Goal: Task Accomplishment & Management: Manage account settings

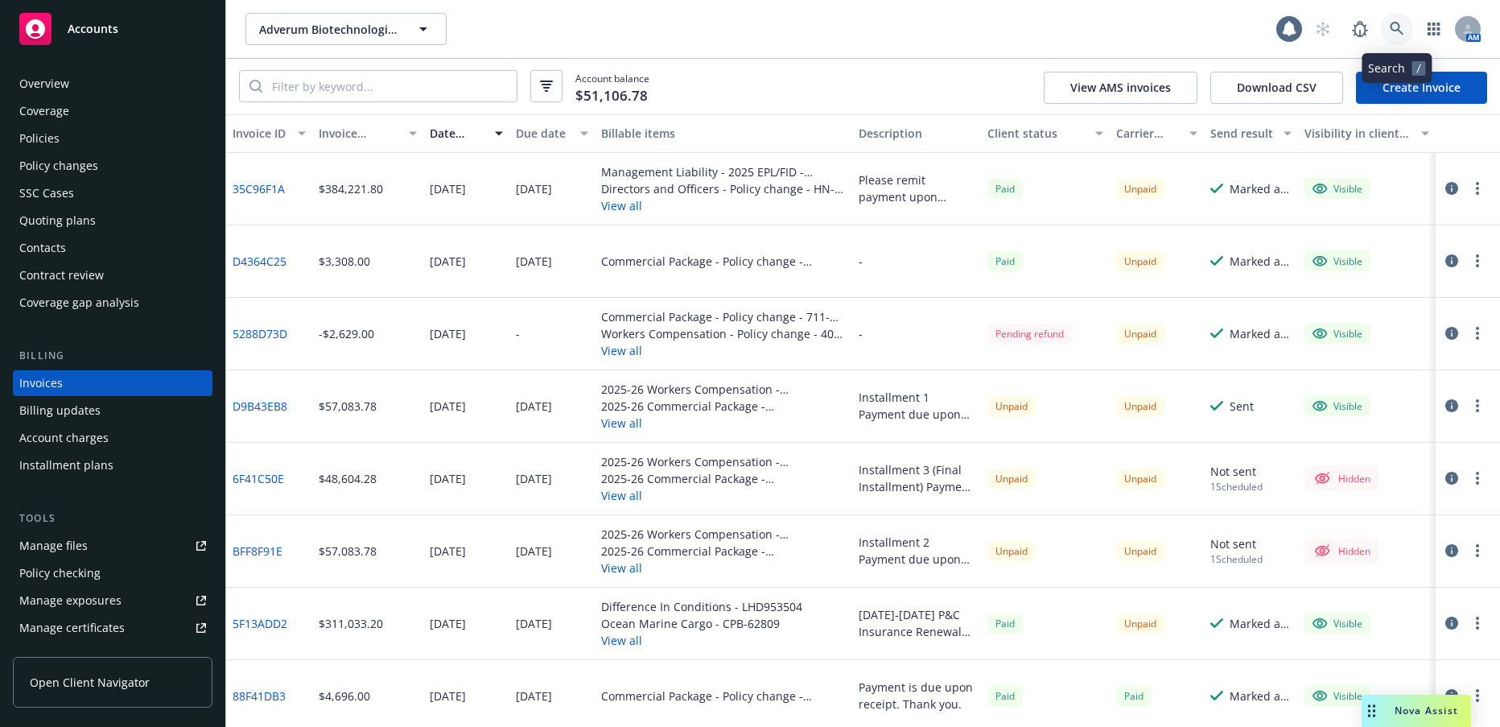
click at [1396, 28] on icon at bounding box center [1397, 29] width 14 height 14
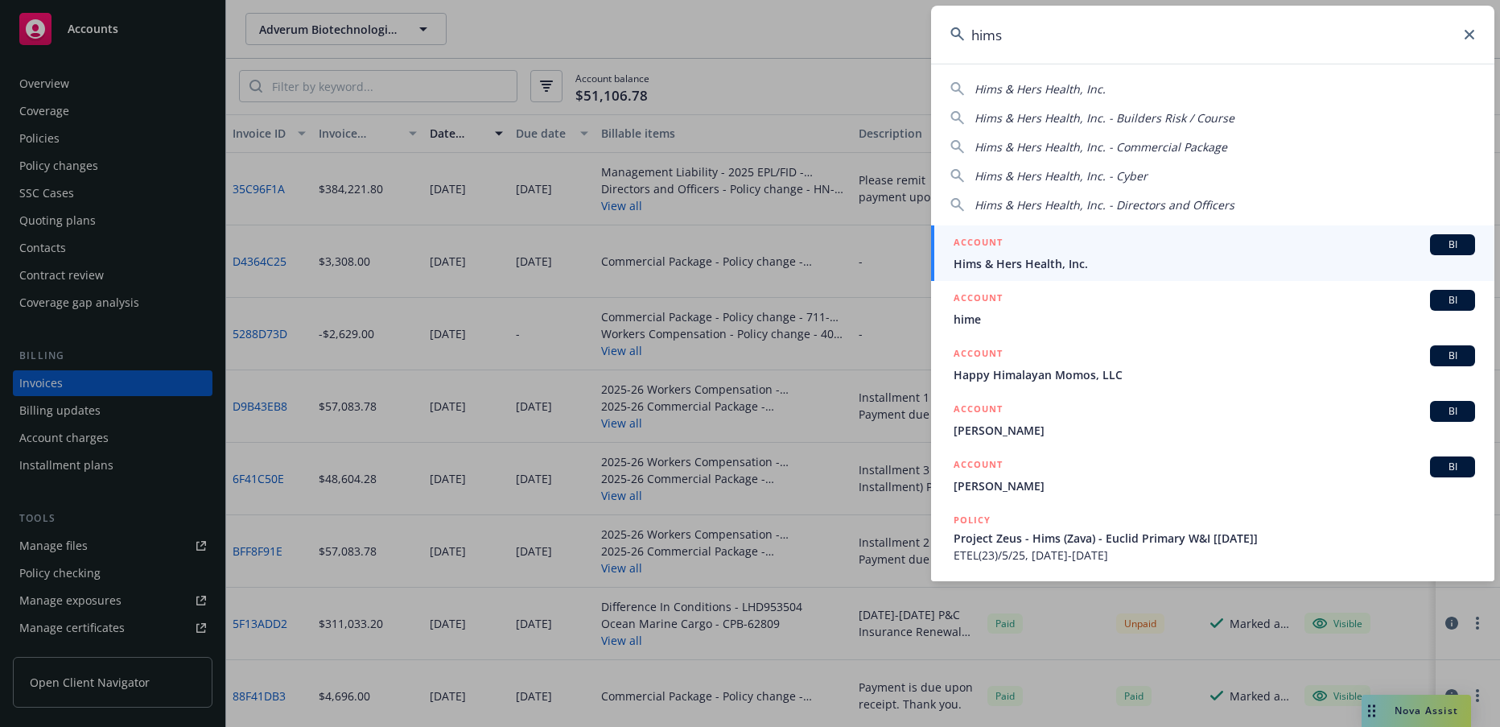
type input "hims"
click at [1038, 262] on span "Hims & Hers Health, Inc." at bounding box center [1214, 263] width 521 height 17
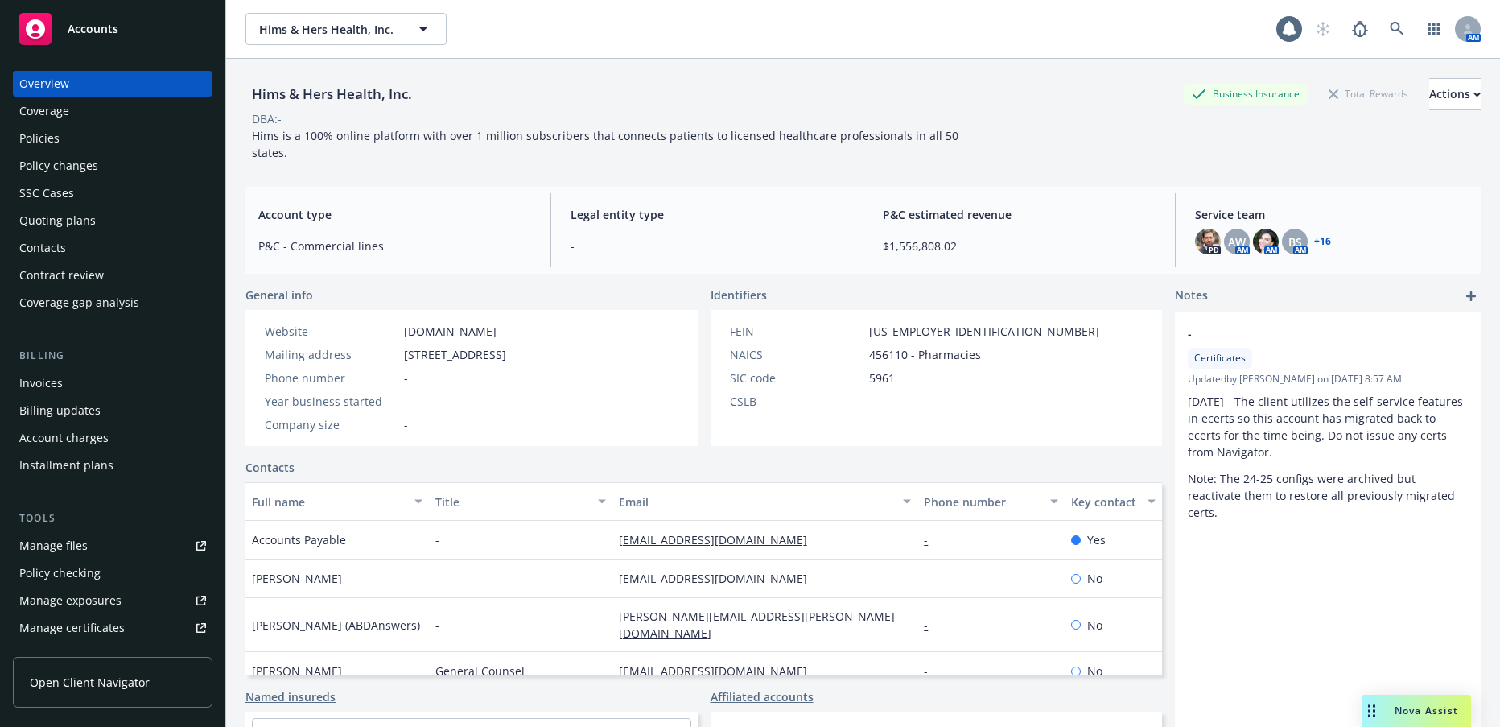
click at [72, 546] on div "Manage files" at bounding box center [53, 546] width 68 height 26
click at [1390, 23] on icon at bounding box center [1397, 29] width 14 height 14
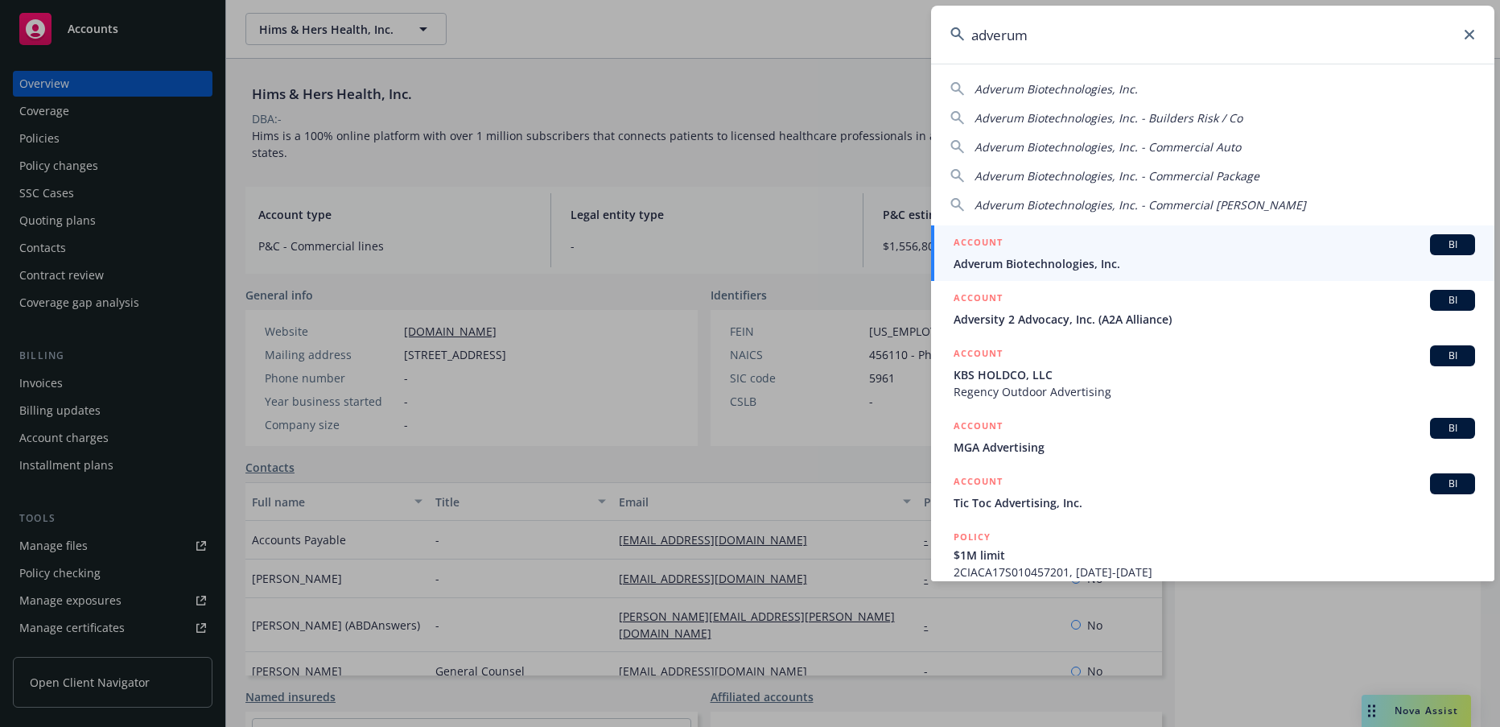
type input "adverum"
click at [1048, 257] on span "Adverum Biotechnologies, Inc." at bounding box center [1214, 263] width 521 height 17
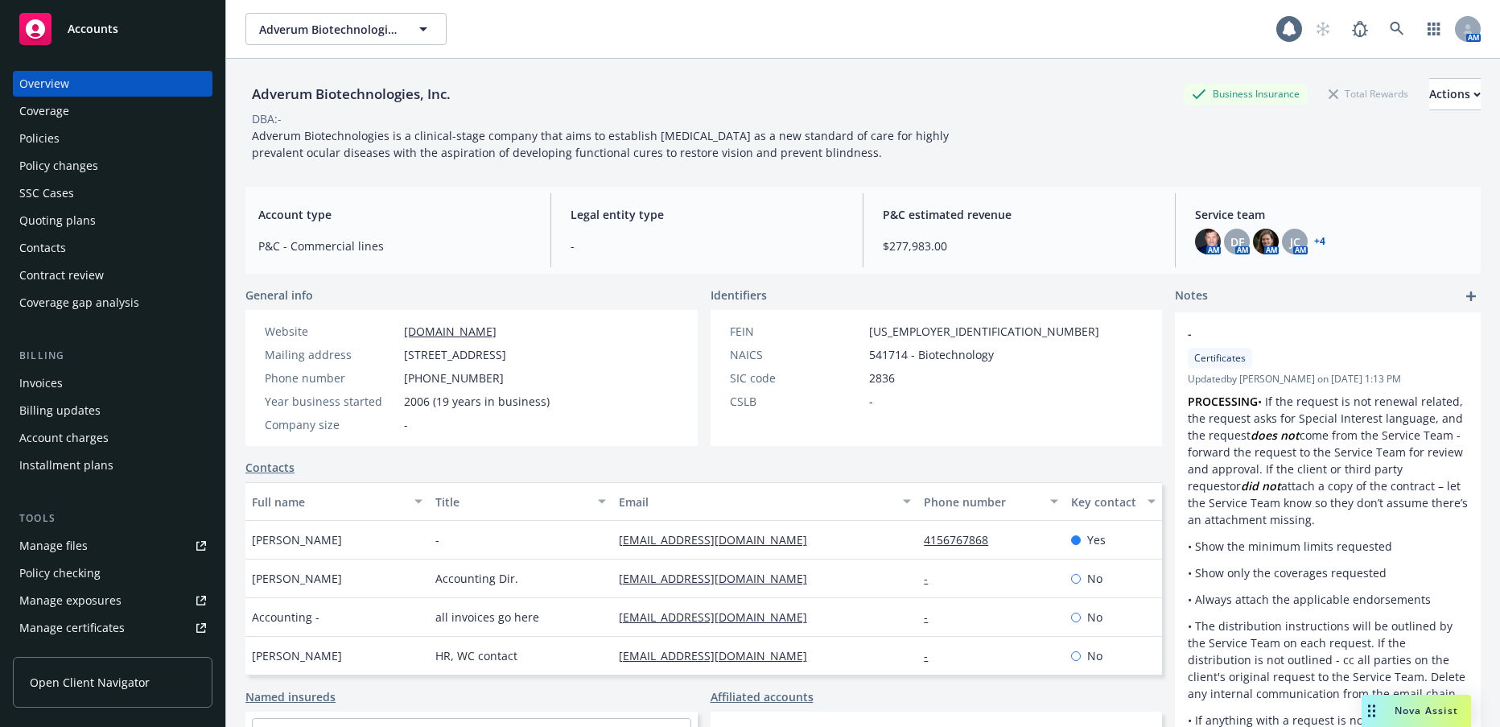
click at [51, 382] on div "Invoices" at bounding box center [40, 383] width 43 height 26
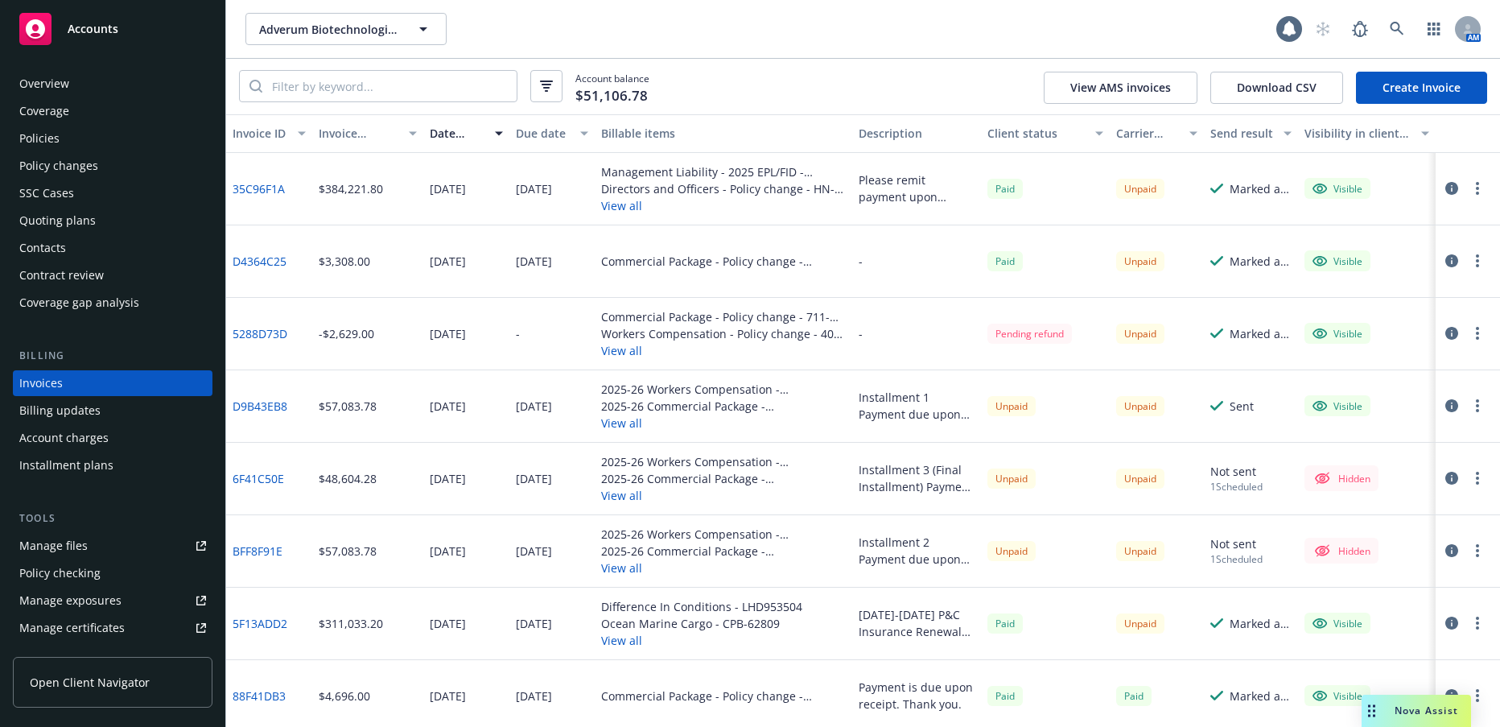
click at [1422, 91] on link "Create Invoice" at bounding box center [1421, 88] width 131 height 32
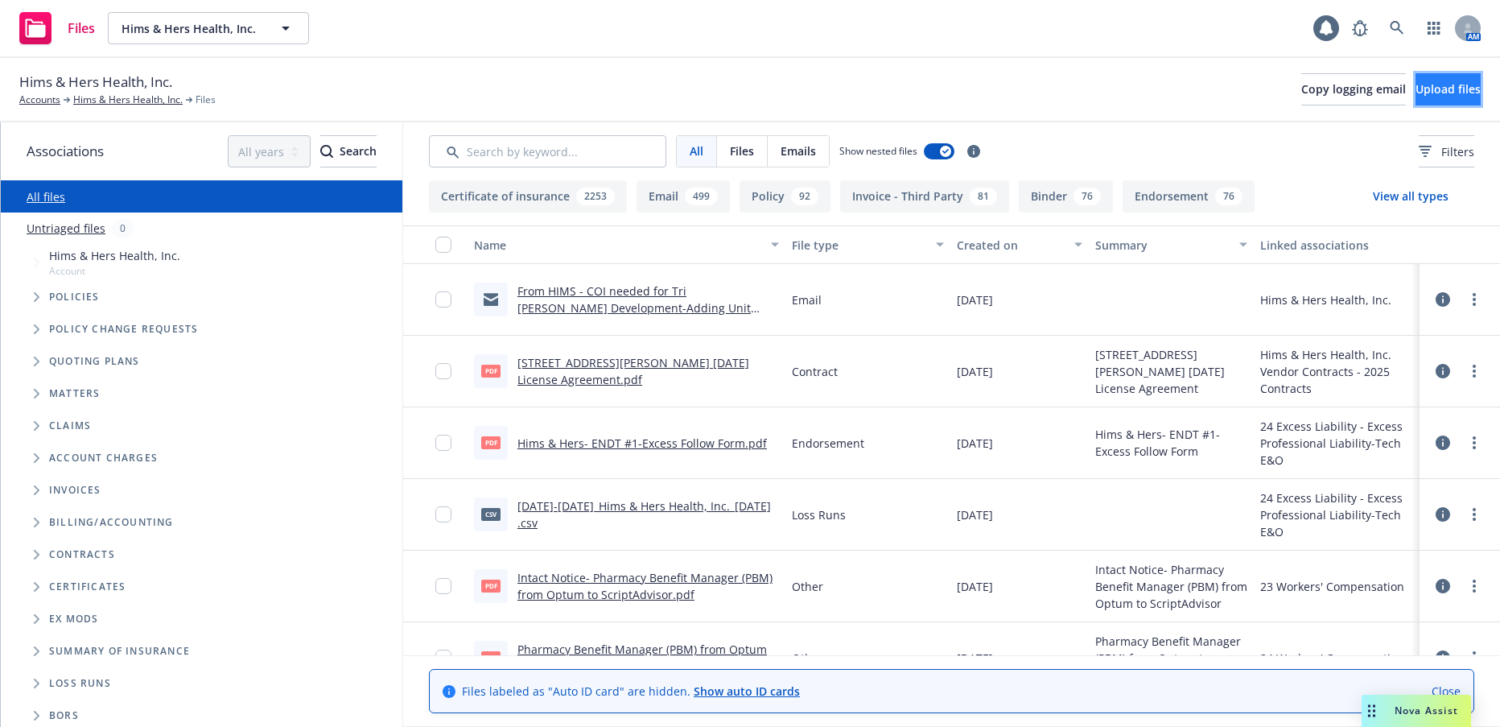
click at [1433, 86] on span "Upload files" at bounding box center [1447, 88] width 65 height 15
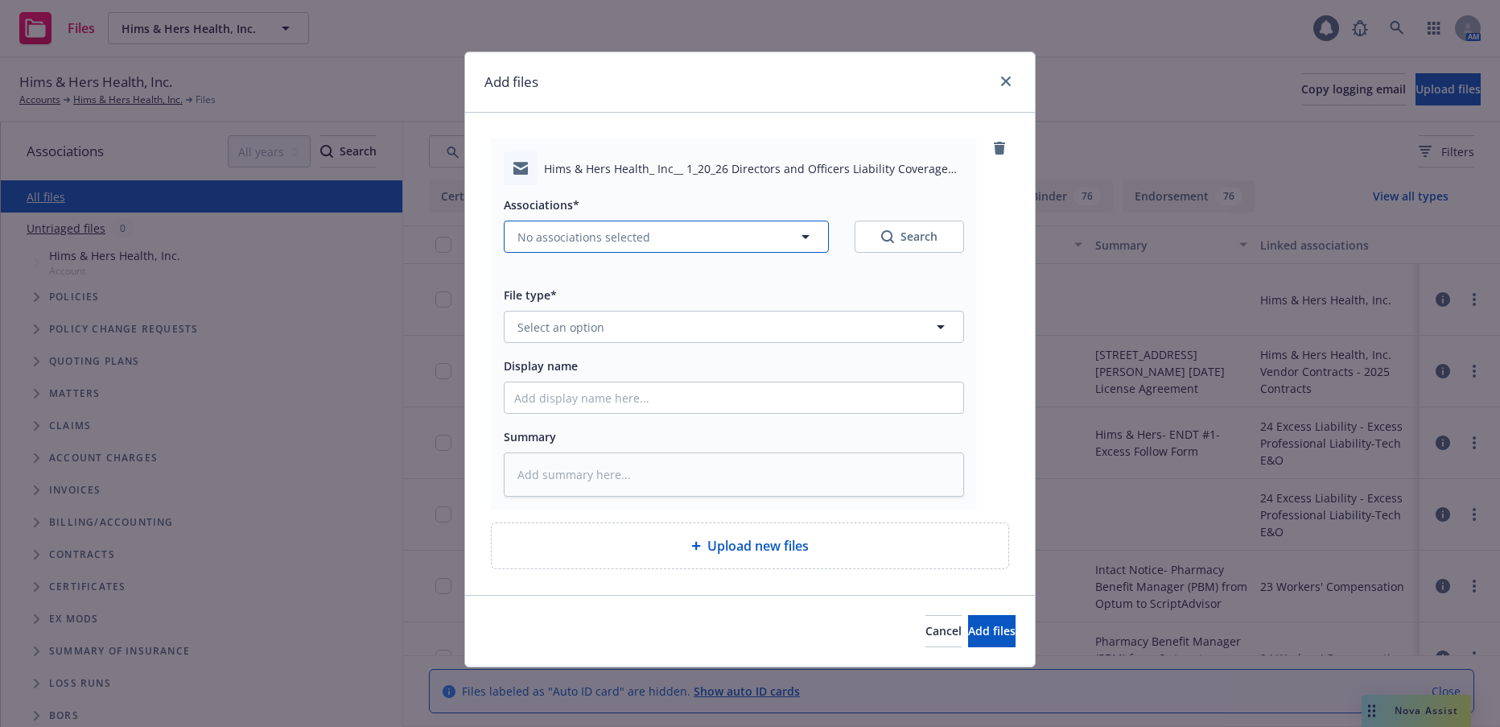
click at [628, 238] on span "No associations selected" at bounding box center [583, 237] width 133 height 17
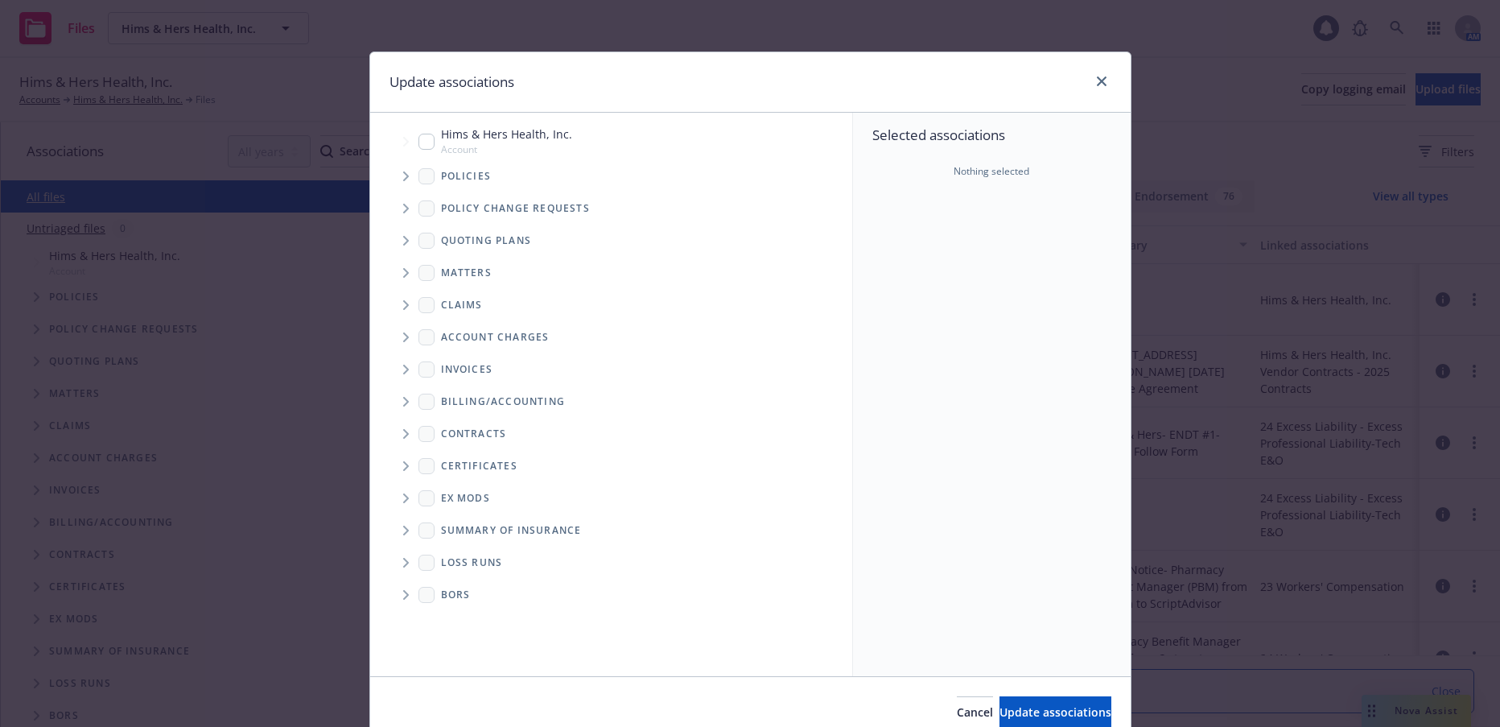
click at [403, 178] on icon "Tree Example" at bounding box center [406, 176] width 6 height 10
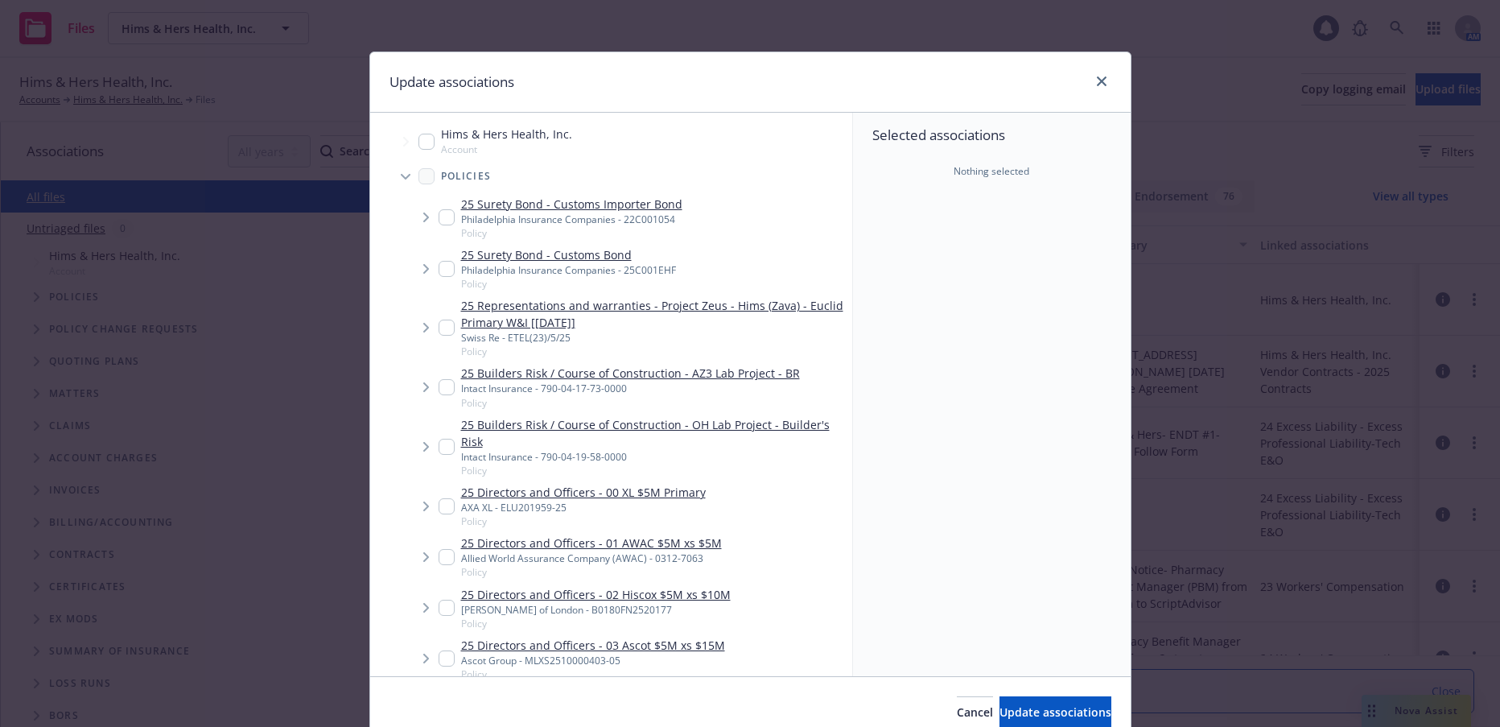
type textarea "x"
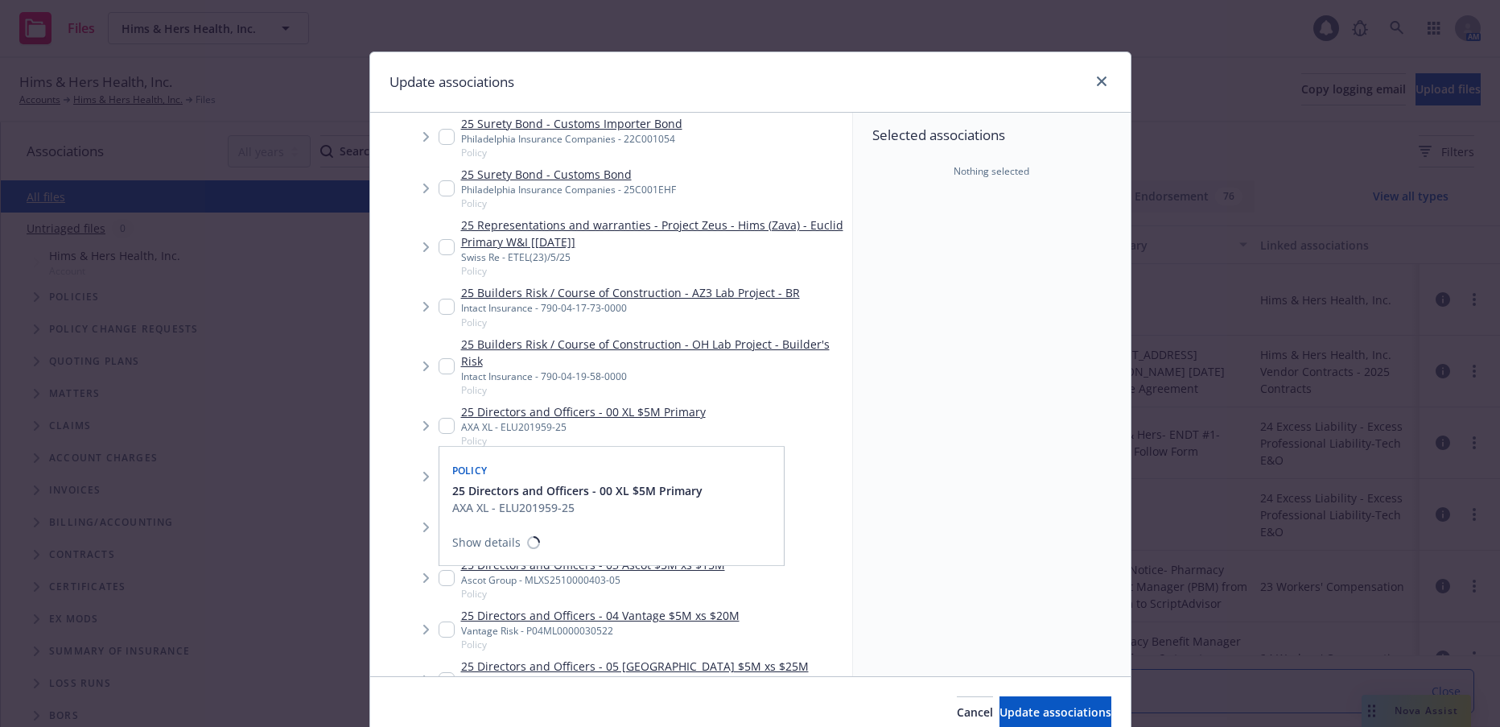
click at [439, 426] on input "Tree Example" at bounding box center [447, 426] width 16 height 16
checkbox input "true"
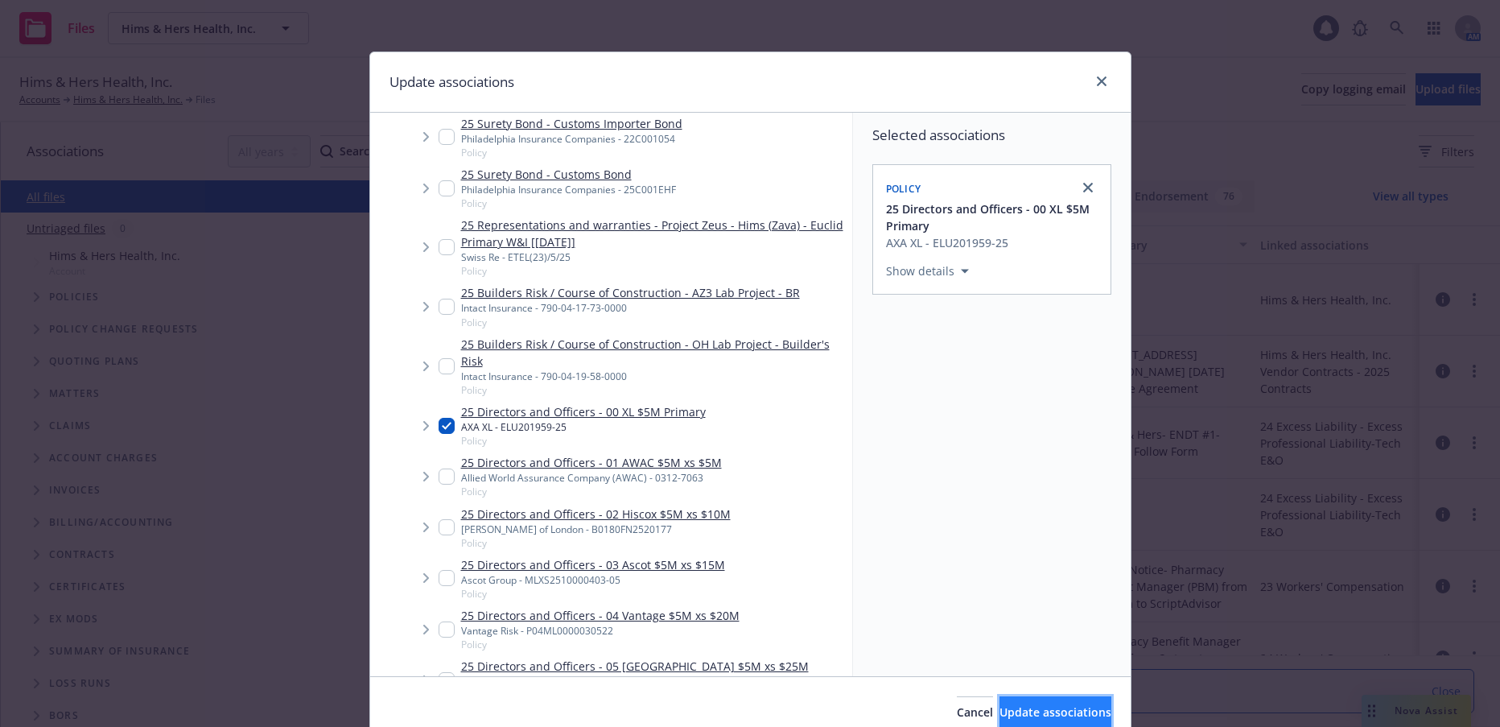
click at [999, 712] on span "Update associations" at bounding box center [1055, 711] width 112 height 15
type textarea "x"
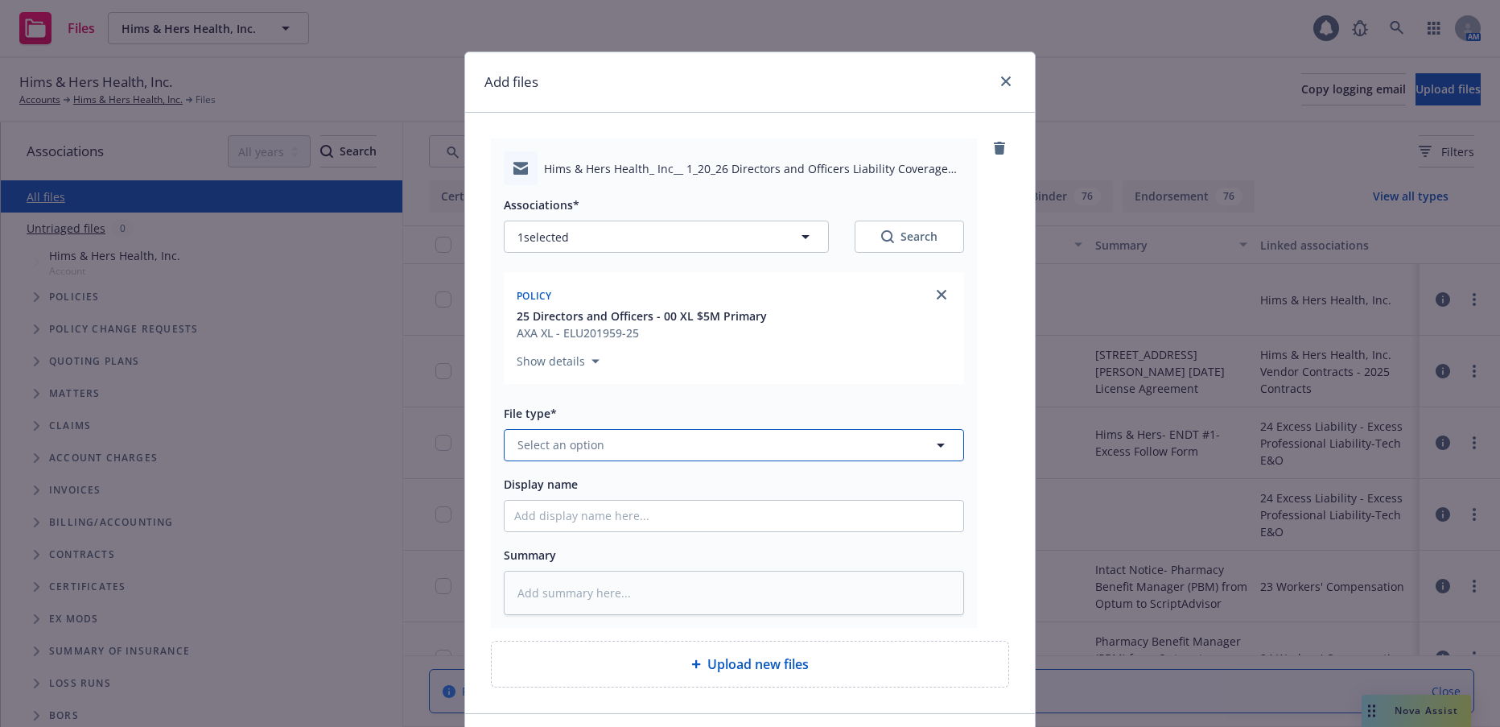
click at [582, 445] on span "Select an option" at bounding box center [560, 444] width 87 height 17
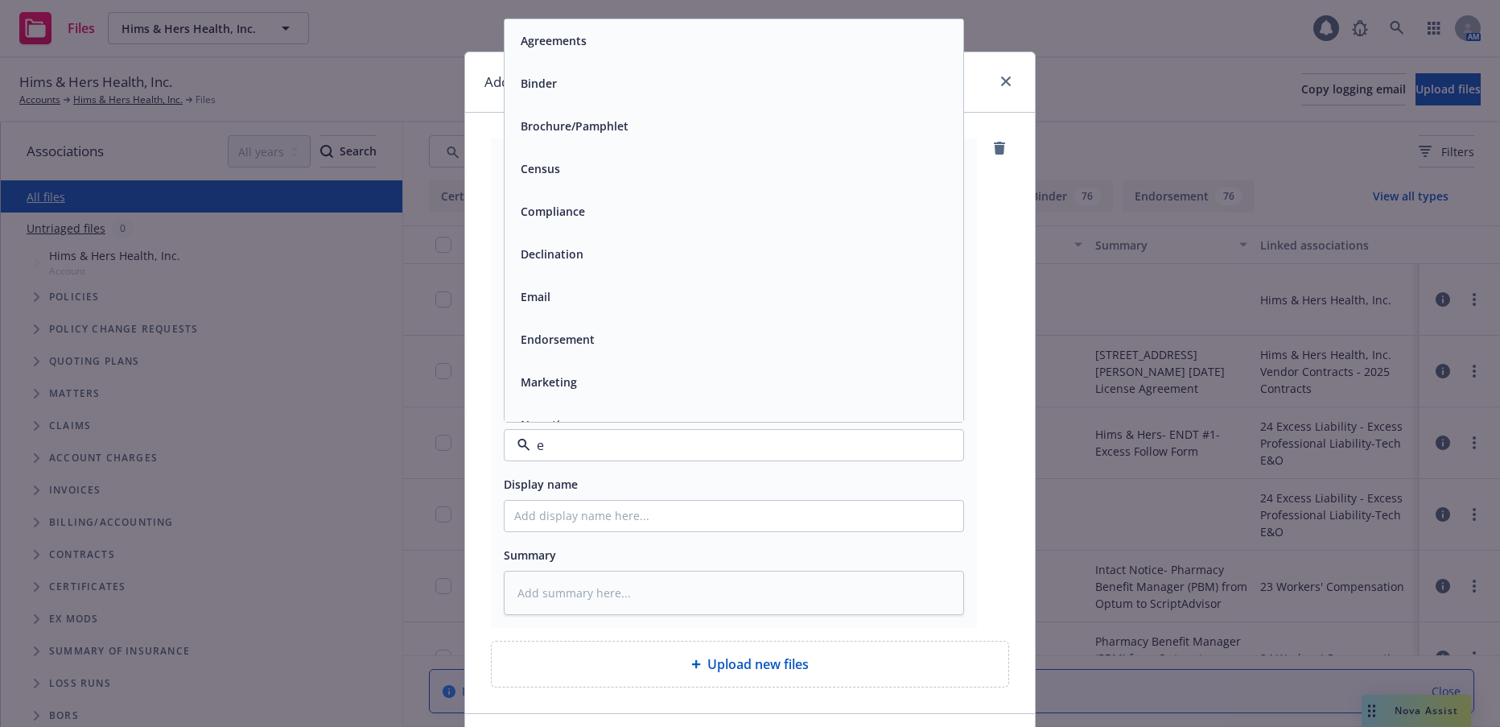
type input "em"
drag, startPoint x: 526, startPoint y: 88, endPoint x: 527, endPoint y: 182, distance: 94.1
click at [527, 87] on span "Email" at bounding box center [536, 83] width 30 height 17
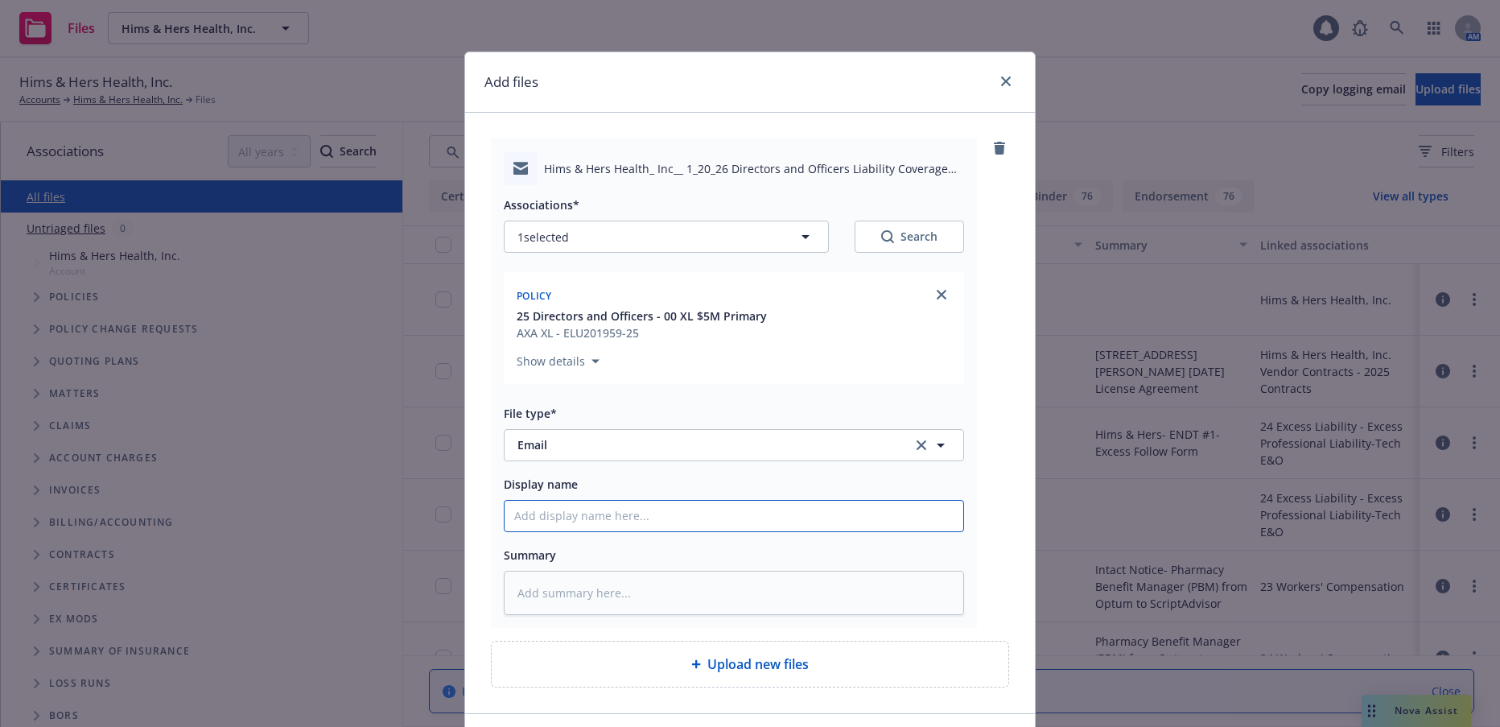
click at [598, 511] on input "Display name" at bounding box center [734, 515] width 459 height 31
type textarea "x"
type input "1"
type textarea "x"
type input "1/"
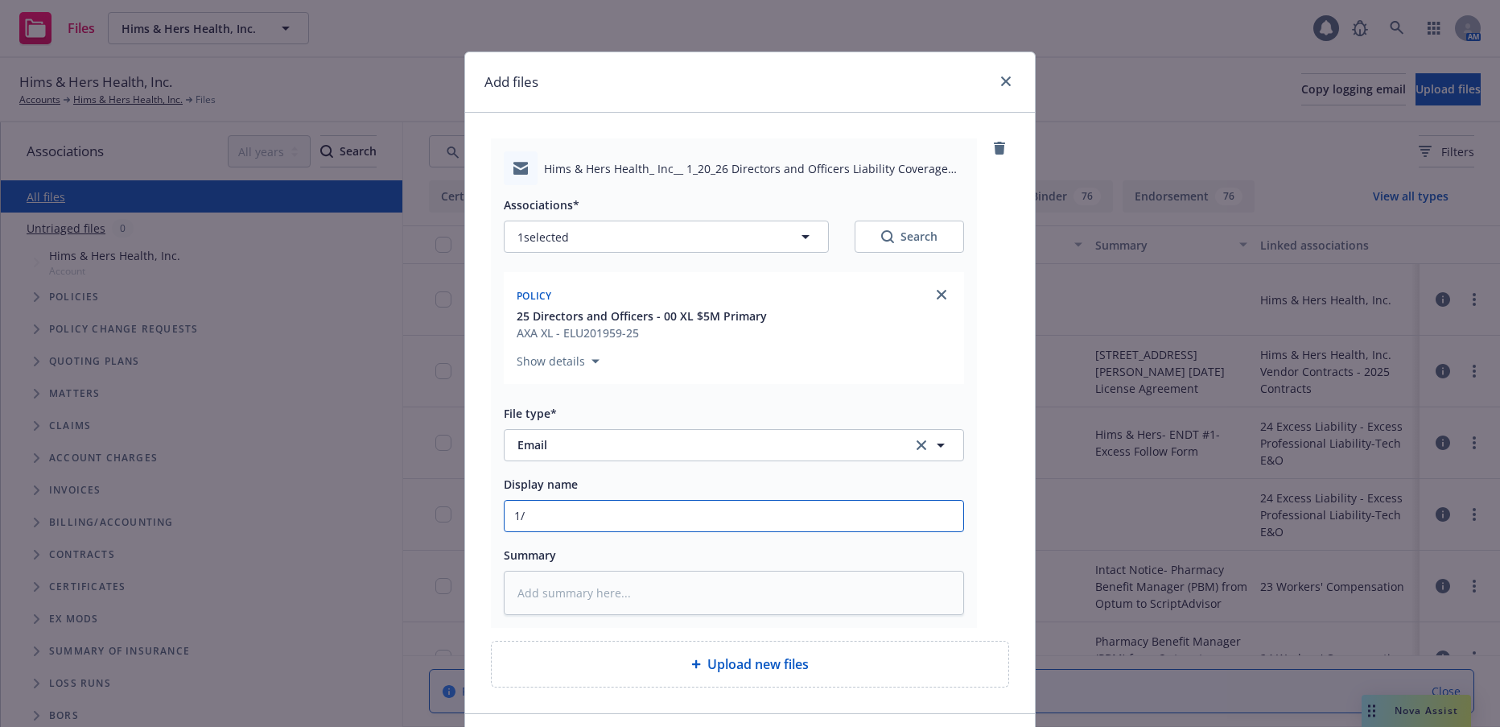
type textarea "x"
type input "1/2"
type textarea "x"
type input "1/20"
type textarea "x"
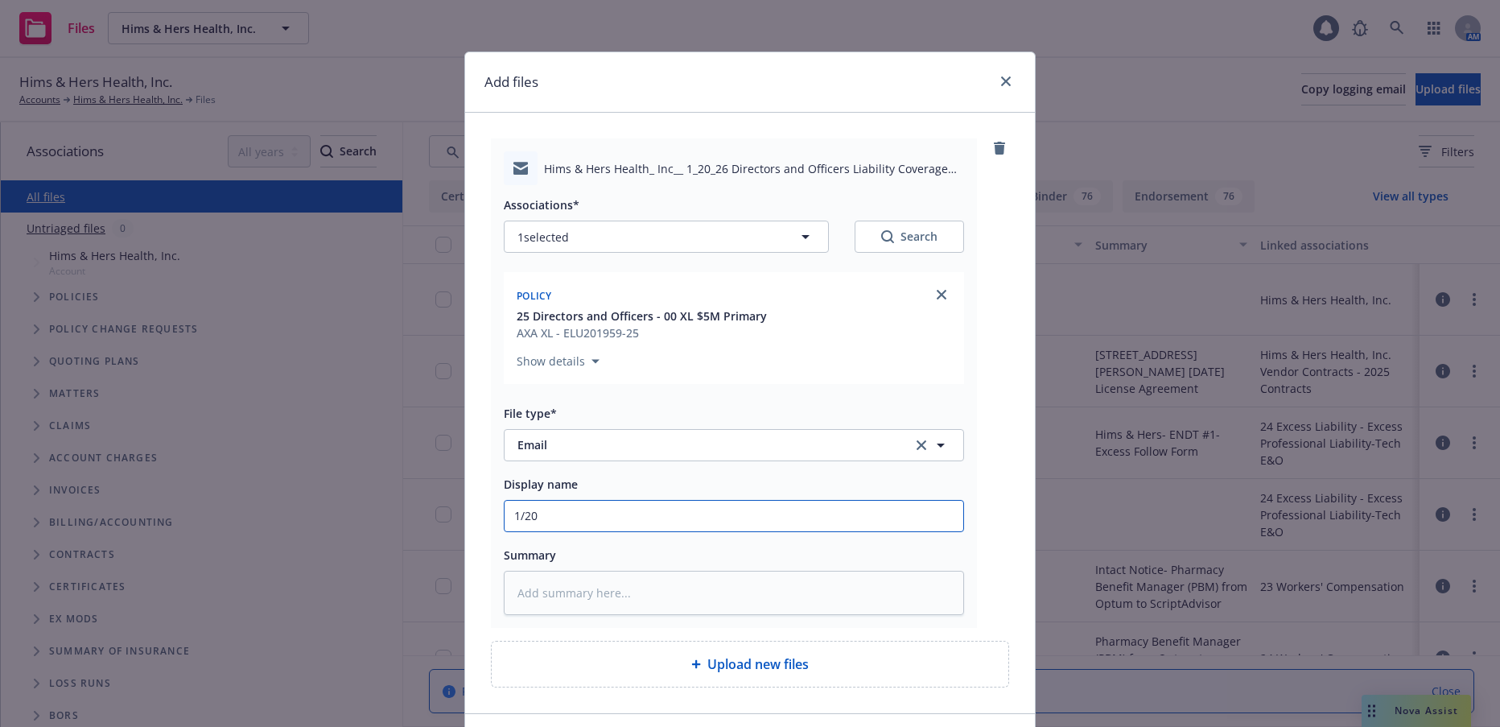
type input "1/20/"
type textarea "x"
type input "1/20/2"
type textarea "x"
type input "1/20/26"
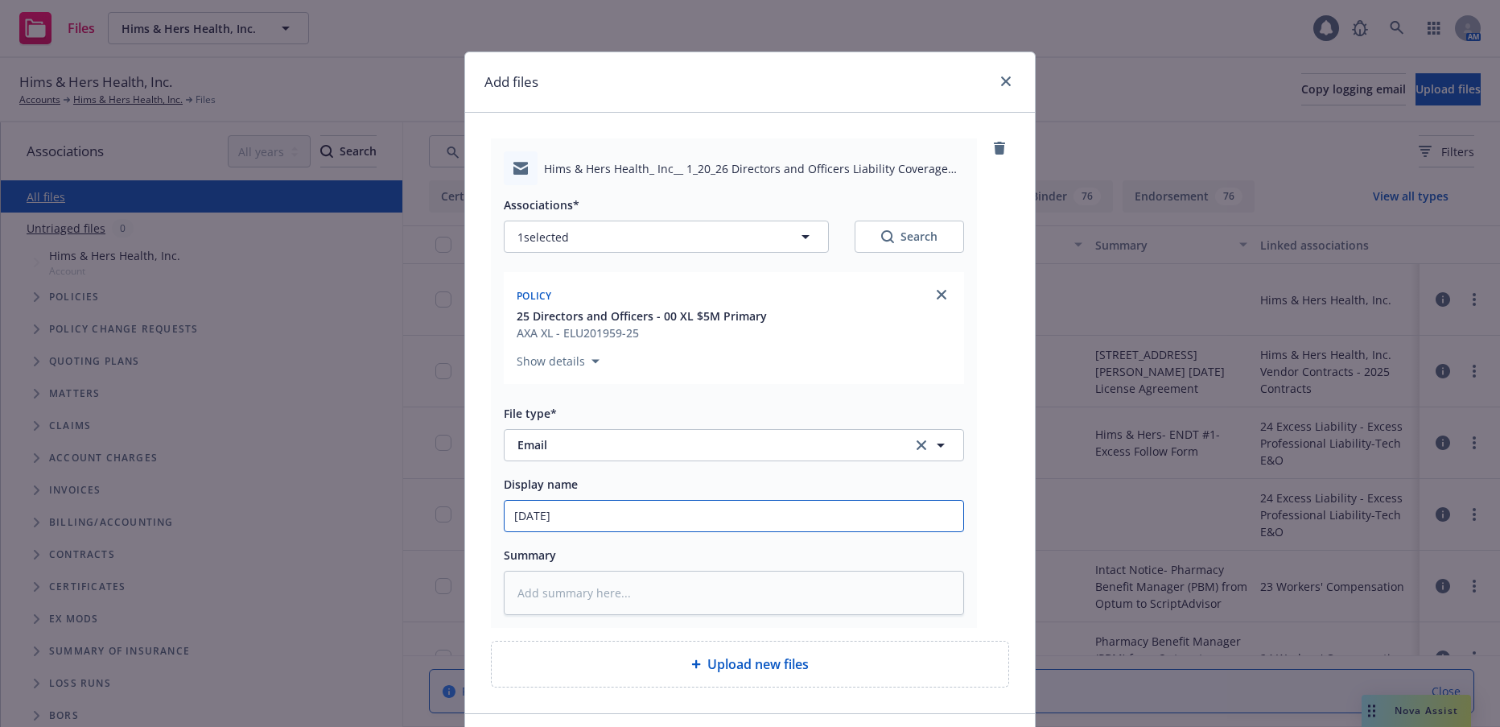
type textarea "x"
type input "1/20/26"
type textarea "x"
type input "1/20/26 d"
type textarea "x"
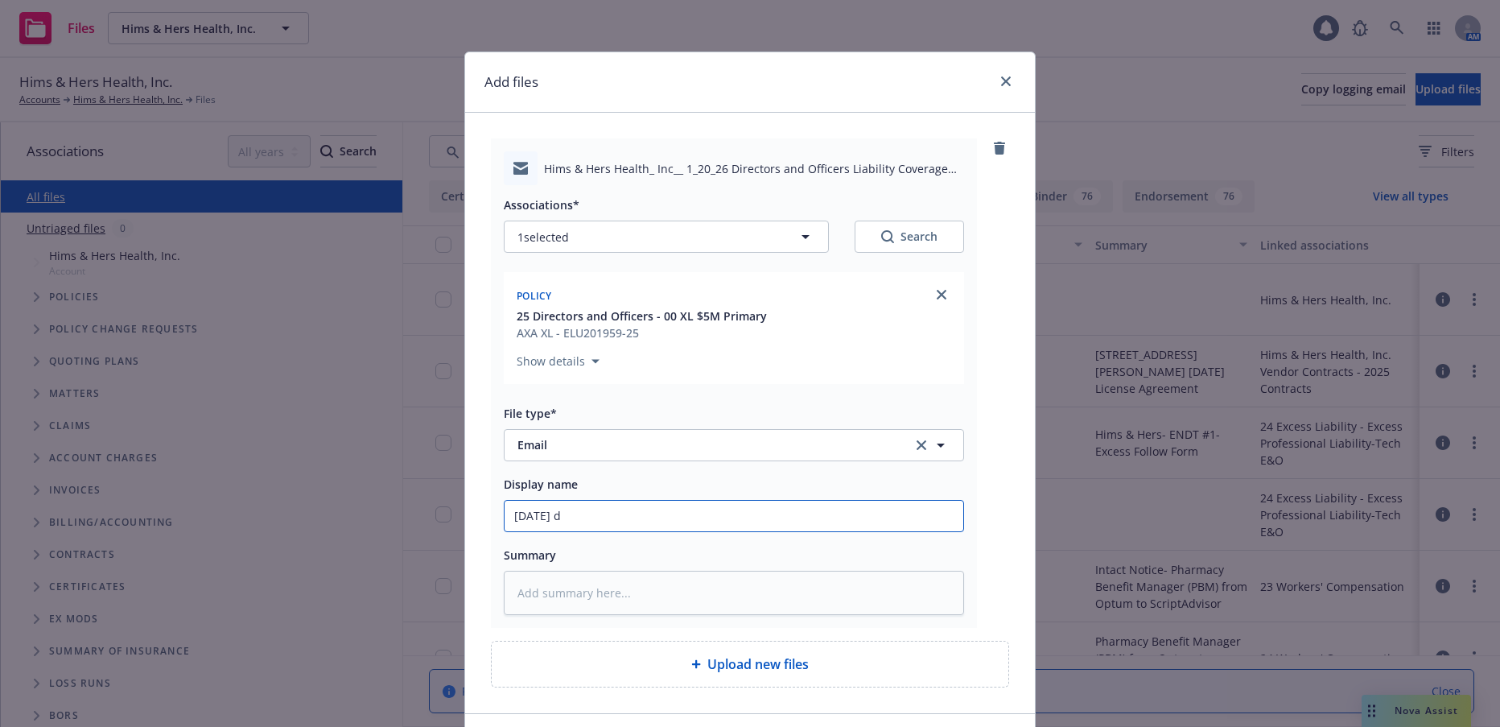
type input "1/20/26 d&"
type textarea "x"
type input "1/20/26 d&O"
type textarea "x"
type input "1/20/26 d&O"
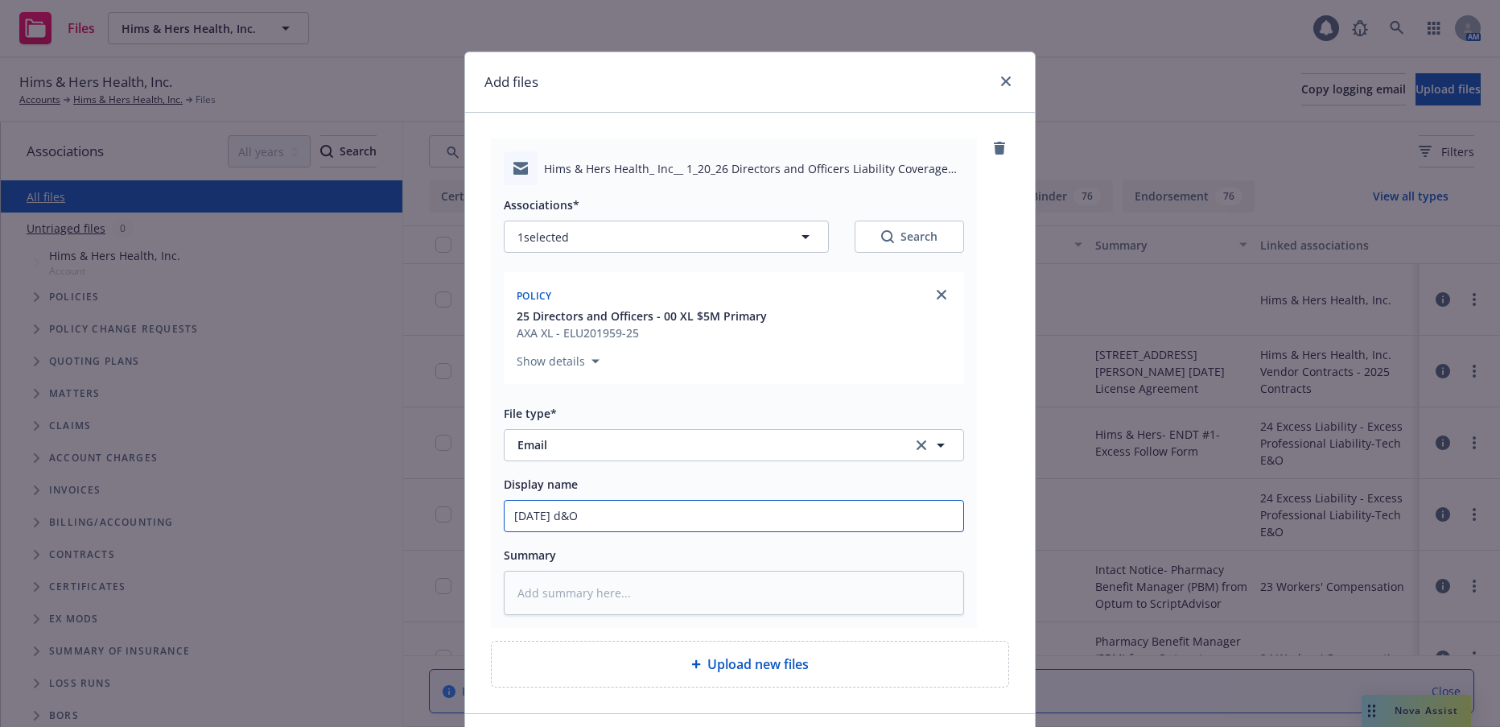
type textarea "x"
type input "1/20/26 &O"
type textarea "x"
type input "1/20/26 D&O"
type textarea "x"
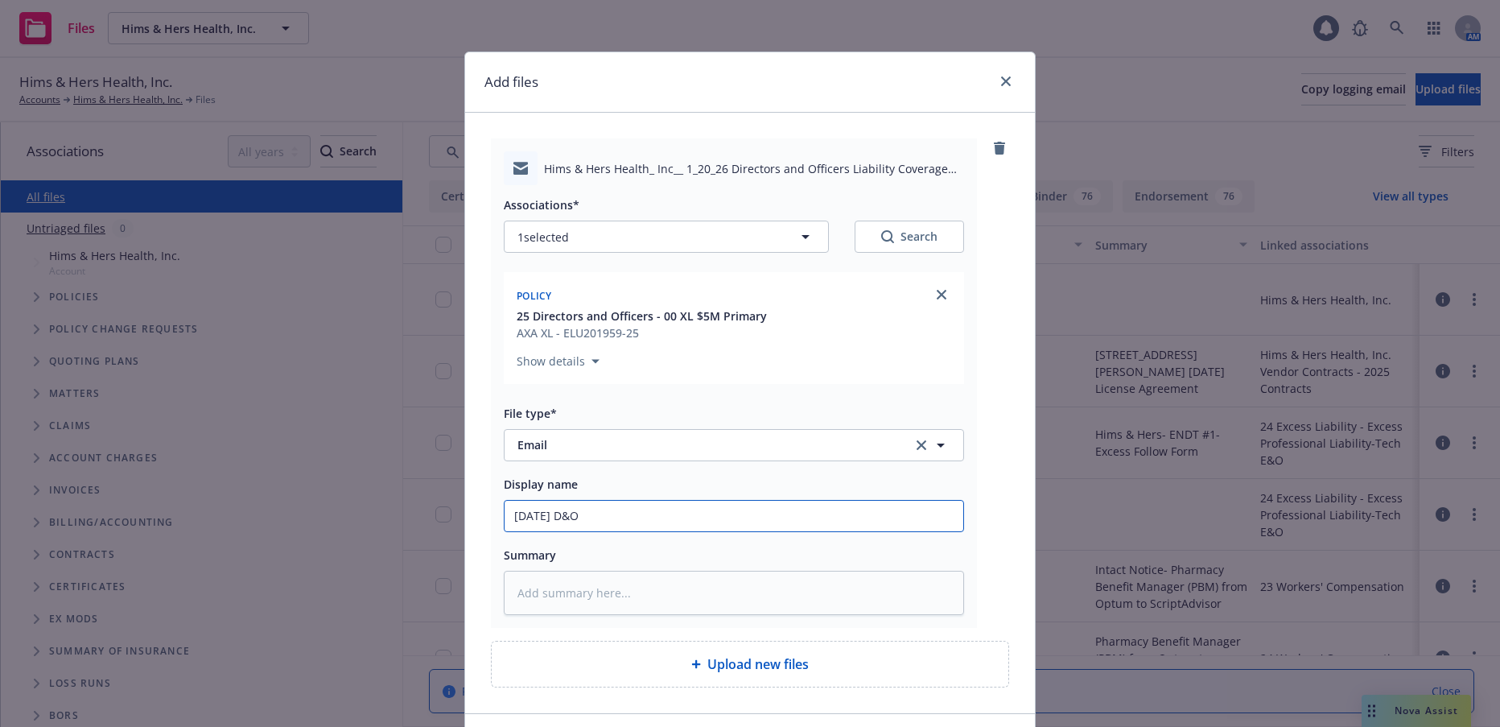
type input "1/20/26 D&O"
type textarea "x"
type input "1/20/26 D&O R"
type textarea "x"
type input "1/20/26 D&O Re"
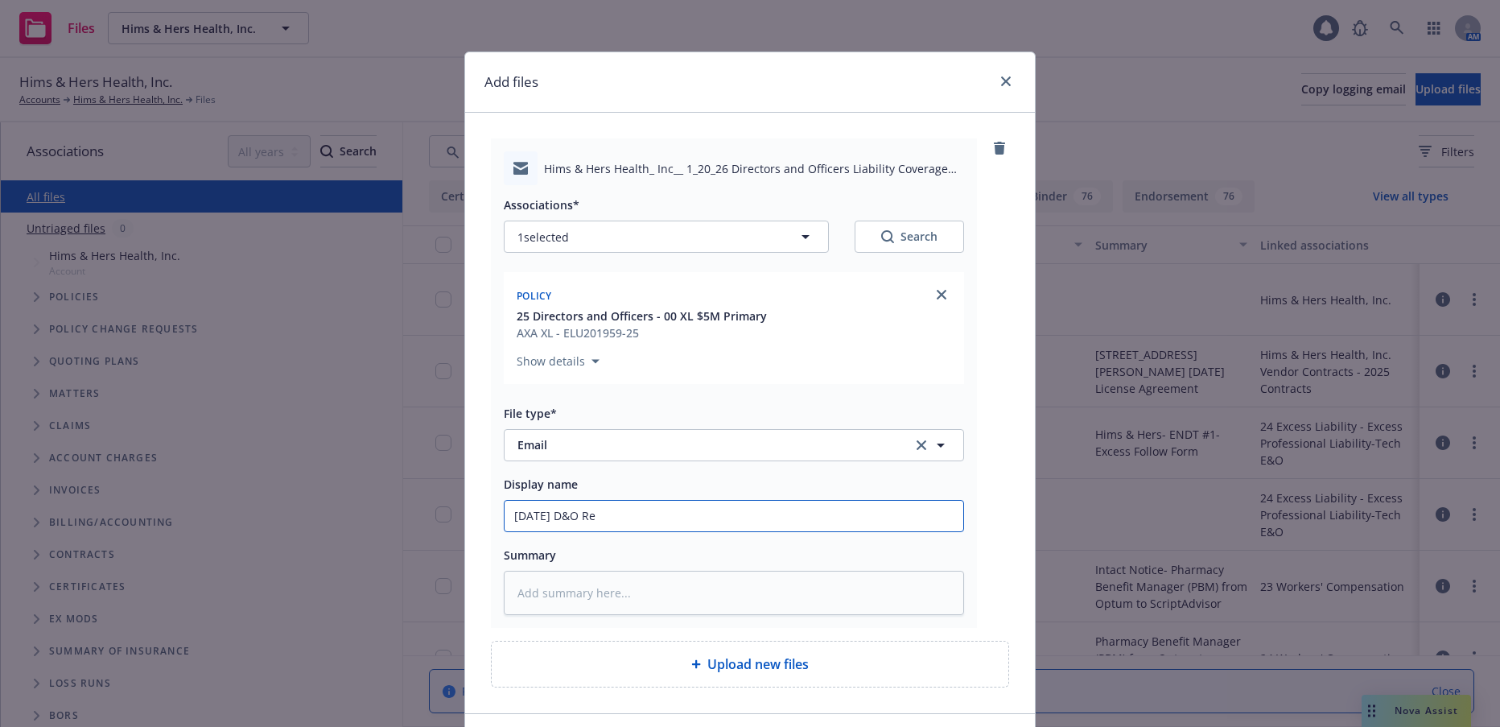
type textarea "x"
type input "1/20/26 D&O Ren"
type textarea "x"
type input "1/20/26 D&O Rene"
type textarea "x"
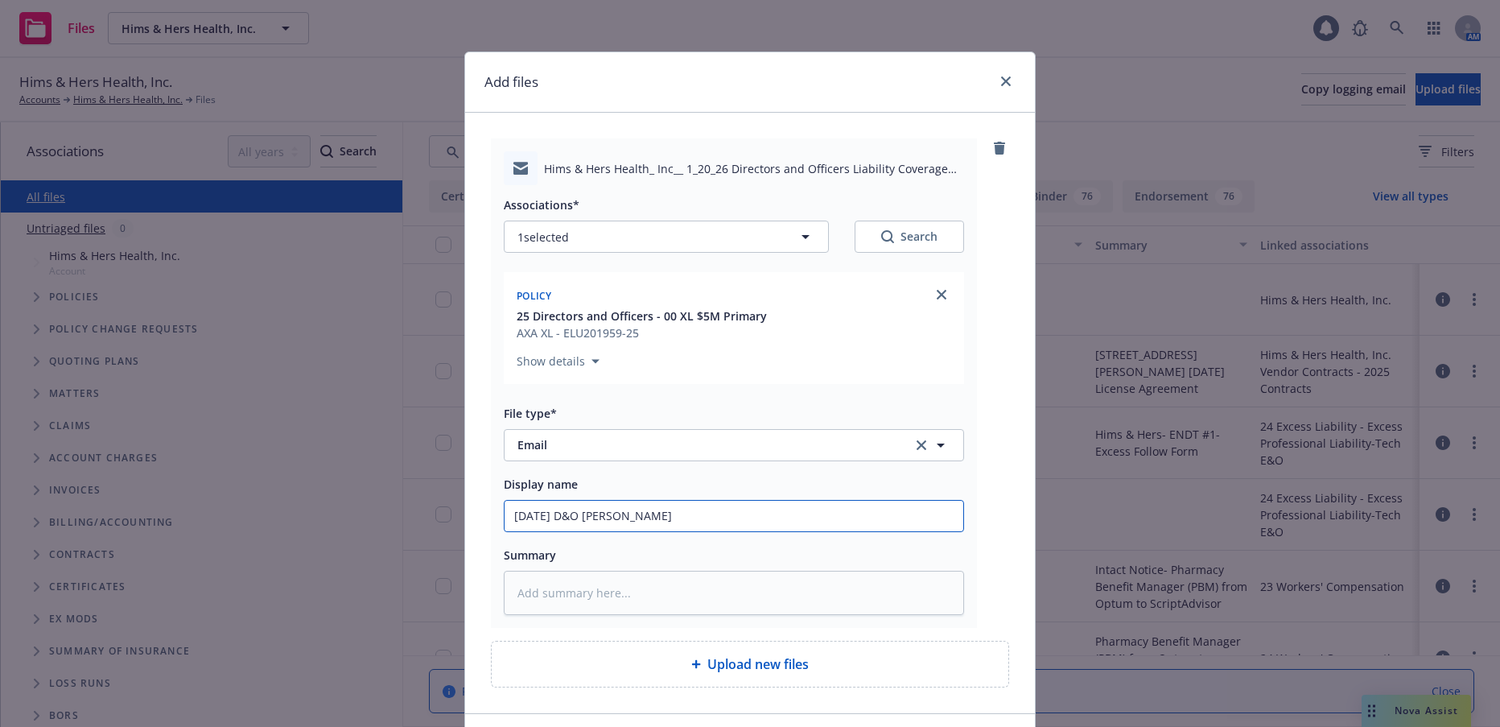
type input "1/20/26 D&O Renew"
type textarea "x"
type input "1/20/26 D&O Renewa"
type textarea "x"
type input "1/20/26 D&O Renewal"
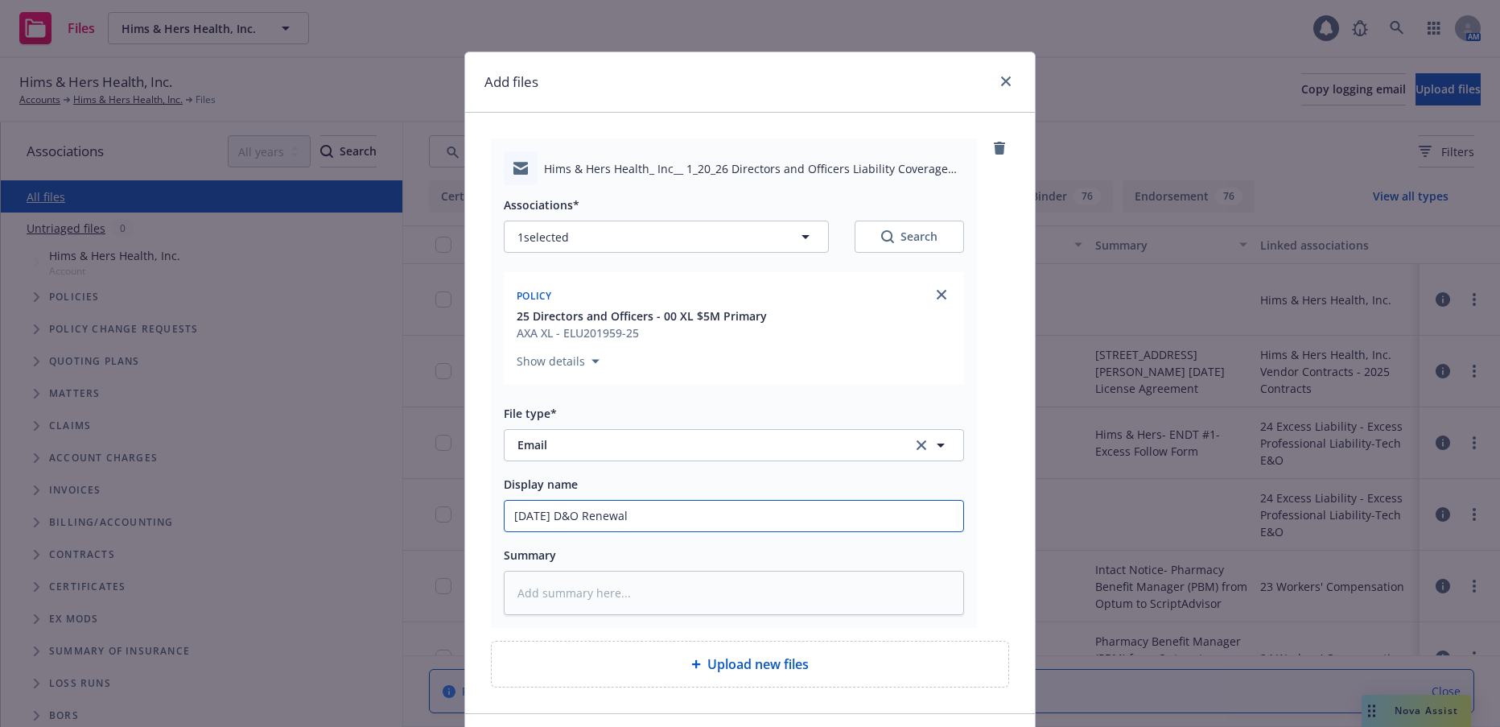
type textarea "x"
type input "1/20/26 D&O Renewal"
type textarea "x"
type input "1/20/26 D&O Renewal S"
type textarea "x"
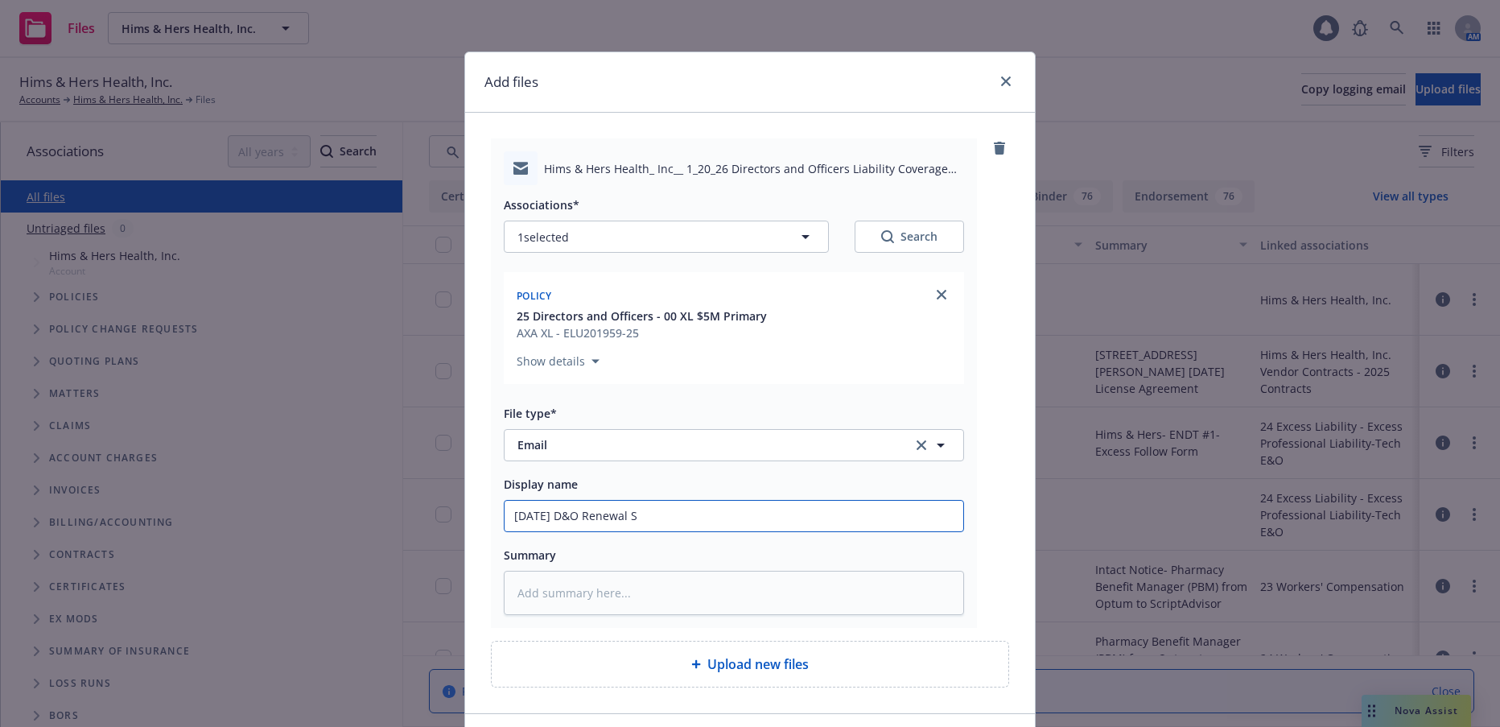
type input "1/20/26 D&O Renewal So"
type textarea "x"
type input "1/20/26 D&O Renewal Sol"
type textarea "x"
type input "1/20/26 D&O Renewal Soli"
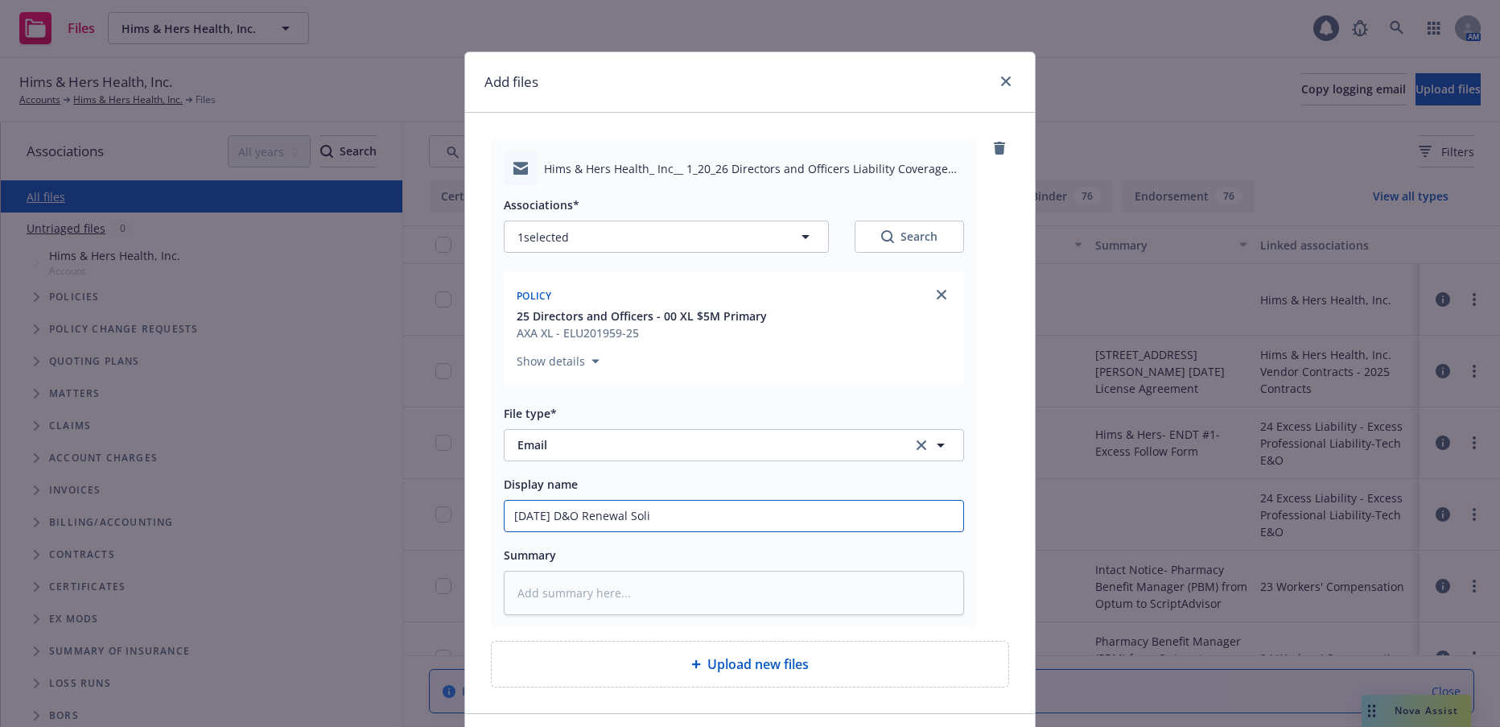
type textarea "x"
type input "1/20/26 D&O Renewal Solic"
type textarea "x"
type input "1/20/26 D&O Renewal Solici"
type textarea "x"
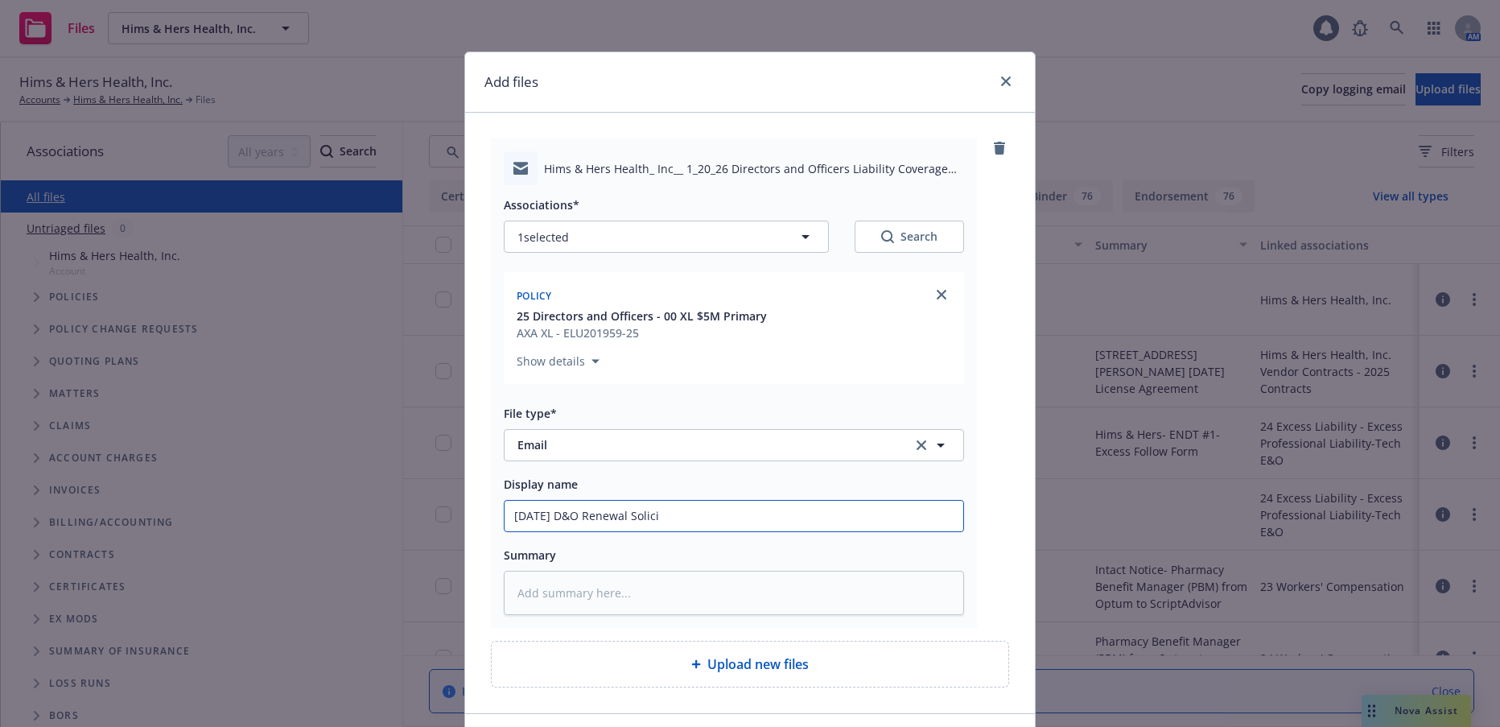
type input "1/20/26 D&O Renewal Solicit"
type textarea "x"
type input "1/20/26 D&O Renewal Solicita"
type textarea "x"
type input "1/20/26 D&O Renewal Solicitat"
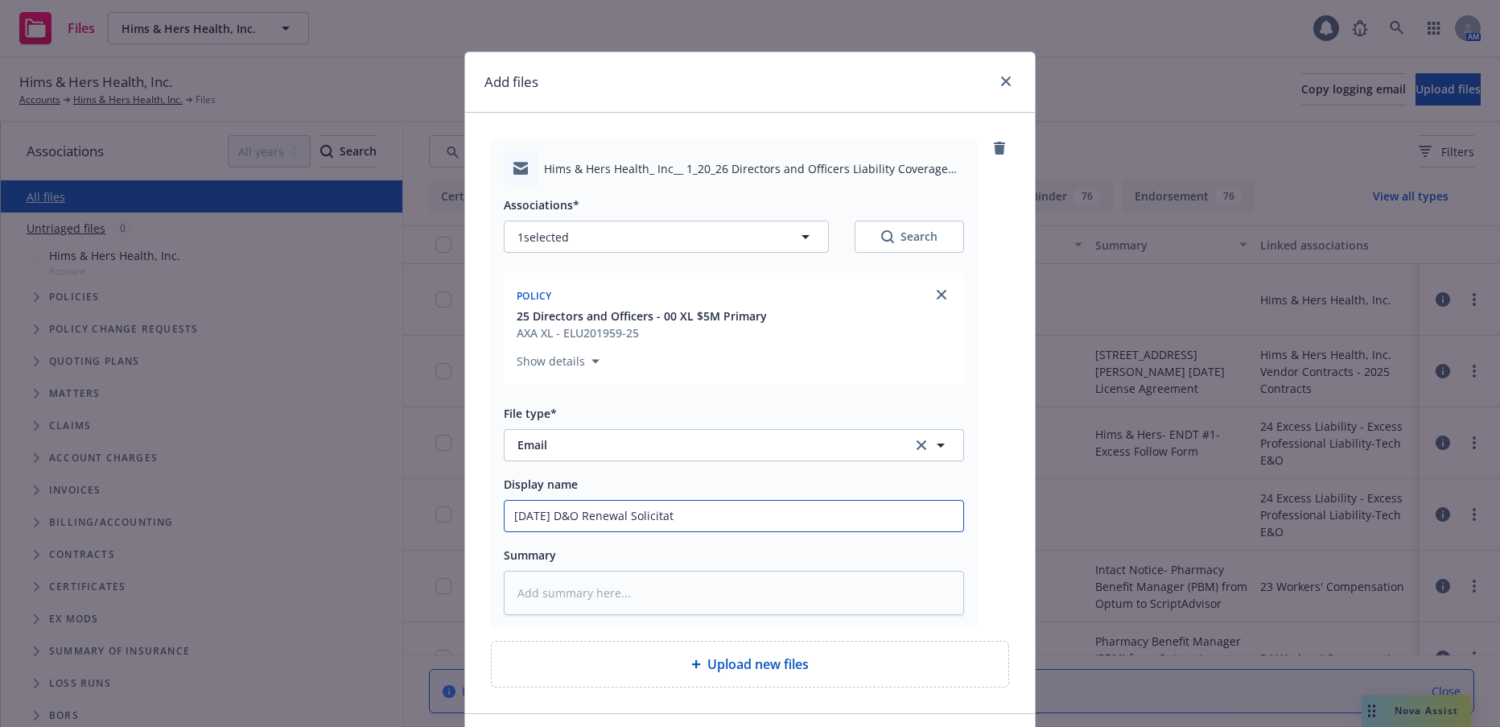
type textarea "x"
type input "1/20/26 D&O Renewal Solicitati"
type textarea "x"
type input "1/20/26 D&O Renewal Solicitatio"
type textarea "x"
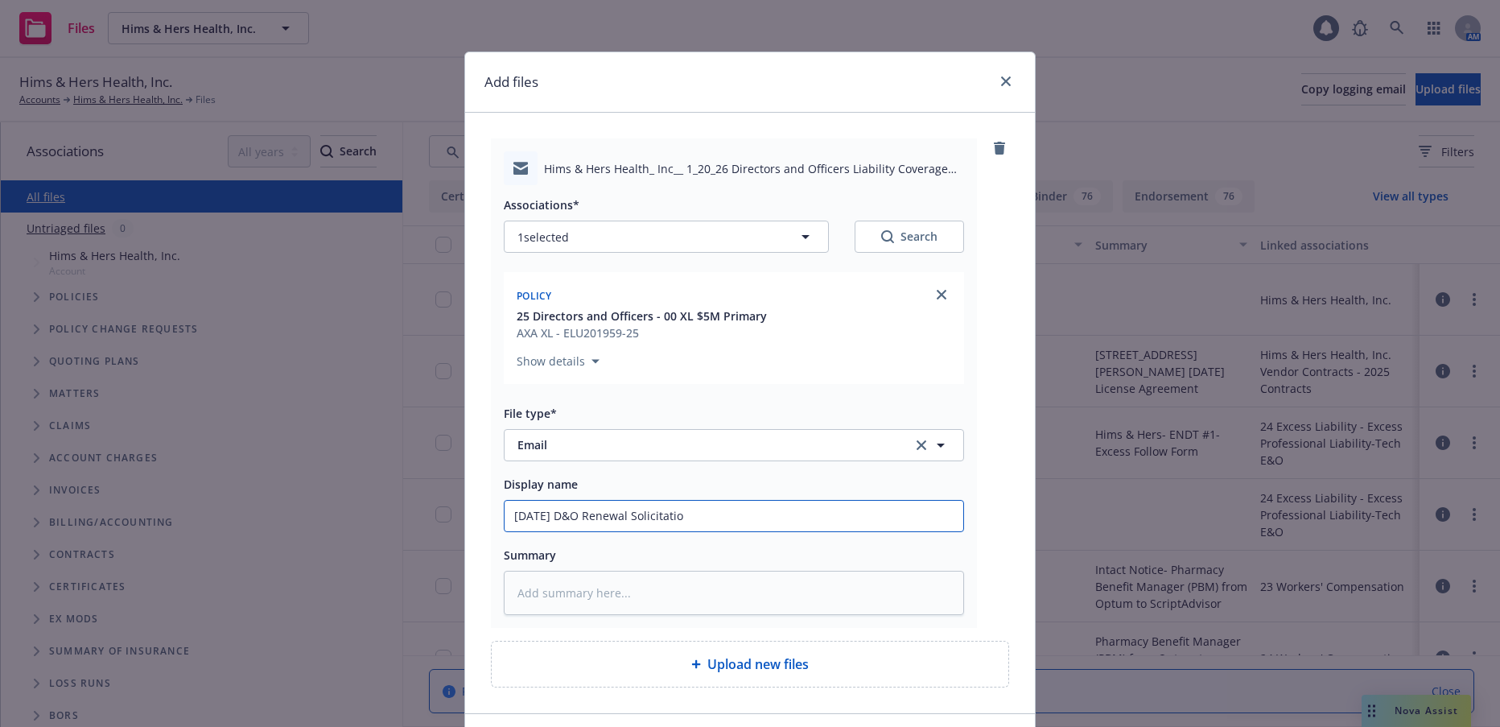
type input "1/20/26 D&O Renewal Solicitation"
type textarea "x"
type input "1/20/26 D&O Renewal Solicitation"
type textarea "x"
type input "1/20/26 D&O Renewal Solicitation L"
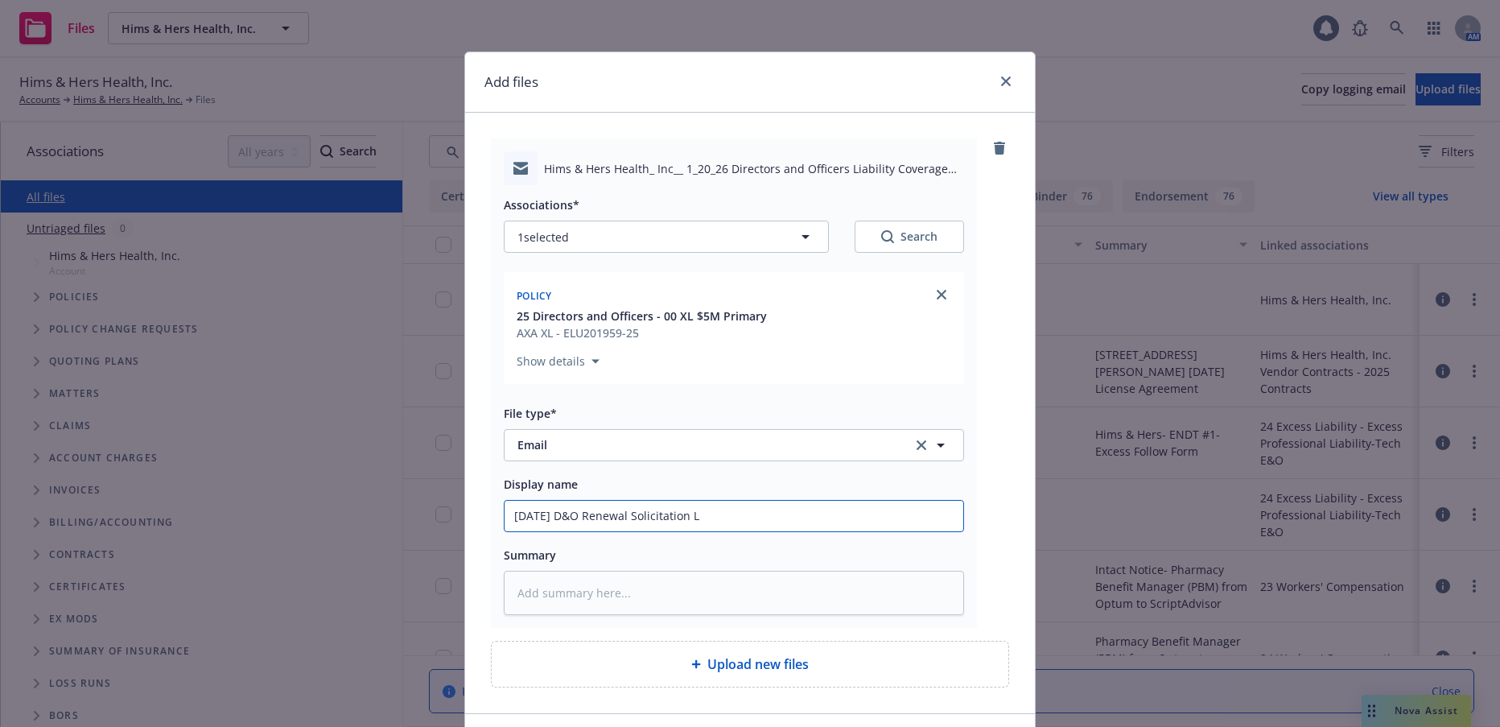
type textarea "x"
type input "1/20/26 D&O Renewal Solicitation Le"
type textarea "x"
type input "1/20/26 D&O Renewal Solicitation Let"
type textarea "x"
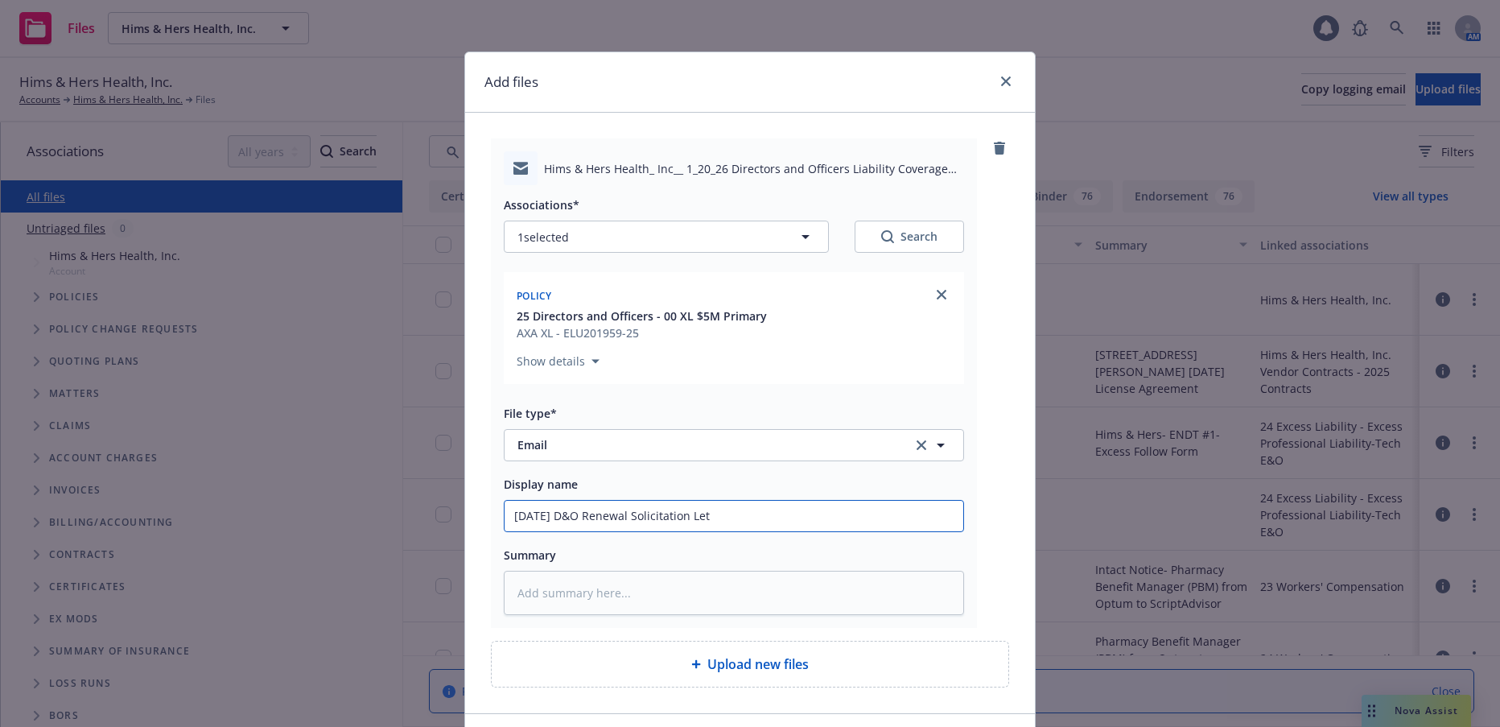
type input "1/20/26 D&O Renewal Solicitation Lett"
type textarea "x"
type input "1/20/26 D&O Renewal Solicitation Lette"
type textarea "x"
type input "1/20/26 D&O Renewal Solicitation Letter"
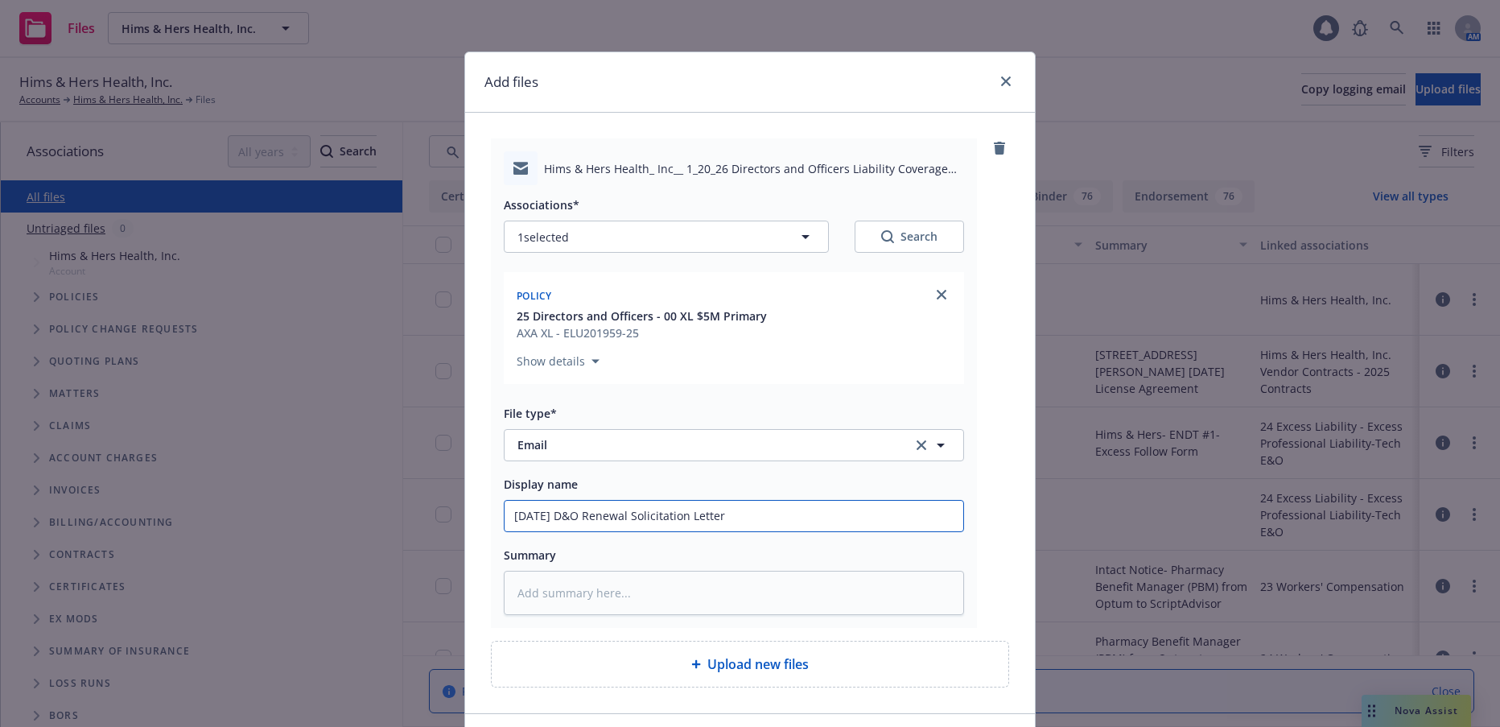
type textarea "x"
type input "1/20/26 D&O Renewal Solicitation Letter"
type textarea "x"
type input "1/20/26 D&O Renewal Solicitation Letter t"
type textarea "x"
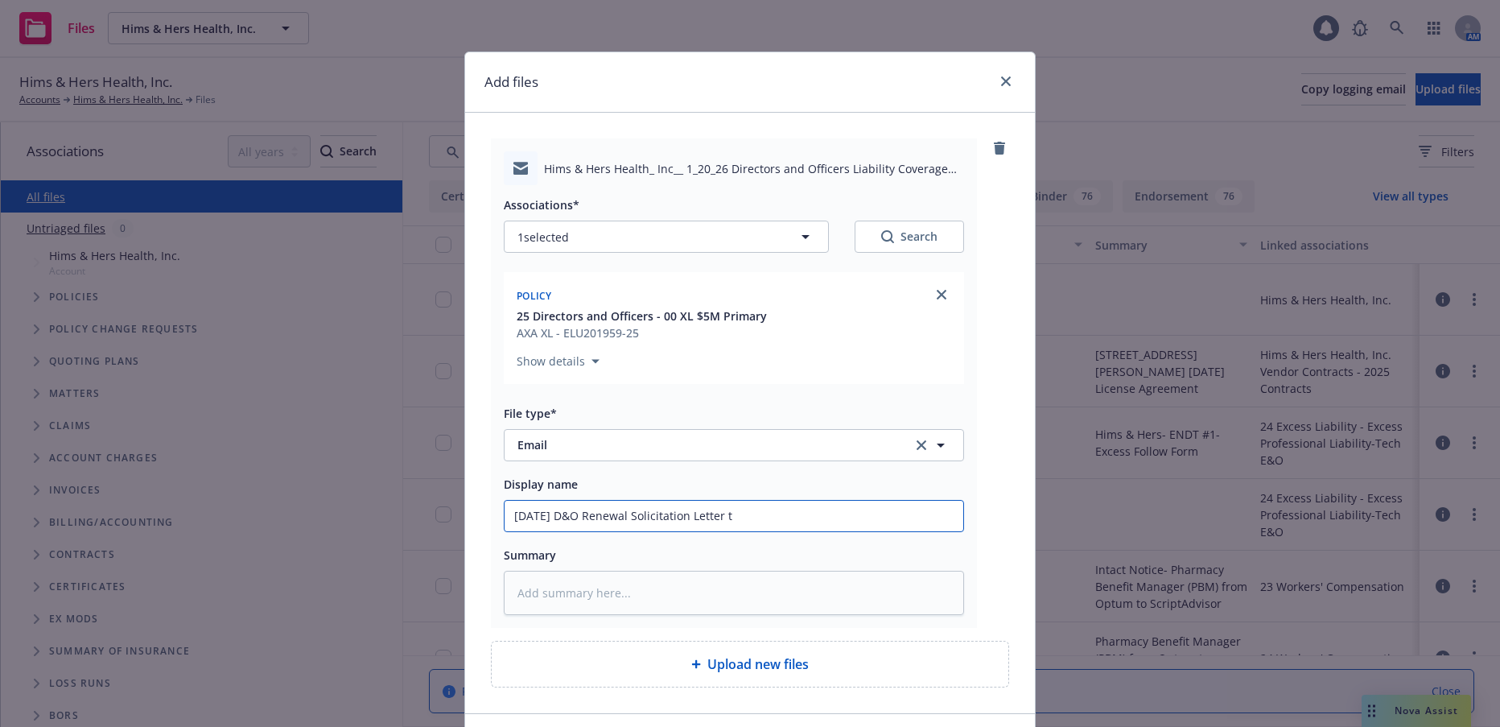
type input "1/20/26 D&O Renewal Solicitation Letter to"
type textarea "x"
type input "1/20/26 D&O Renewal Solicitation Letter to"
type textarea "x"
type input "1/20/26 D&O Renewal Solicitation Letter to Cl"
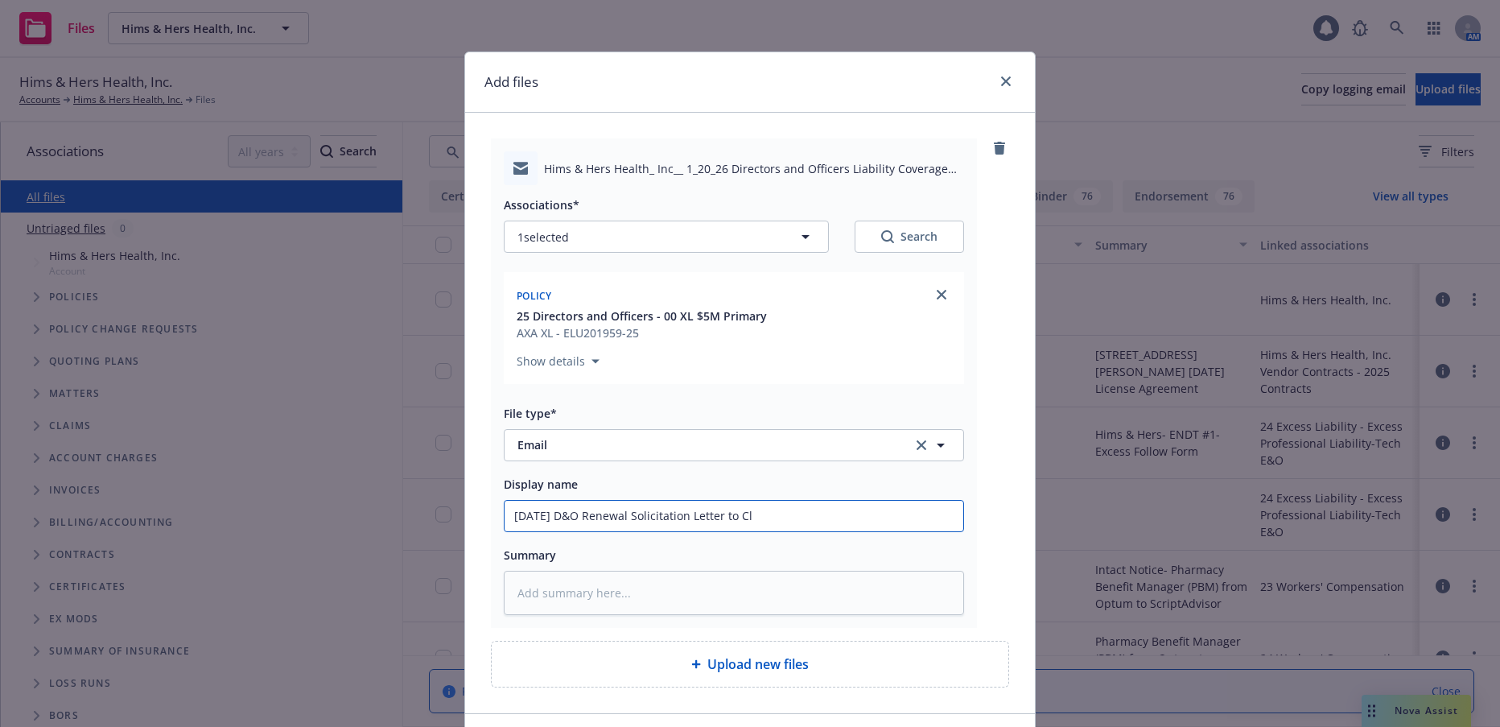
type textarea "x"
type input "1/20/26 D&O Renewal Solicitation Letter to Cl;i"
type textarea "x"
type input "1/20/26 D&O Renewal Solicitation Letter to Cl;ie"
type textarea "x"
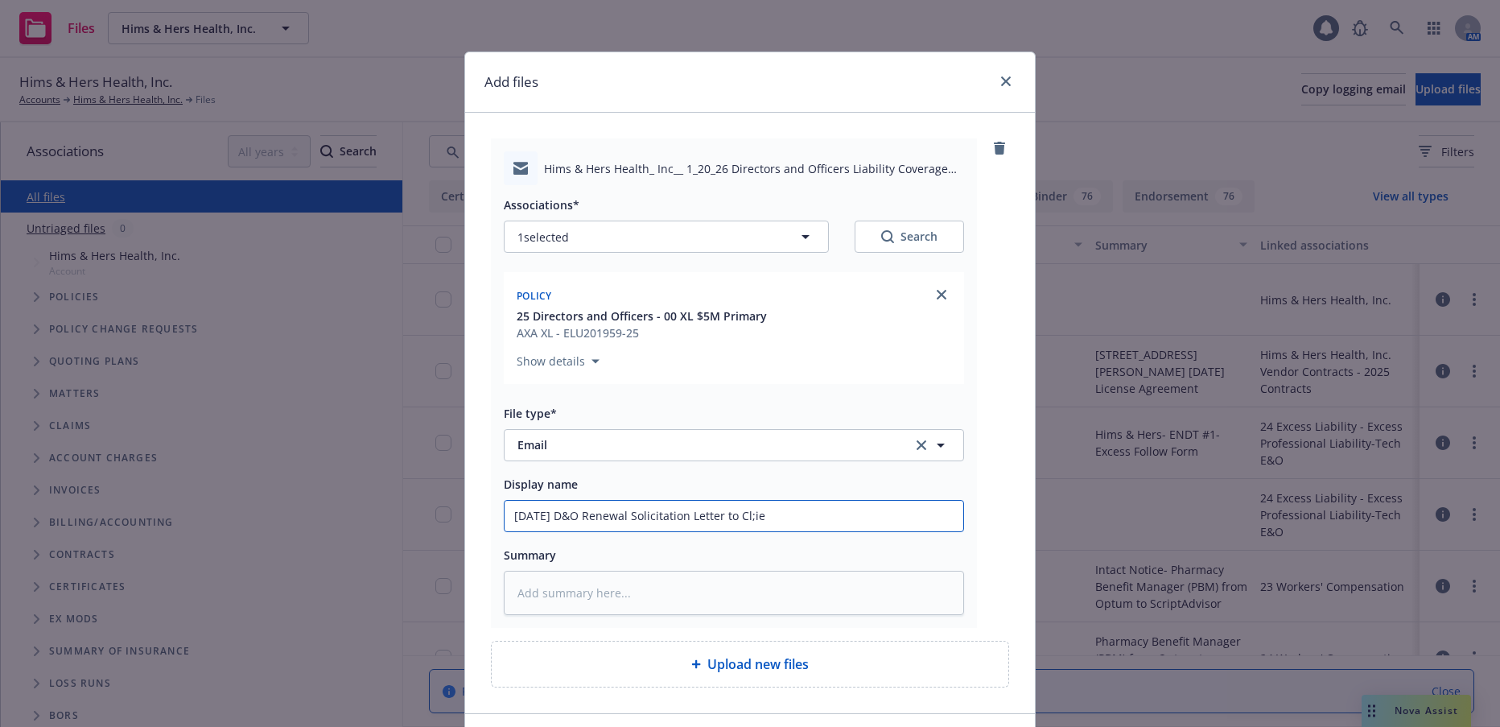
type input "1/20/26 D&O Renewal Solicitation Letter to Cl;i"
type textarea "x"
type input "1/20/26 D&O Renewal Solicitation Letter to Cl;"
type textarea "x"
type input "1/20/26 D&O Renewal Solicitation Letter to Cl"
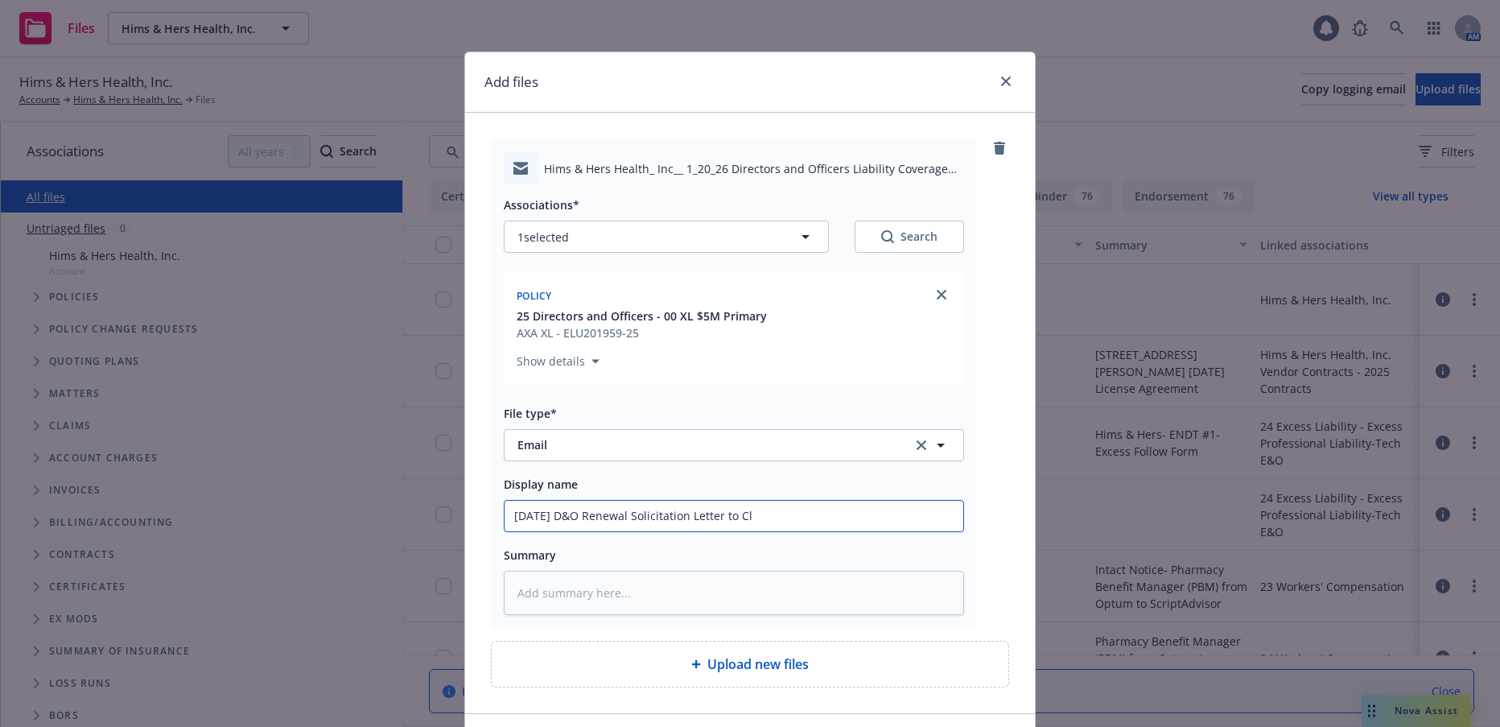
type textarea "x"
type input "1/20/26 D&O Renewal Solicitation Letter to Cli"
type textarea "x"
type input "1/20/26 D&O Renewal Solicitation Letter to Clie"
type textarea "x"
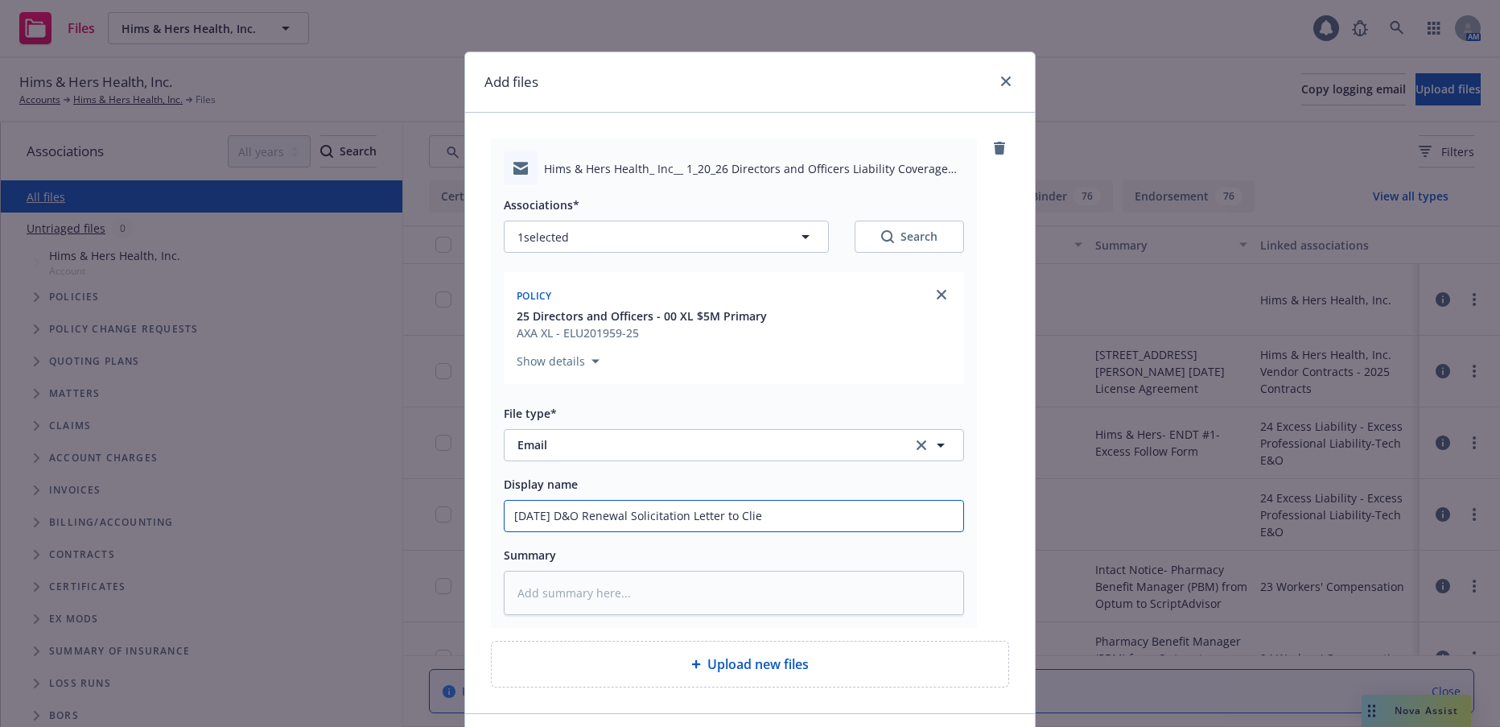
type input "1/20/26 D&O Renewal Solicitation Letter to Clien"
type textarea "x"
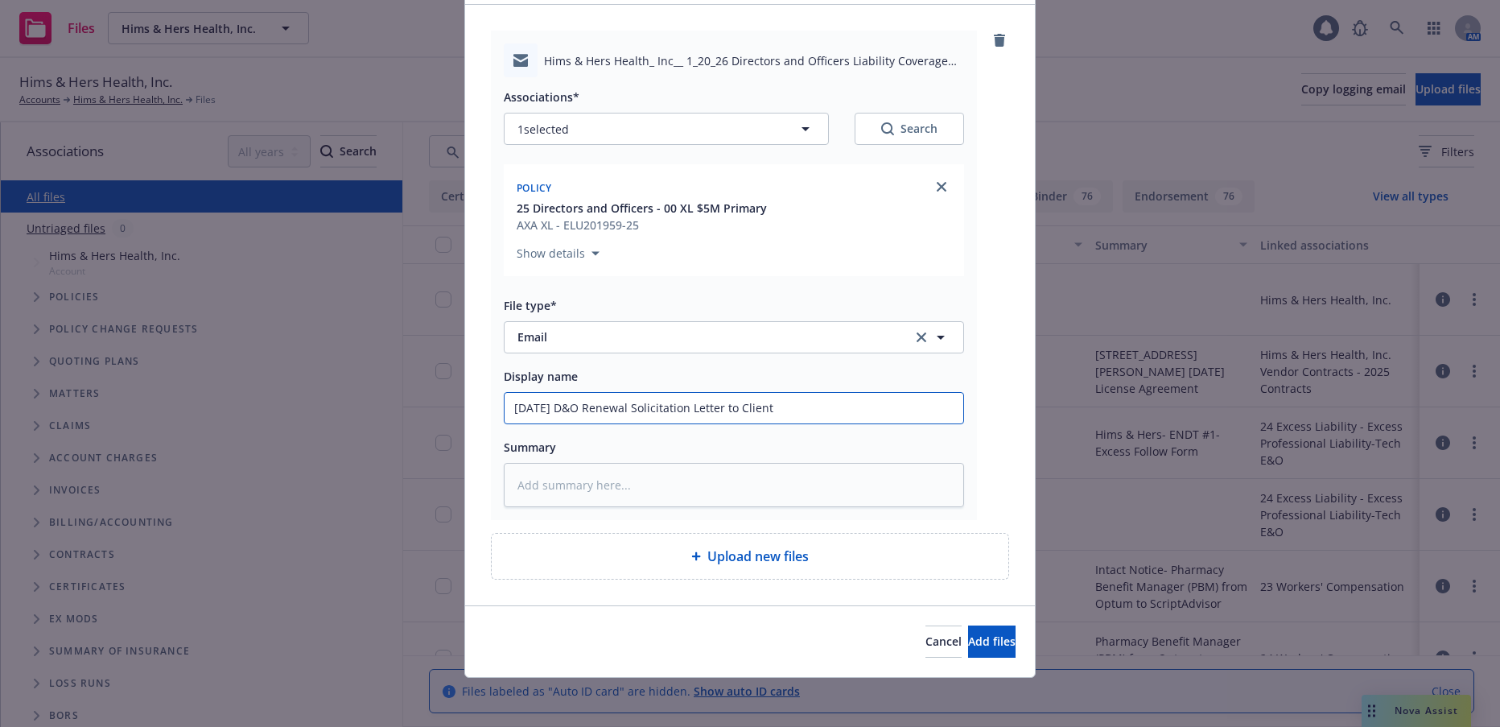
scroll to position [110, 0]
type input "1/20/26 D&O Renewal Solicitation Letter to Client"
click at [968, 643] on span "Add files" at bounding box center [991, 638] width 47 height 15
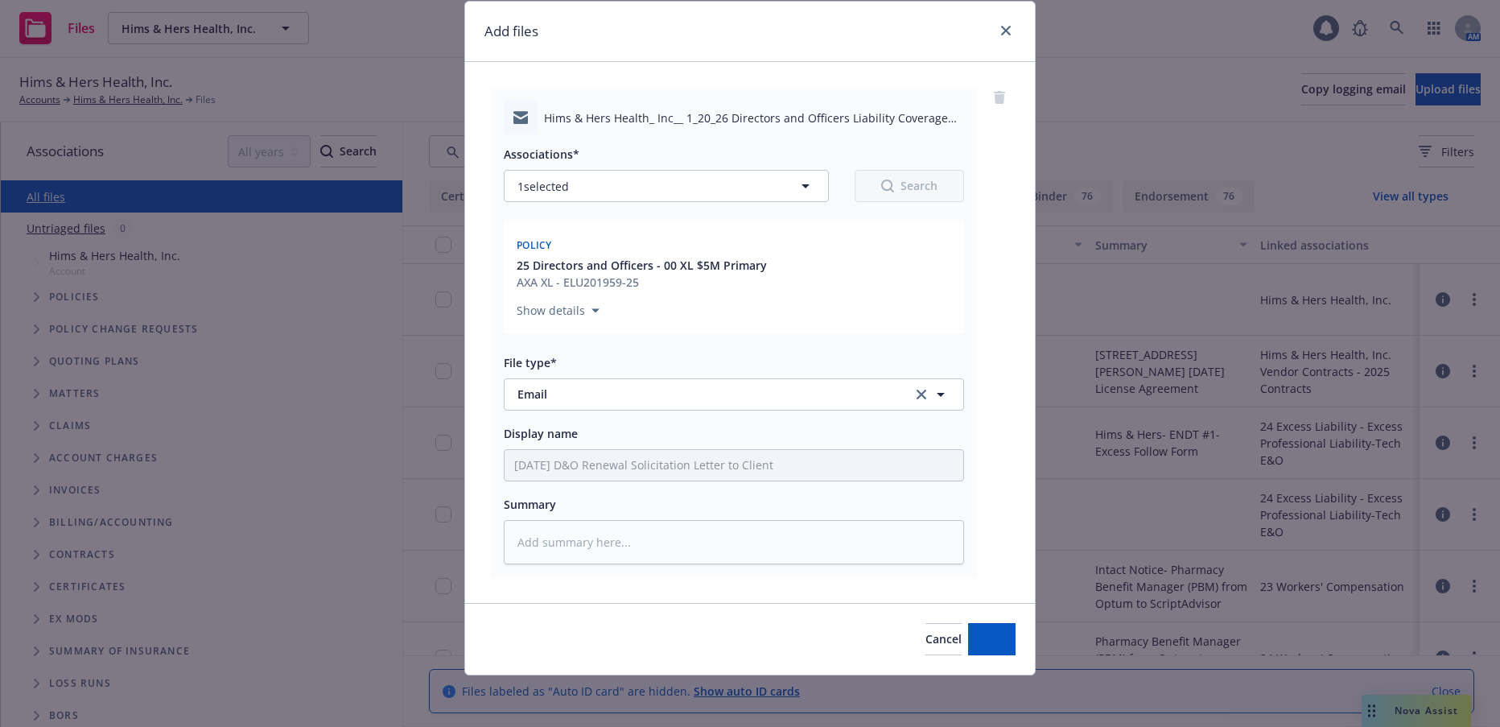
scroll to position [51, 0]
type textarea "x"
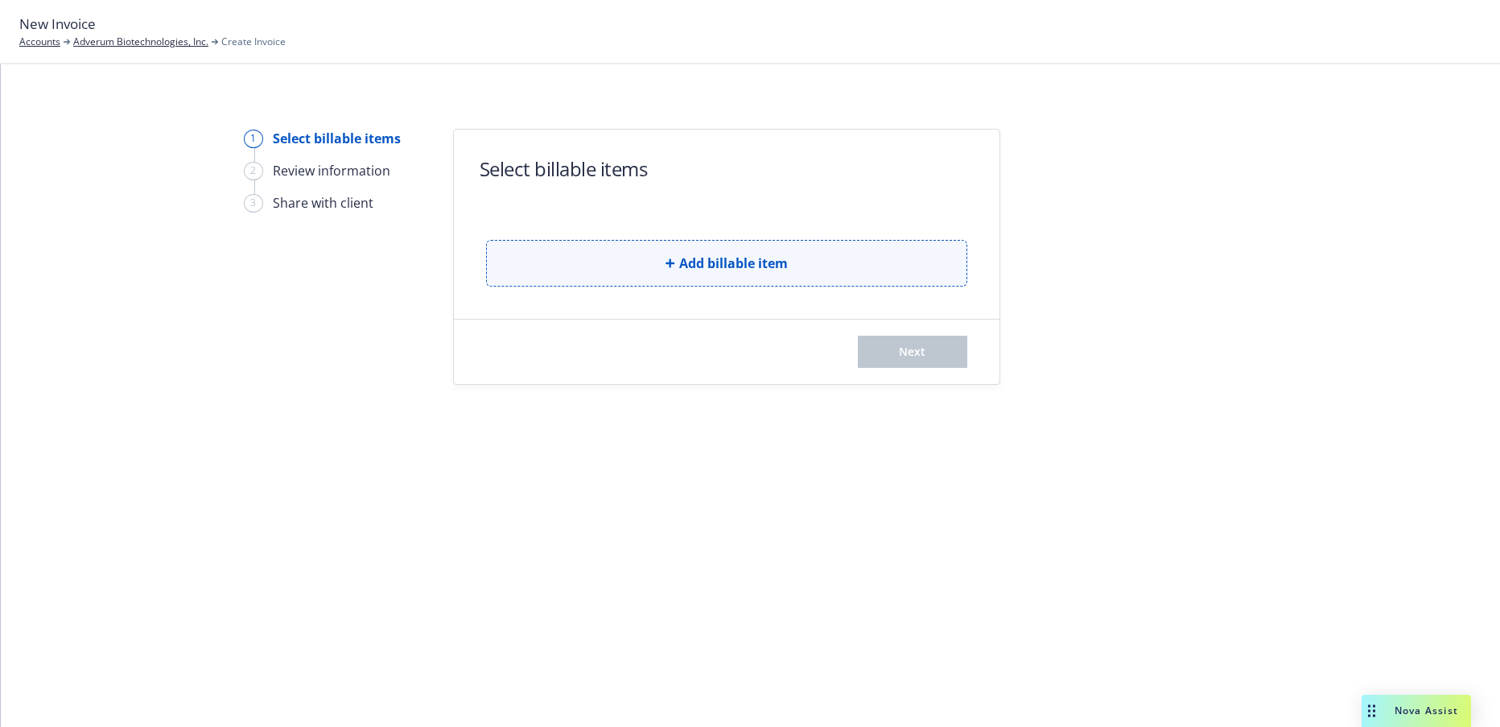
click at [758, 263] on span "Add billable item" at bounding box center [733, 262] width 109 height 19
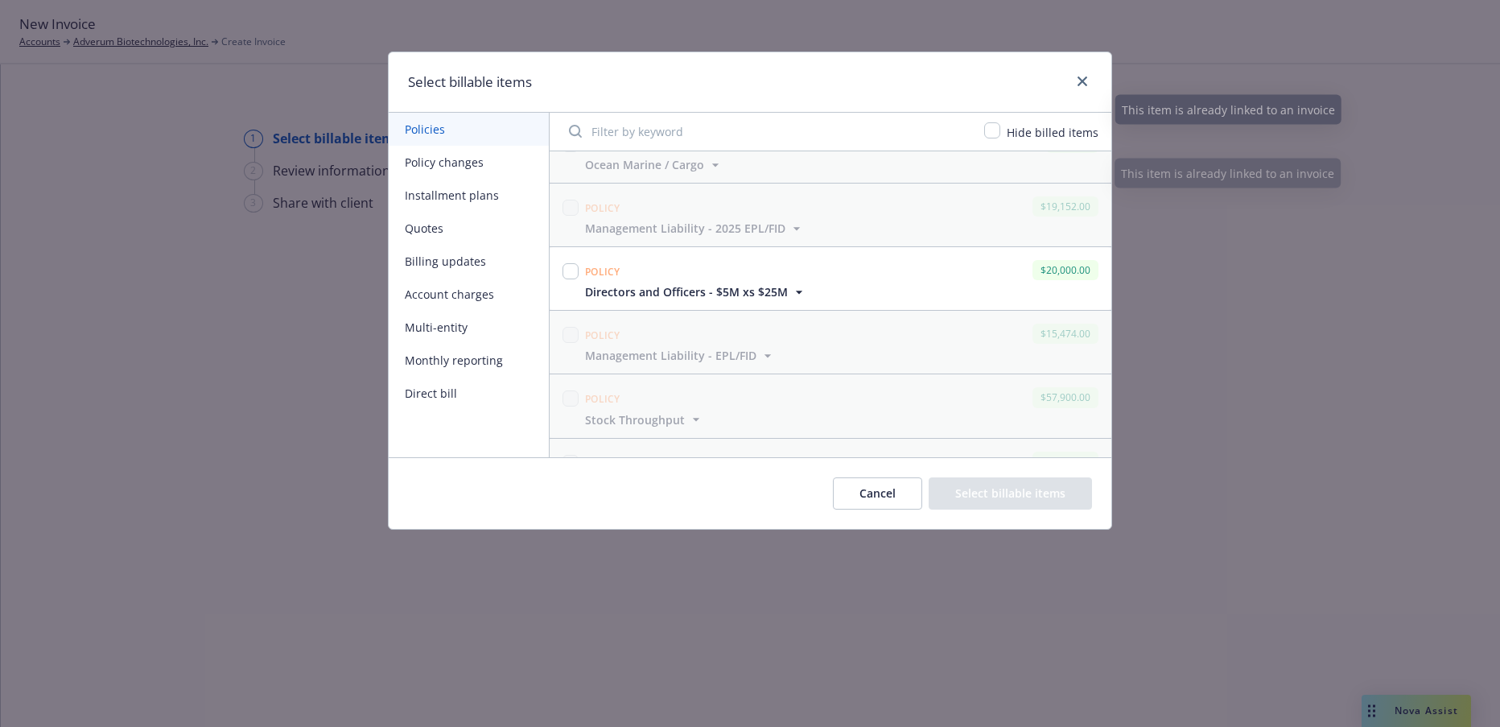
scroll to position [241, 0]
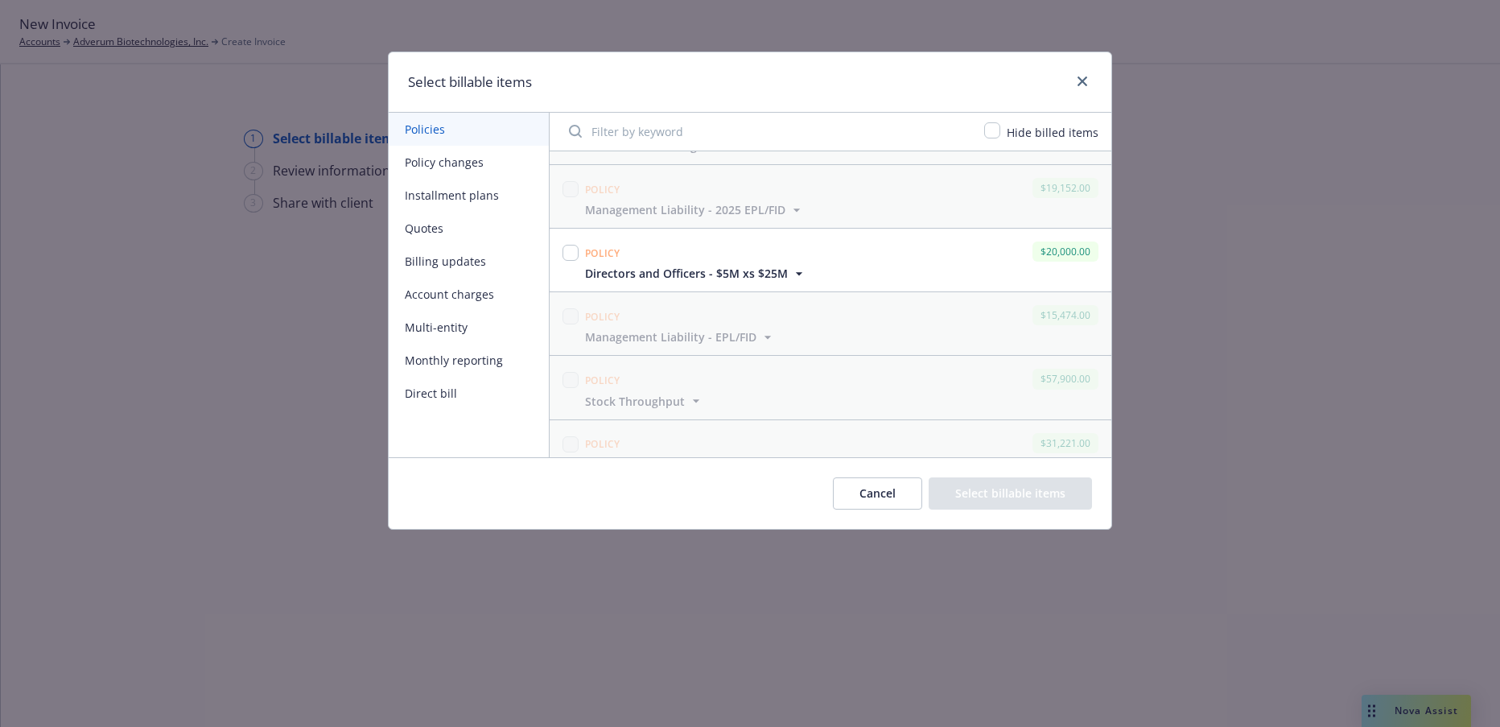
click at [796, 272] on icon "button" at bounding box center [799, 274] width 16 height 16
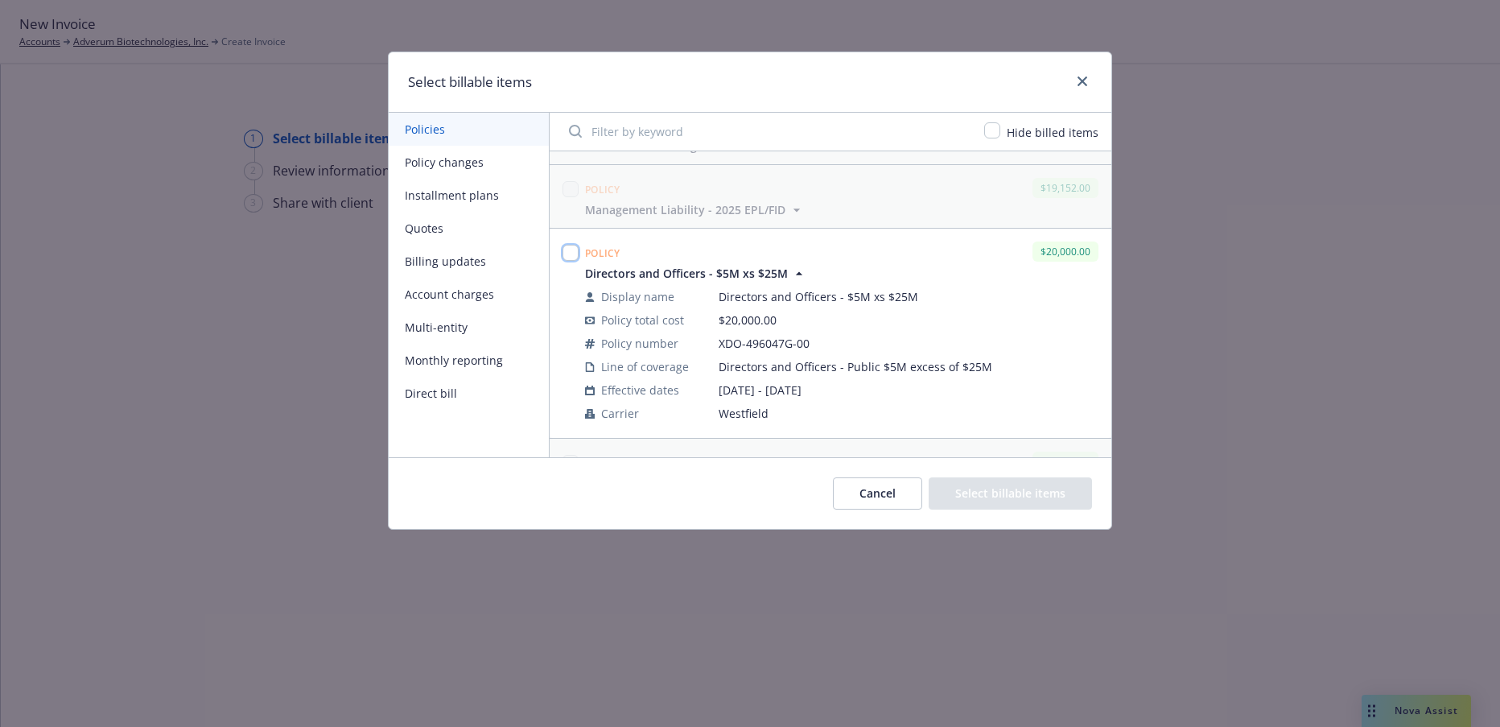
click at [568, 250] on input "checkbox" at bounding box center [570, 253] width 16 height 16
checkbox input "true"
click at [1011, 492] on button "Select billable items" at bounding box center [1010, 493] width 163 height 32
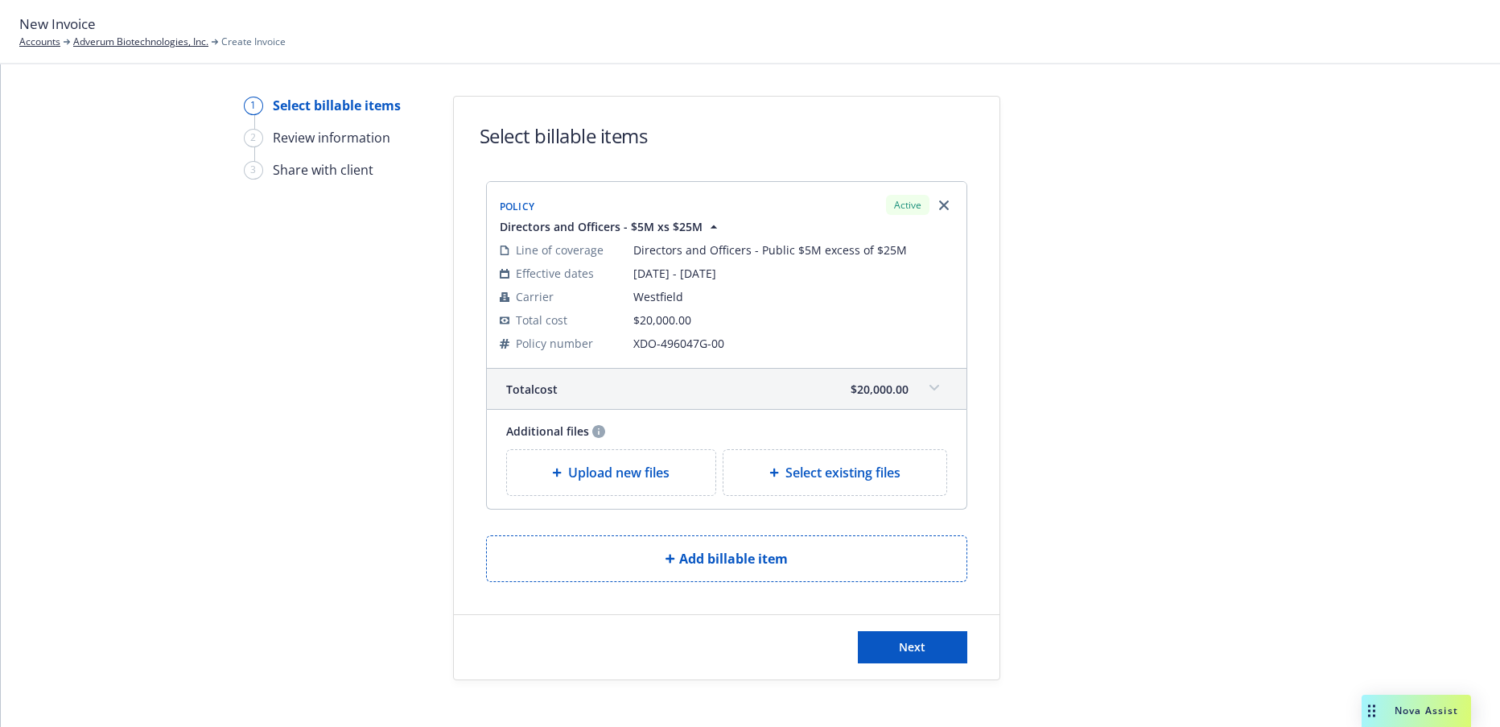
scroll to position [51, 0]
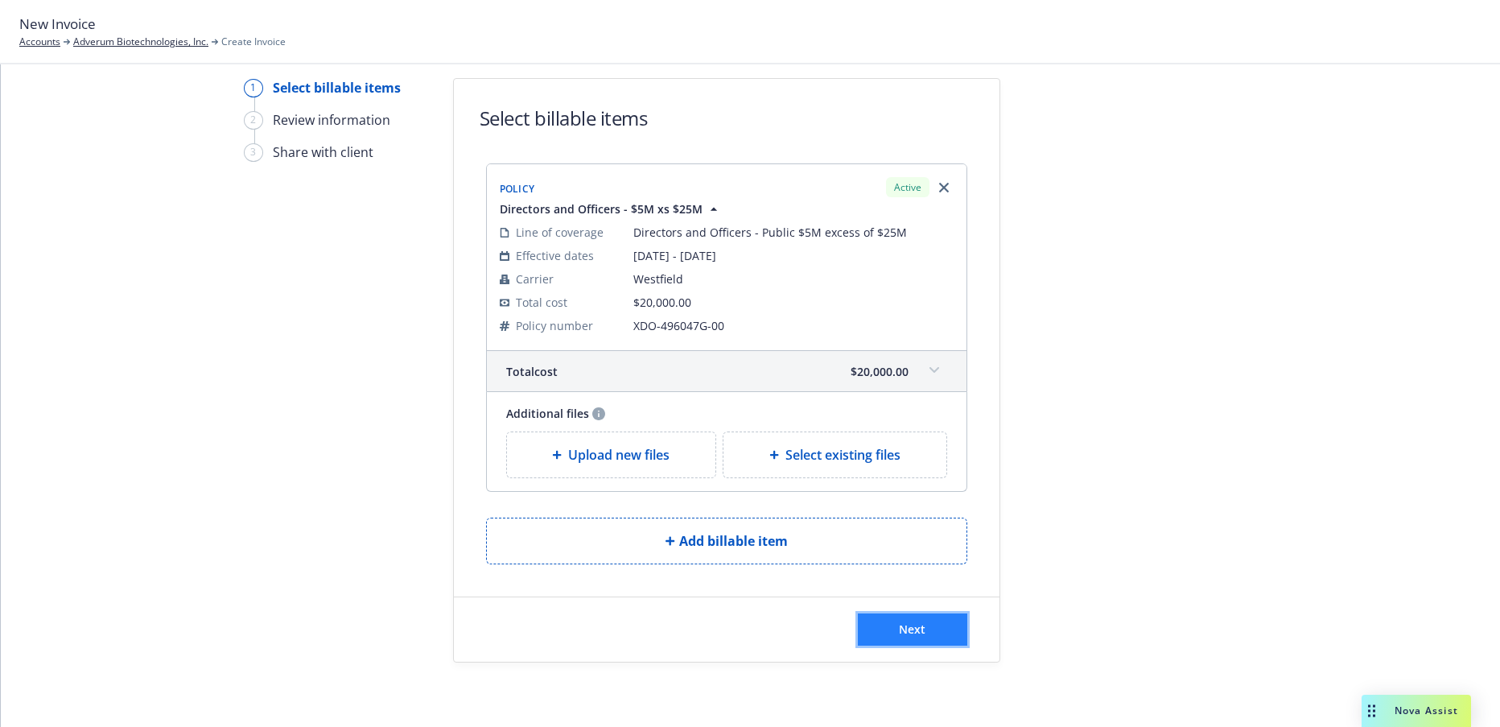
click at [909, 626] on span "Next" at bounding box center [912, 628] width 27 height 15
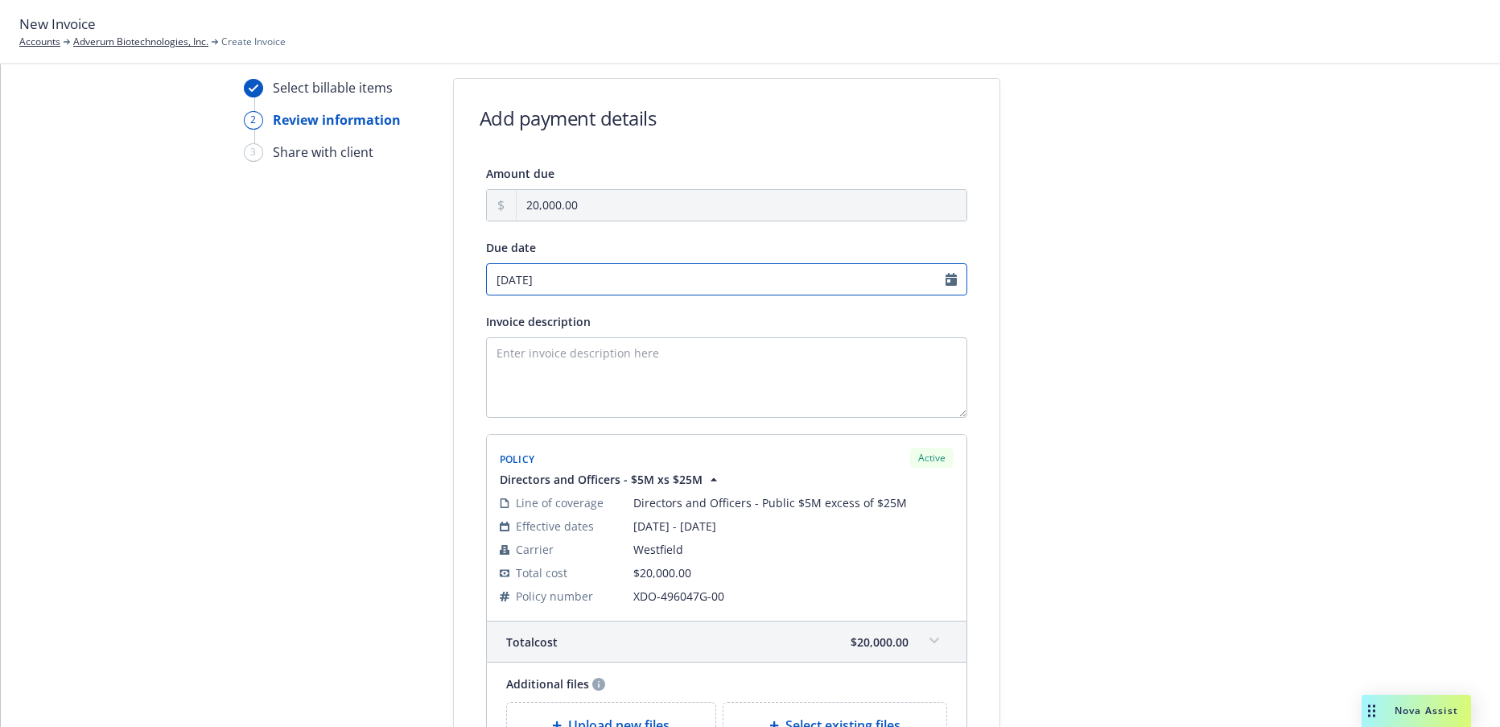
click at [945, 279] on input "[DATE]" at bounding box center [726, 279] width 481 height 32
select select "October"
select select "2025"
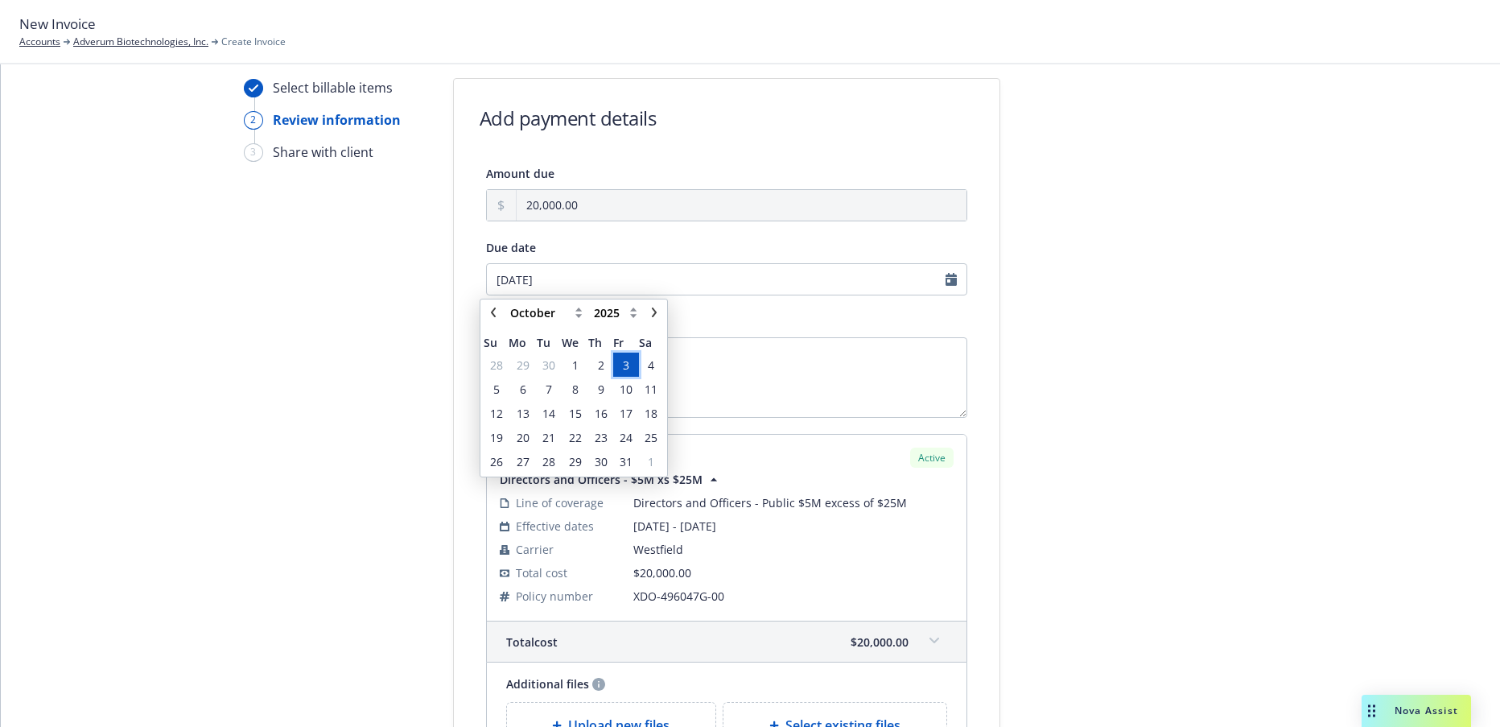
click at [628, 363] on span "3" at bounding box center [626, 364] width 6 height 17
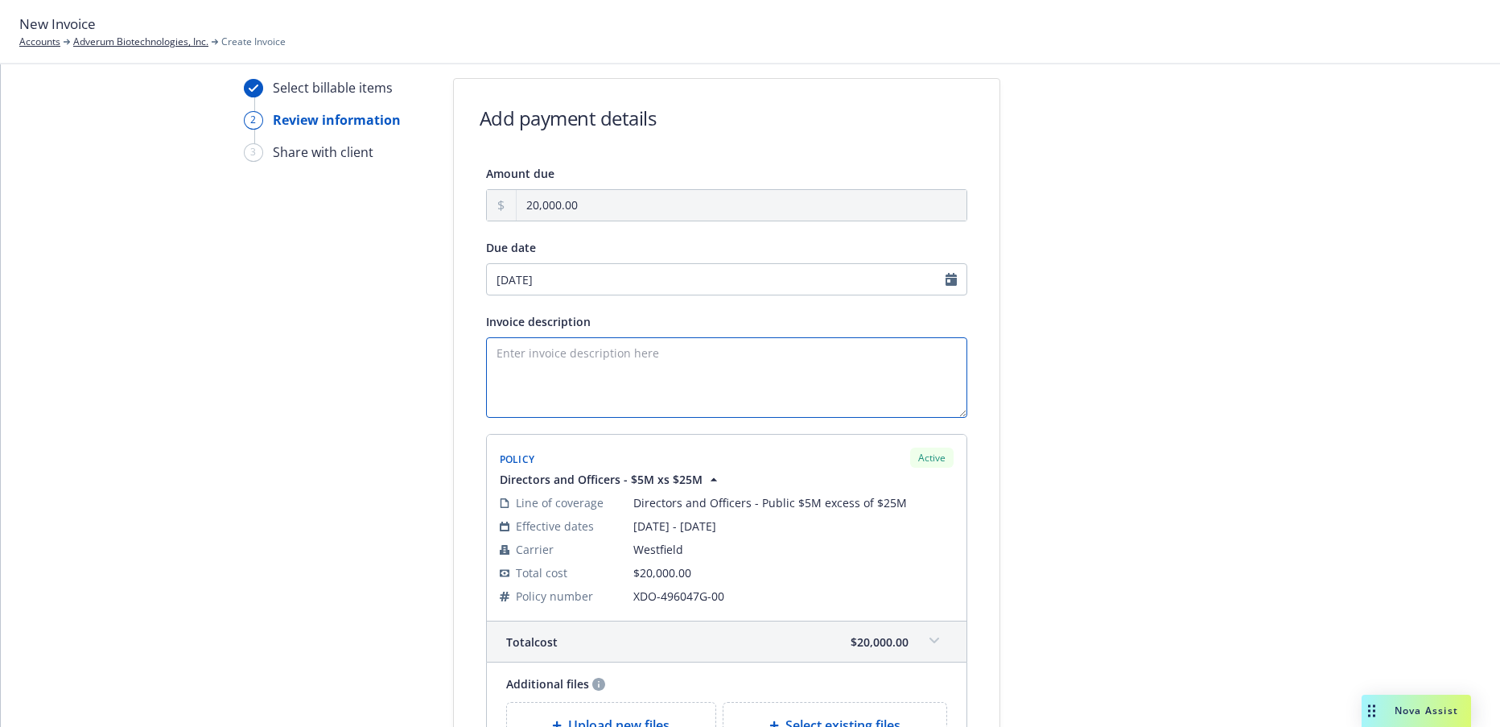
click at [496, 352] on textarea "Invoice description" at bounding box center [726, 377] width 481 height 80
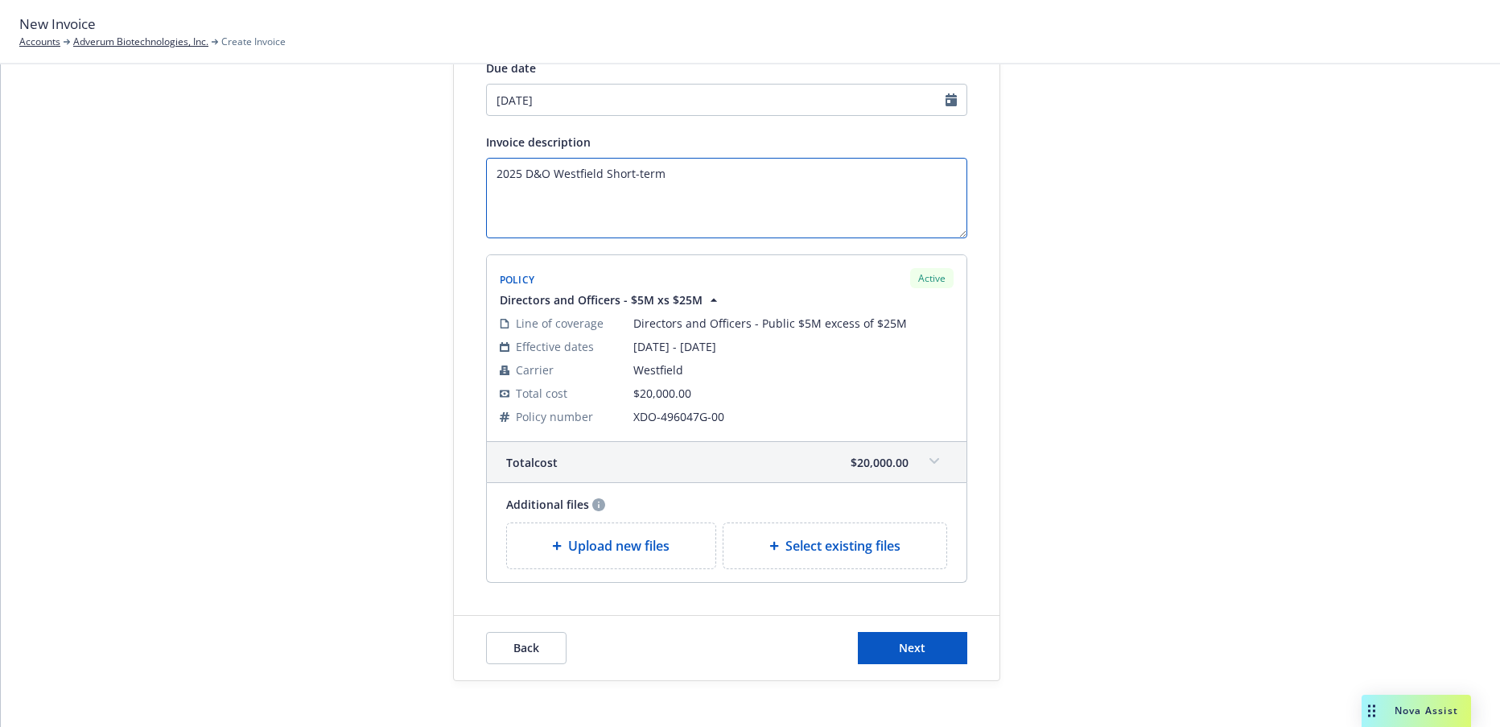
scroll to position [249, 0]
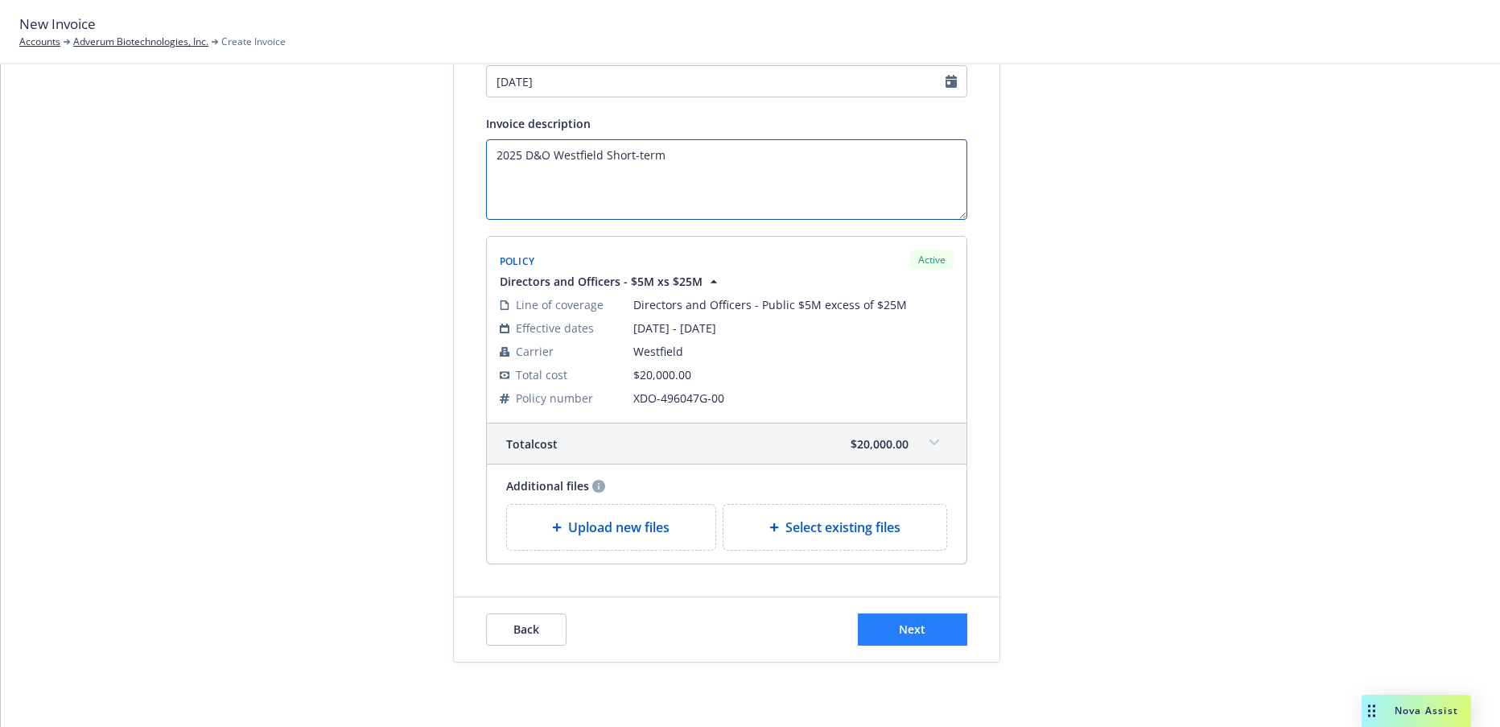
type textarea "2025 D&O Westfield Short-term"
click at [905, 630] on span "Next" at bounding box center [912, 628] width 27 height 15
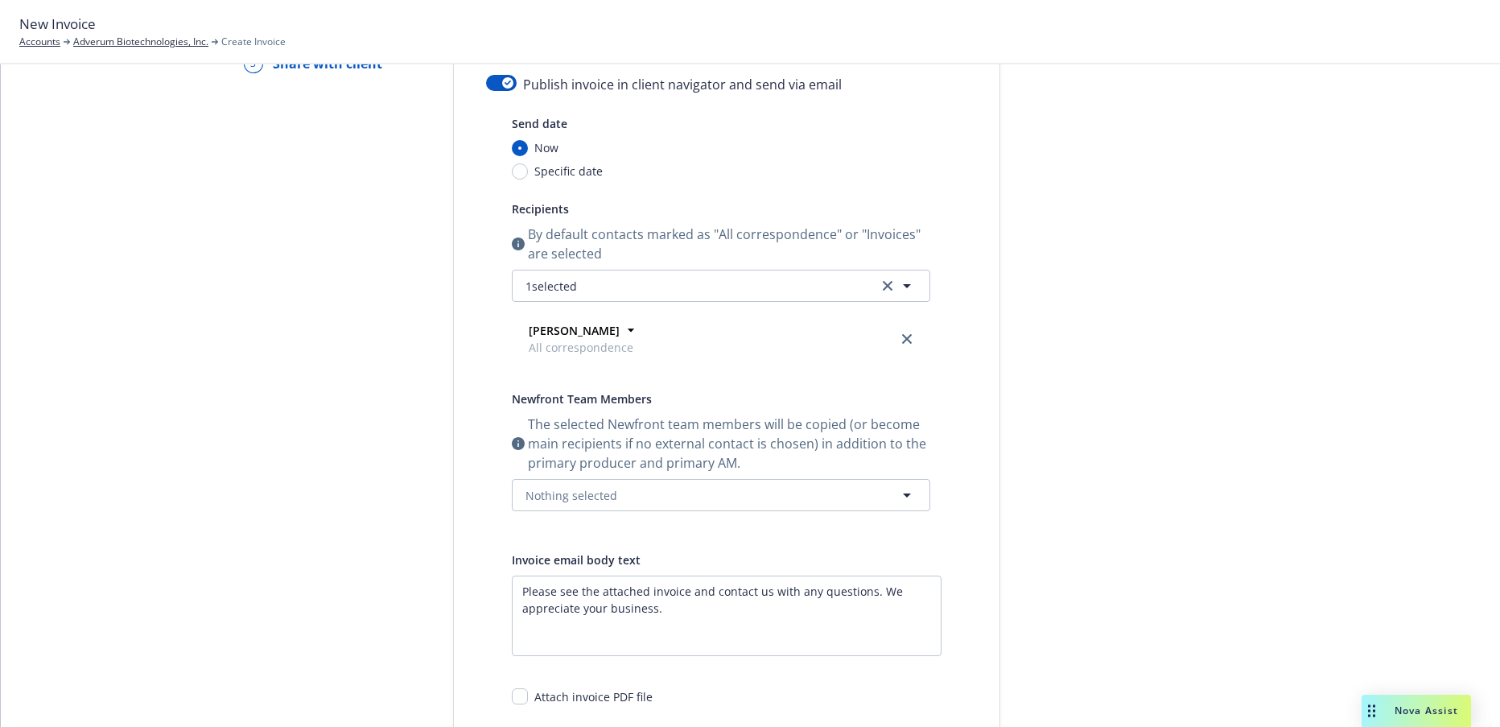
scroll to position [0, 0]
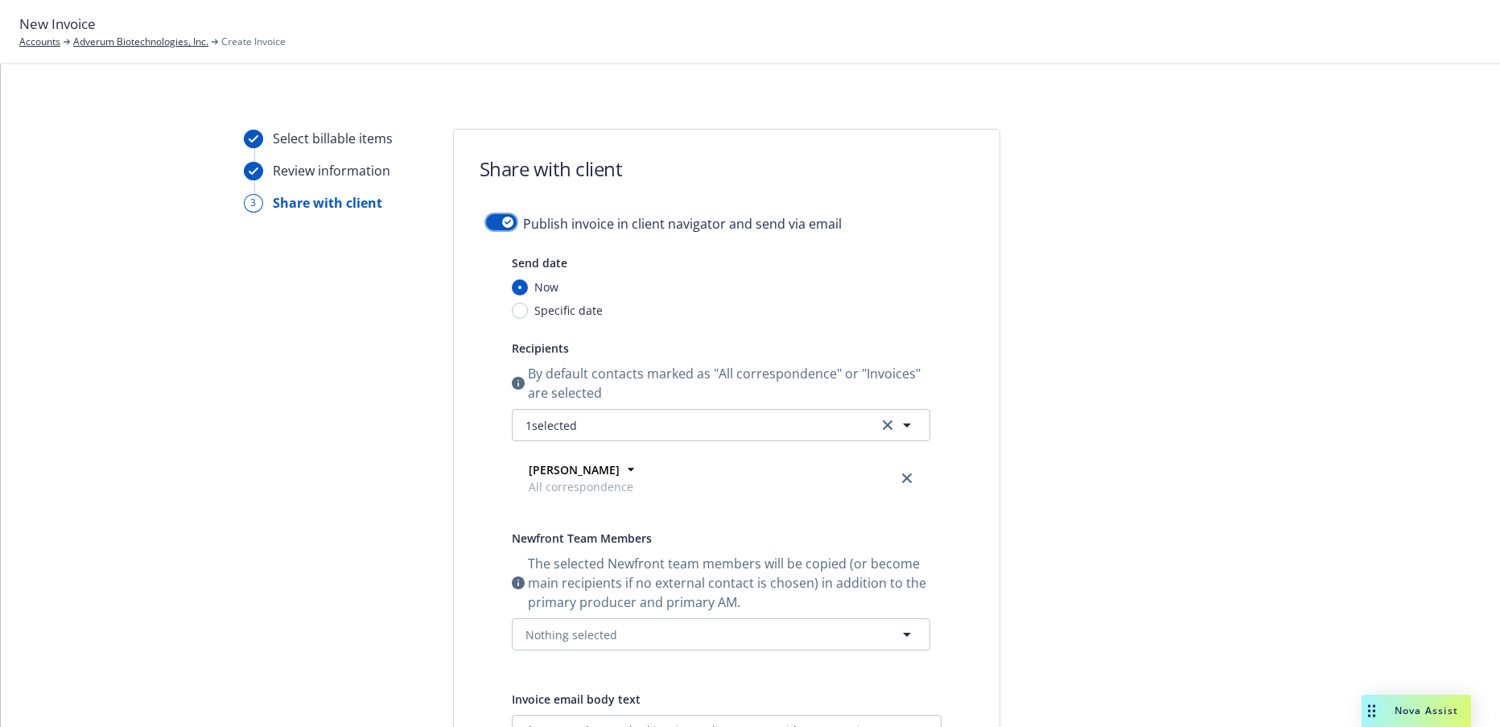
click at [488, 221] on button "button" at bounding box center [501, 222] width 31 height 16
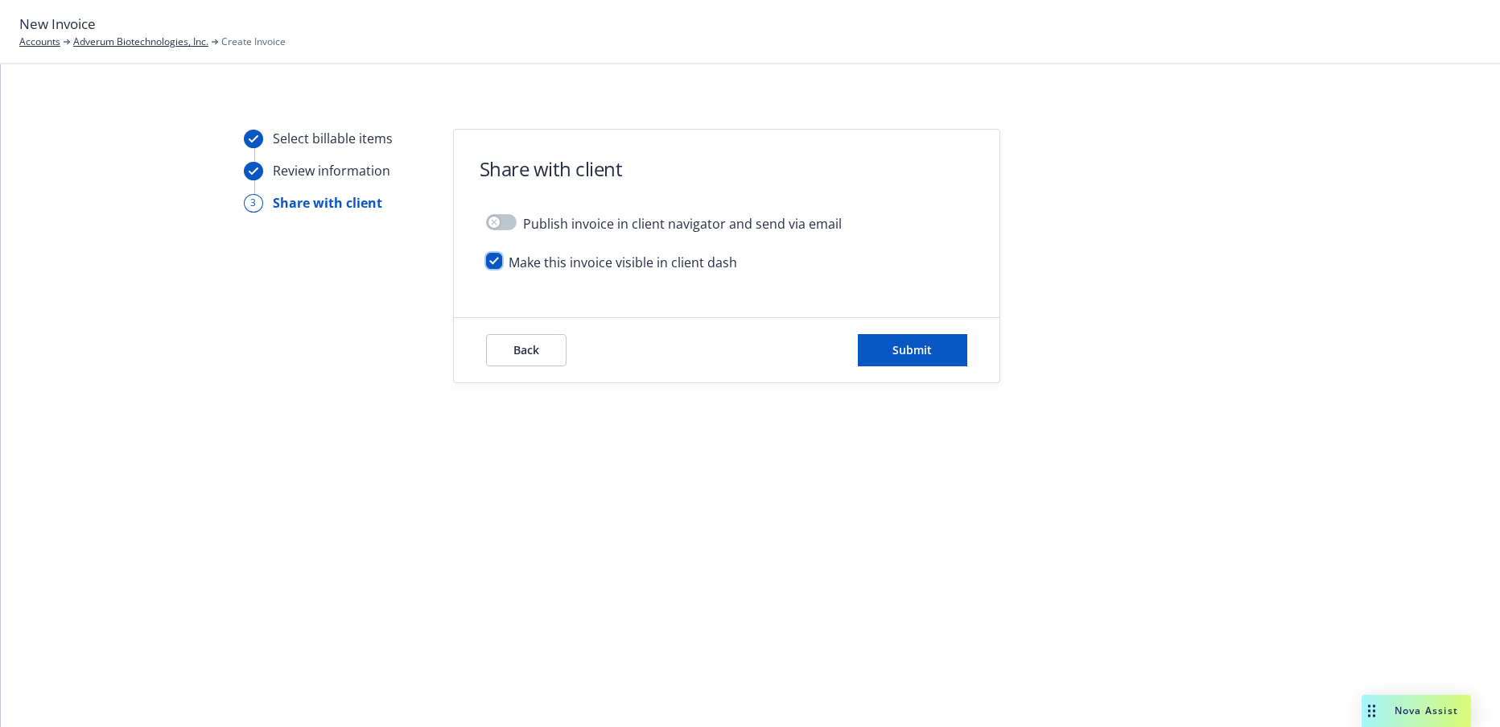
click at [492, 262] on input "checkbox" at bounding box center [494, 261] width 16 height 16
checkbox input "false"
click at [914, 349] on span "Submit" at bounding box center [911, 349] width 39 height 15
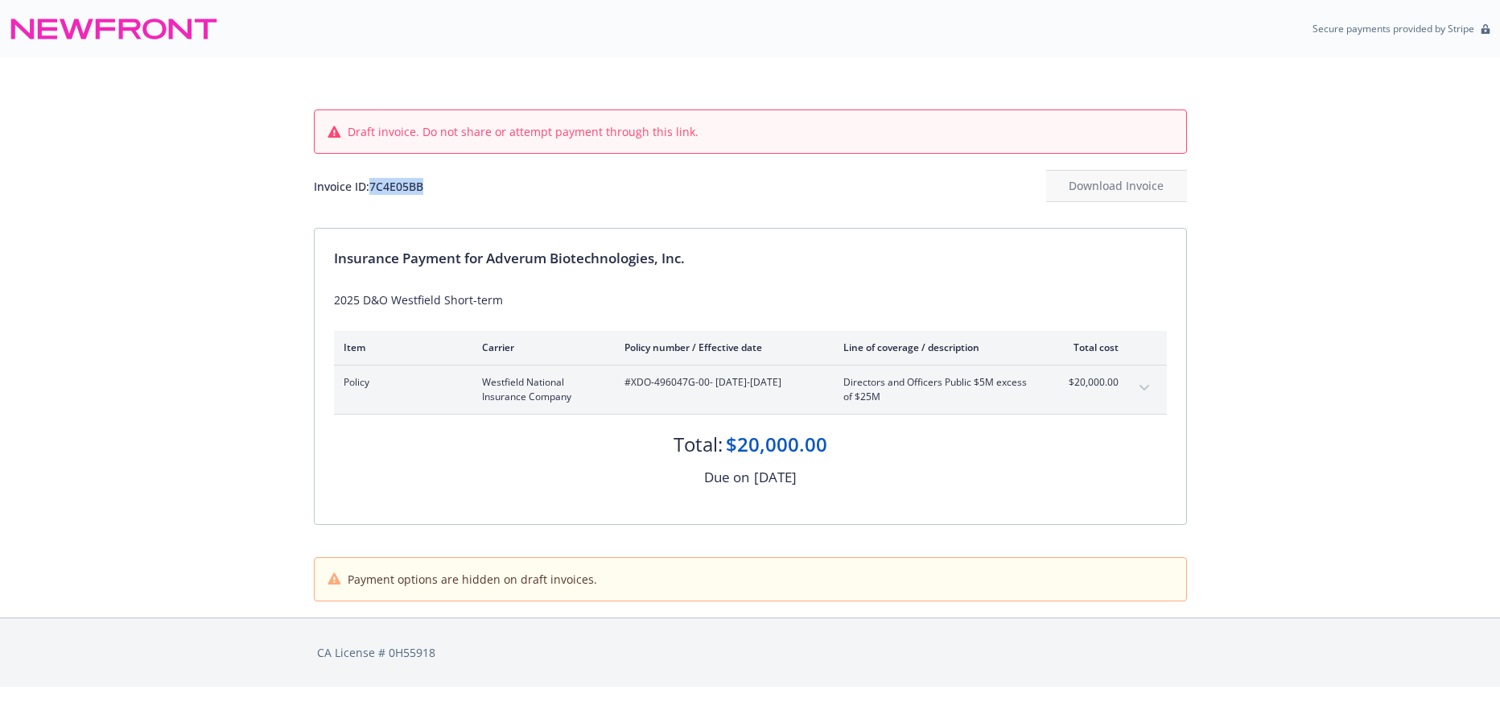
drag, startPoint x: 428, startPoint y: 185, endPoint x: 373, endPoint y: 193, distance: 55.3
click at [373, 193] on div "Invoice ID: 7C4E05BB Download Invoice" at bounding box center [750, 186] width 873 height 32
copy div "7C4E05BB"
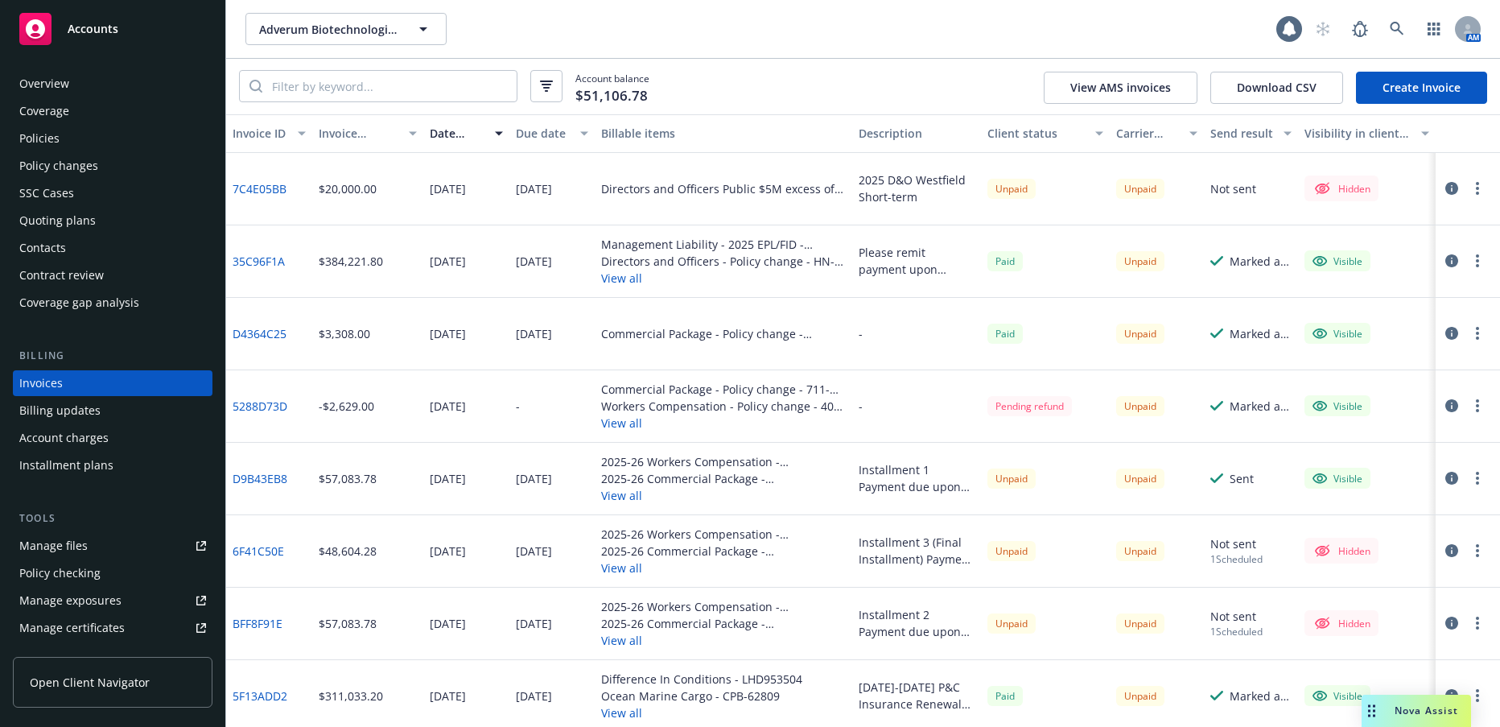
click at [47, 140] on div "Policies" at bounding box center [39, 139] width 40 height 26
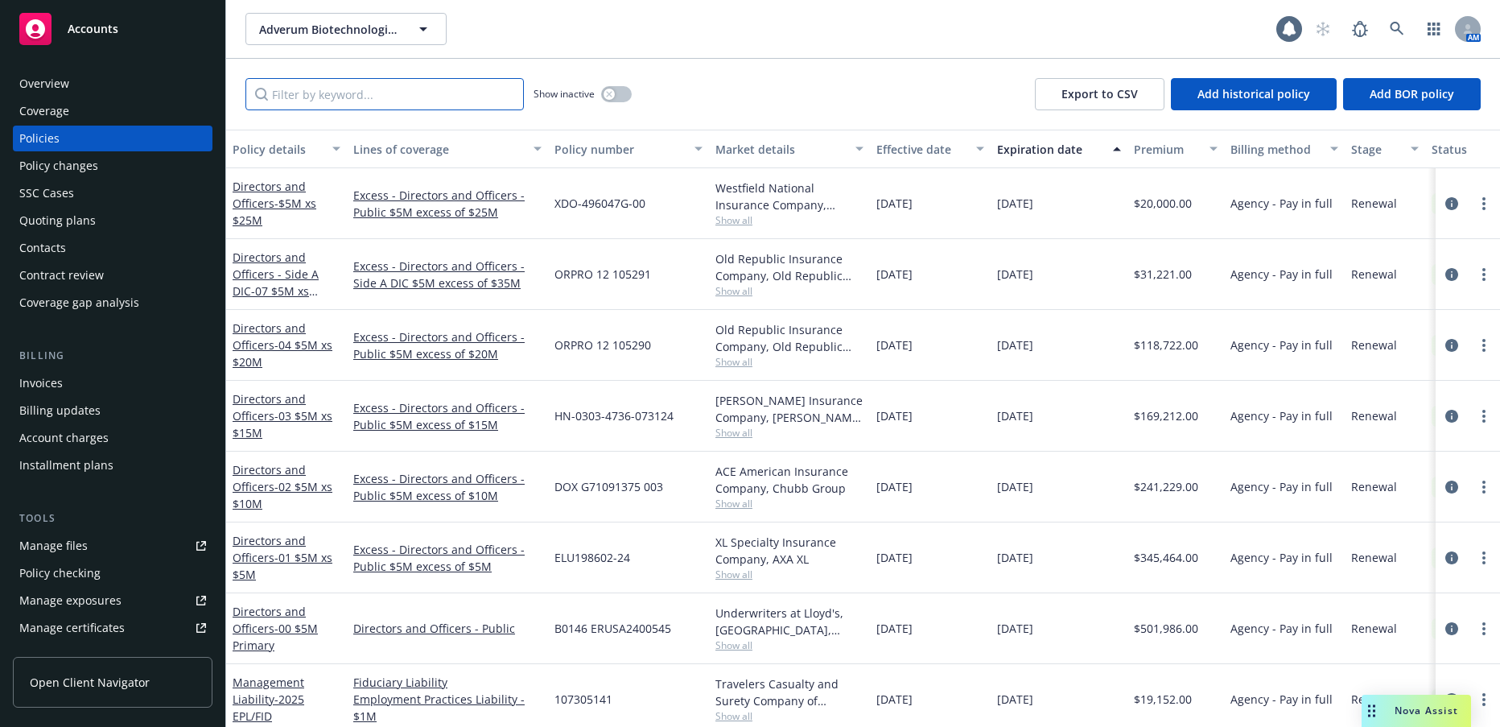
click at [403, 89] on input "Filter by keyword..." at bounding box center [384, 94] width 278 height 32
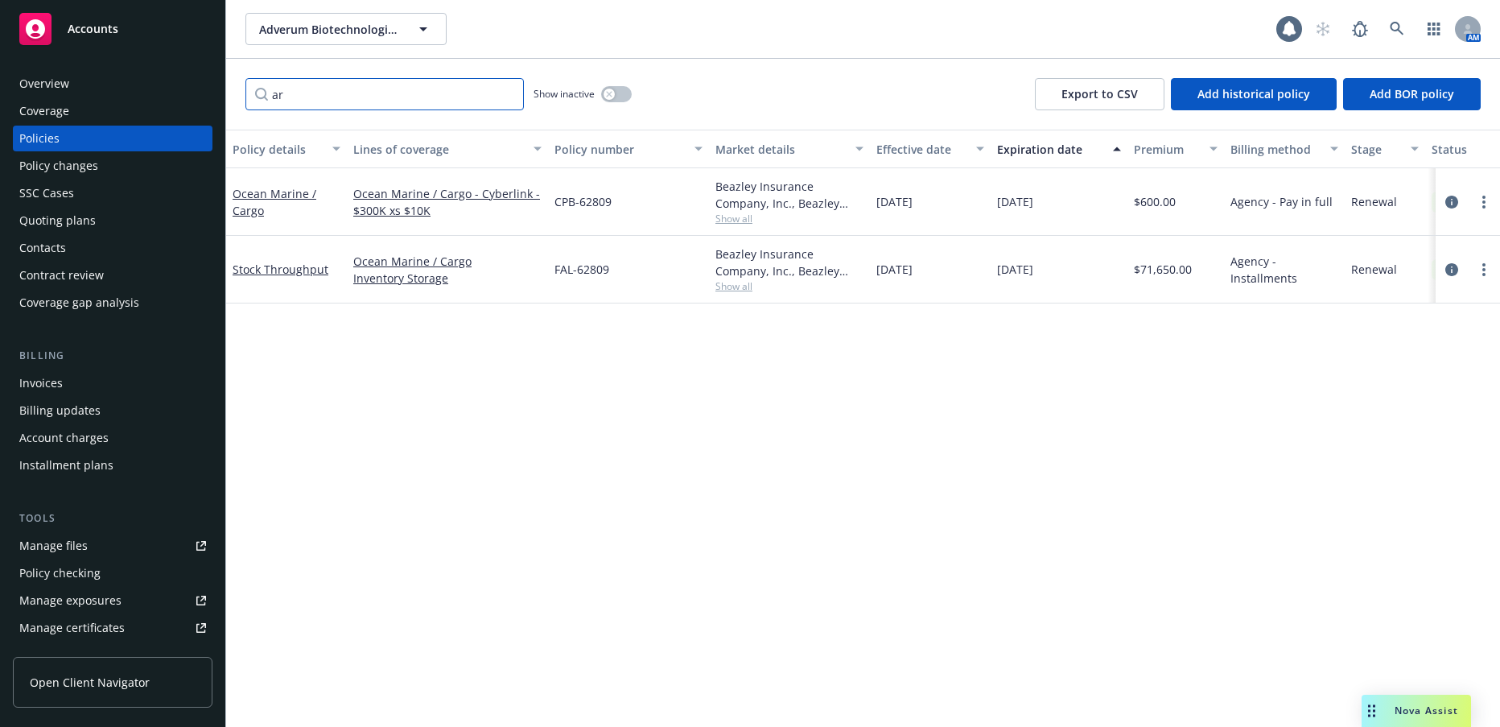
type input "a"
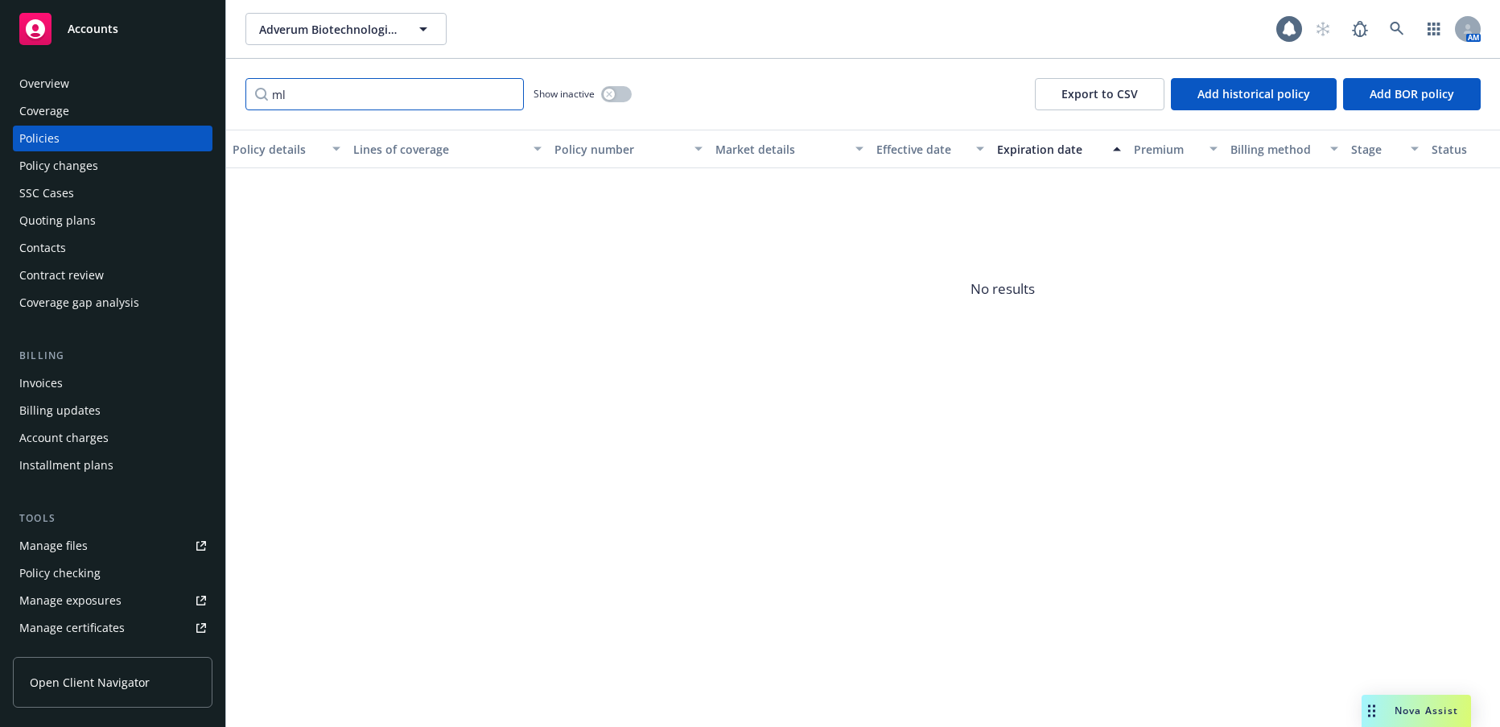
type input "m"
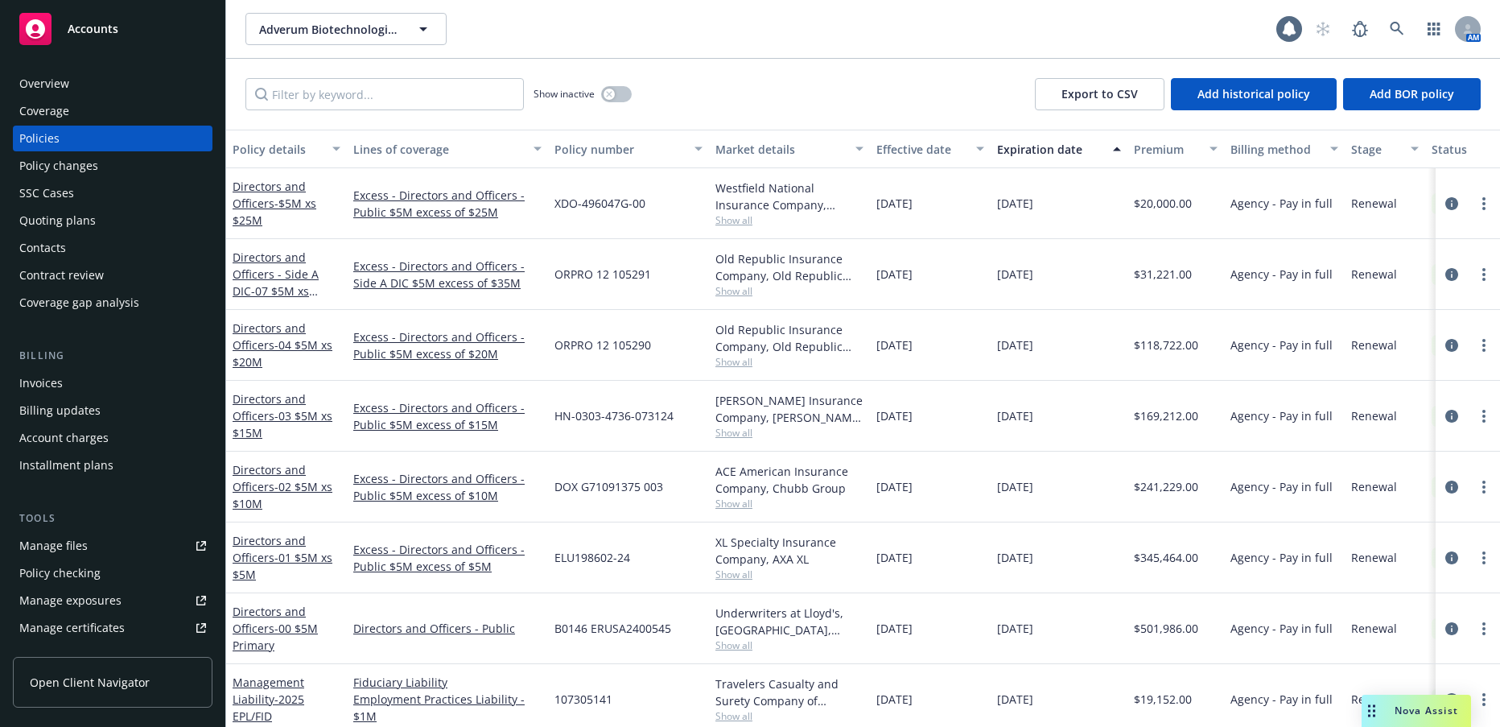
click at [89, 165] on div "Policy changes" at bounding box center [58, 166] width 79 height 26
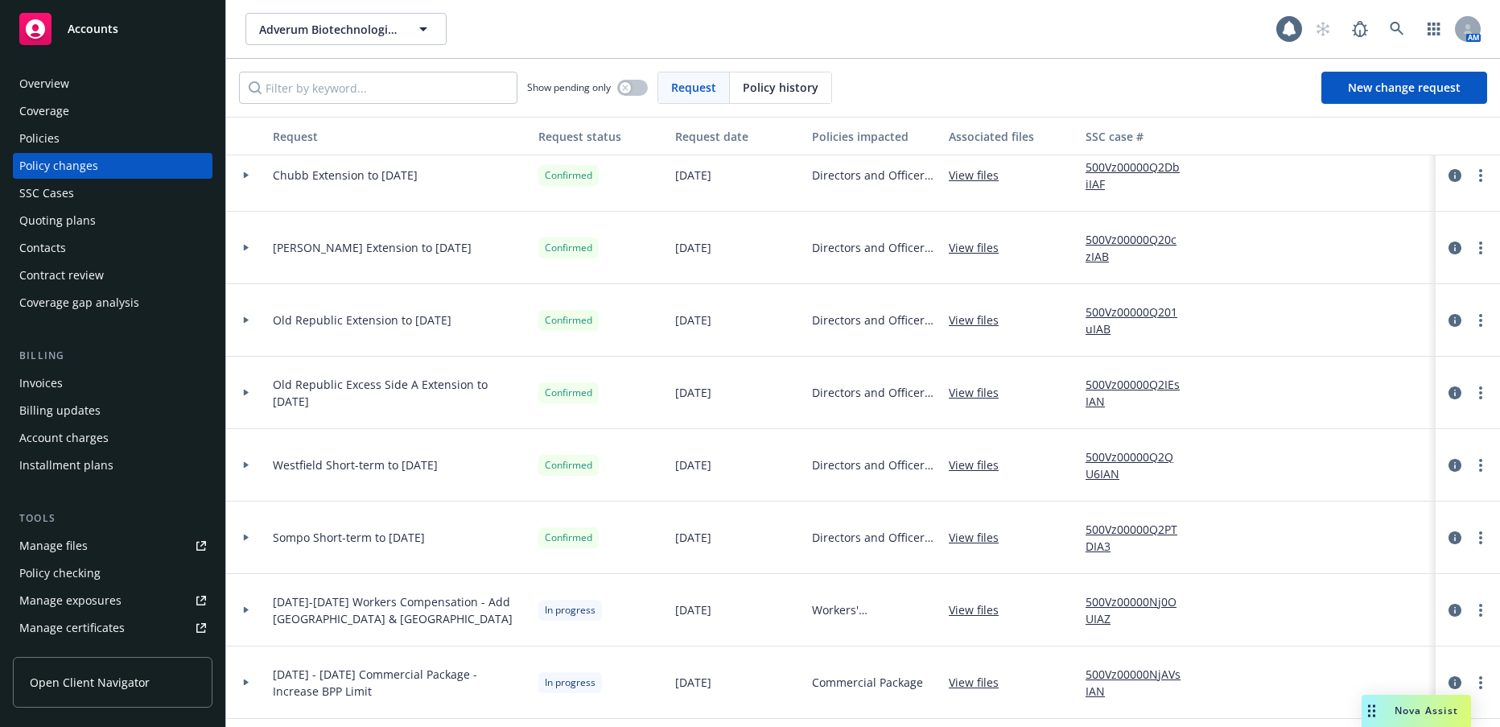
scroll to position [241, 0]
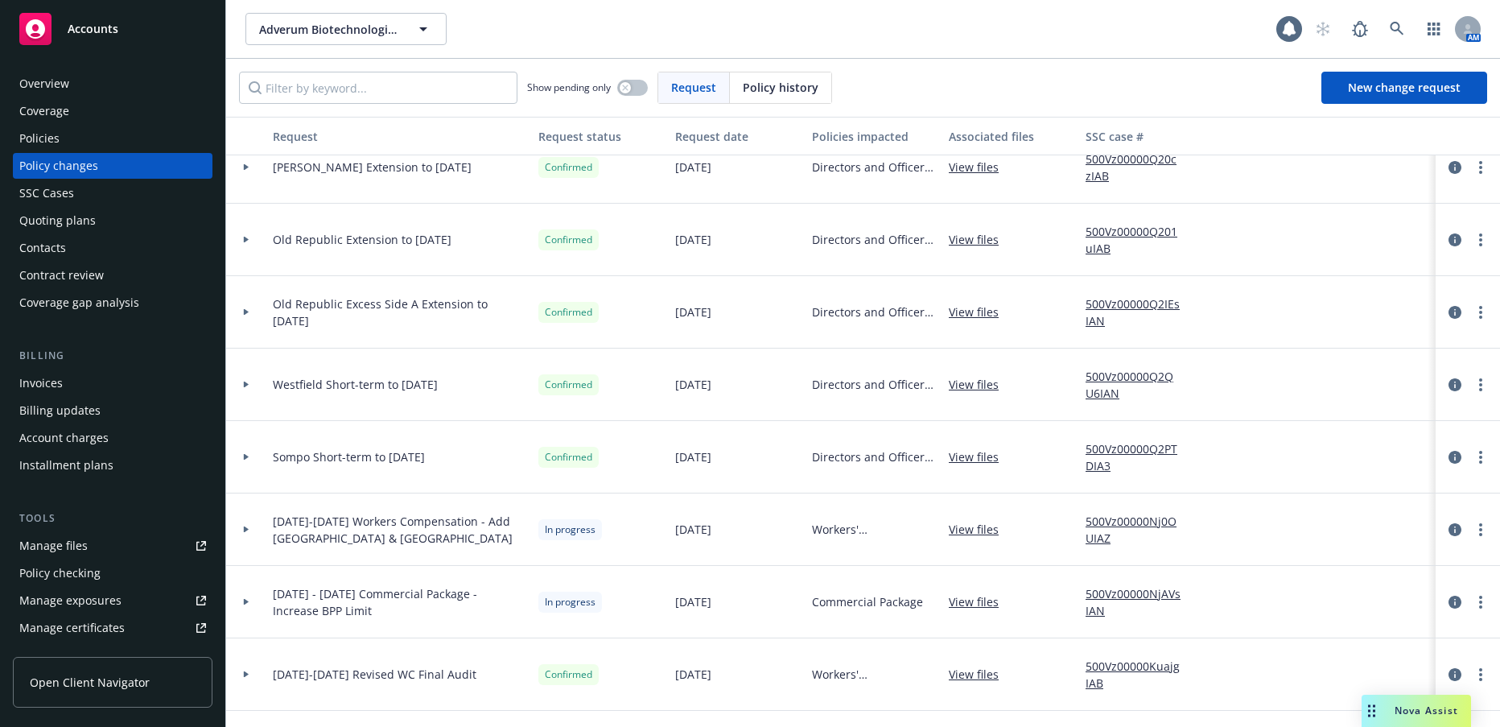
click at [246, 386] on icon at bounding box center [246, 384] width 6 height 6
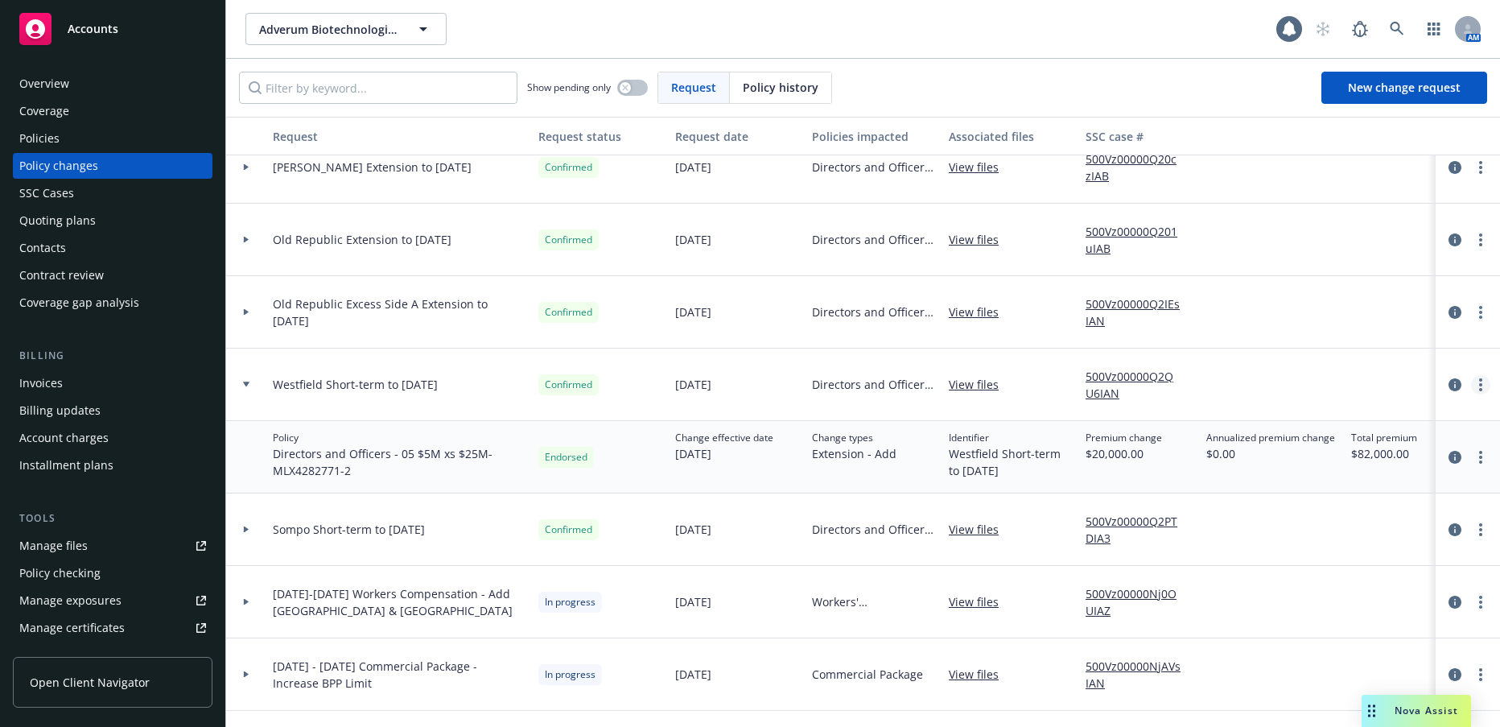
click at [1479, 385] on circle "more" at bounding box center [1480, 384] width 3 height 3
click at [1370, 369] on div at bounding box center [1405, 384] width 121 height 72
click at [1471, 458] on link "more" at bounding box center [1480, 456] width 19 height 19
click at [1265, 587] on link "Edit billing info" at bounding box center [1339, 586] width 276 height 32
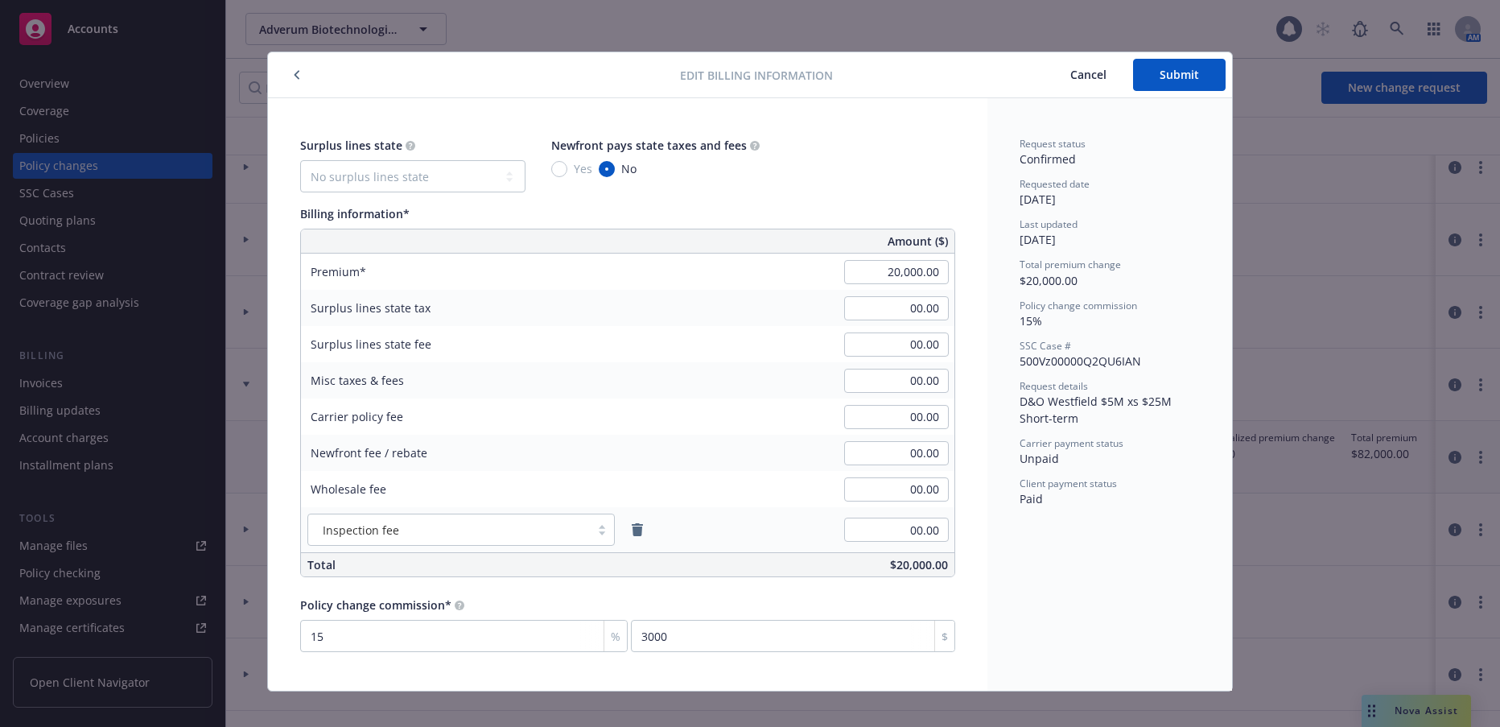
scroll to position [16, 0]
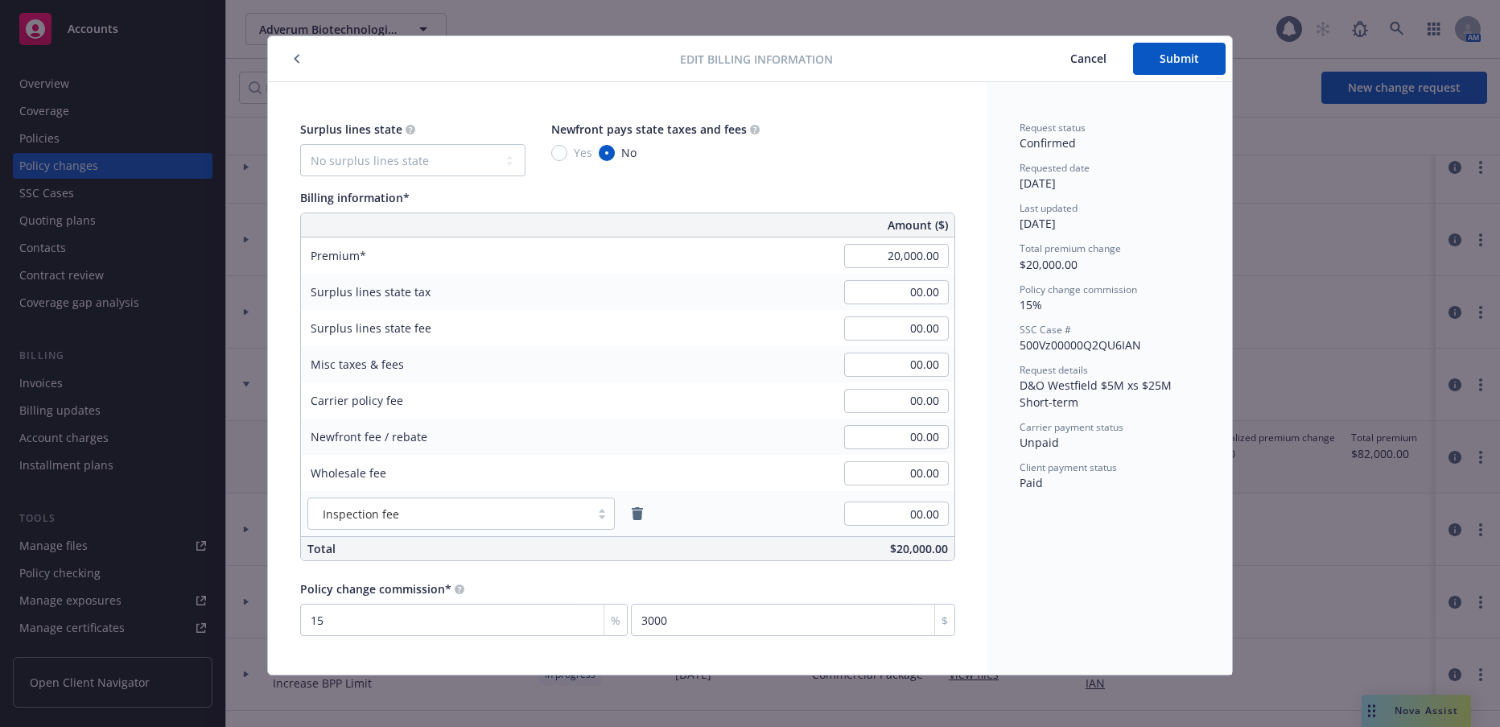
click at [295, 59] on icon "button" at bounding box center [297, 59] width 5 height 9
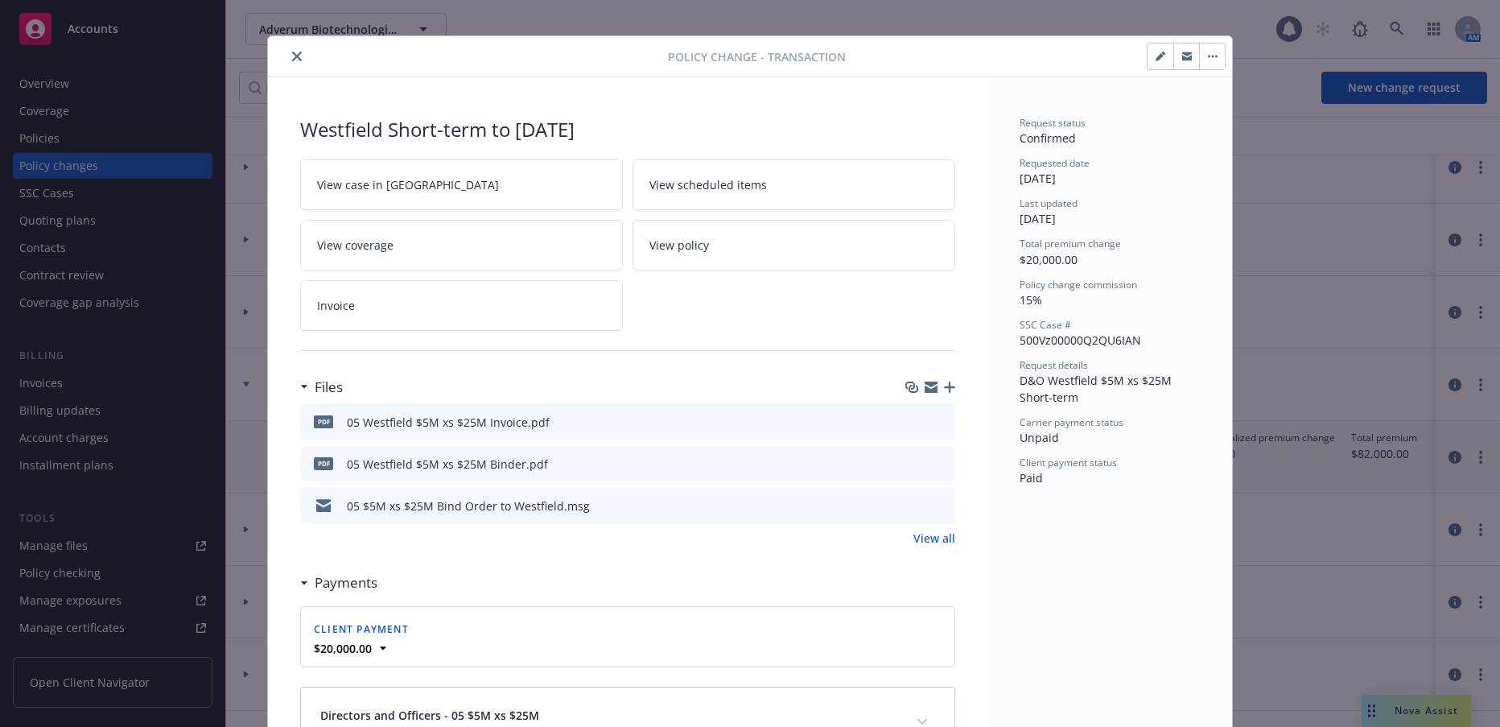
click at [1161, 53] on icon "button" at bounding box center [1163, 53] width 4 height 4
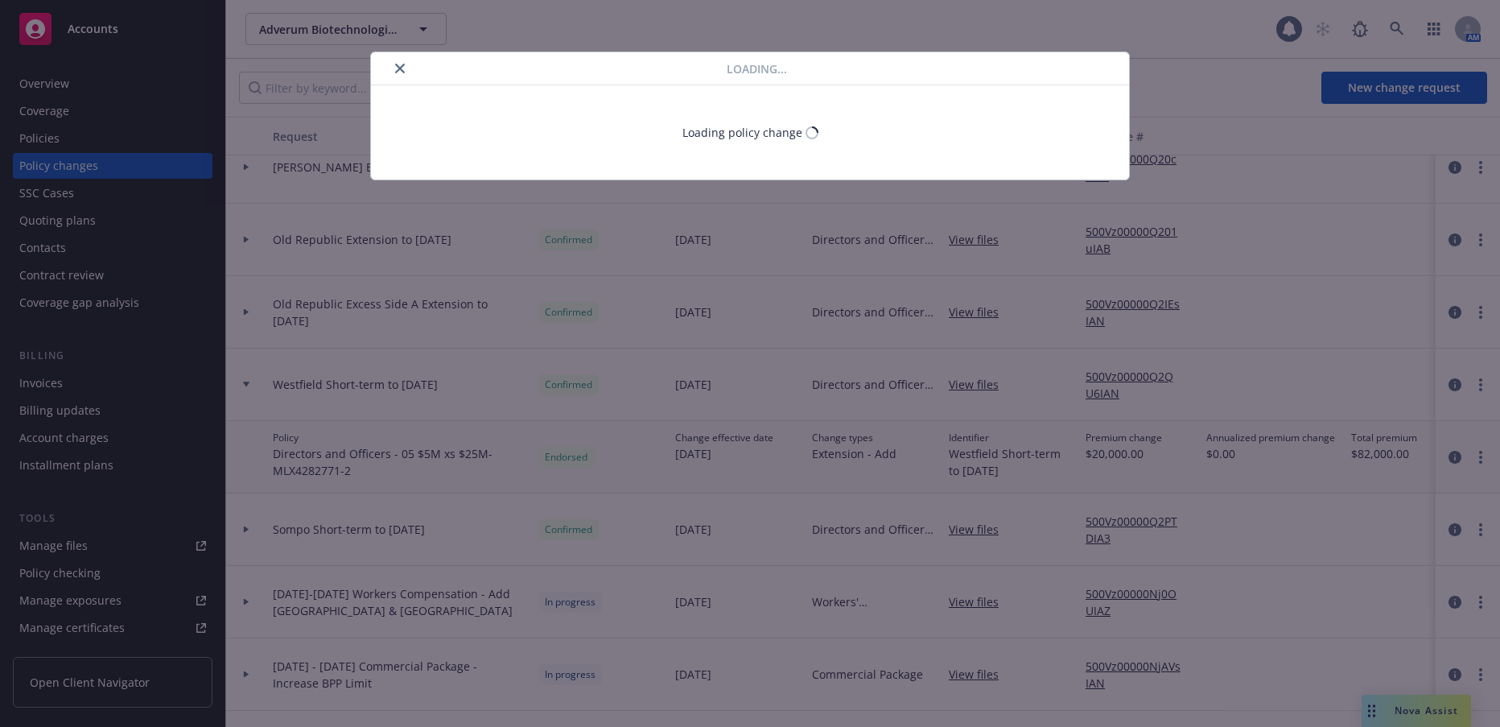
select select "ACCEPTED"
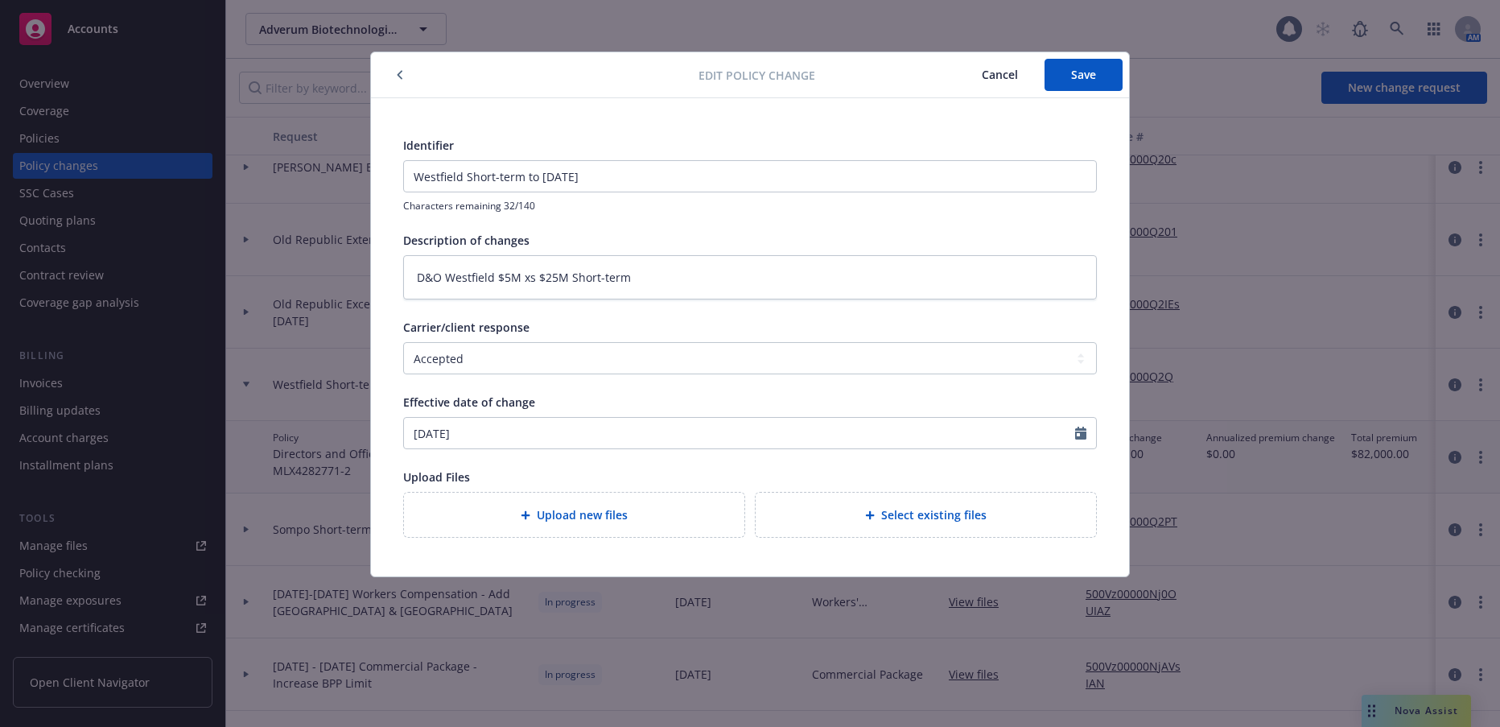
click at [399, 75] on icon "button" at bounding box center [400, 75] width 6 height 10
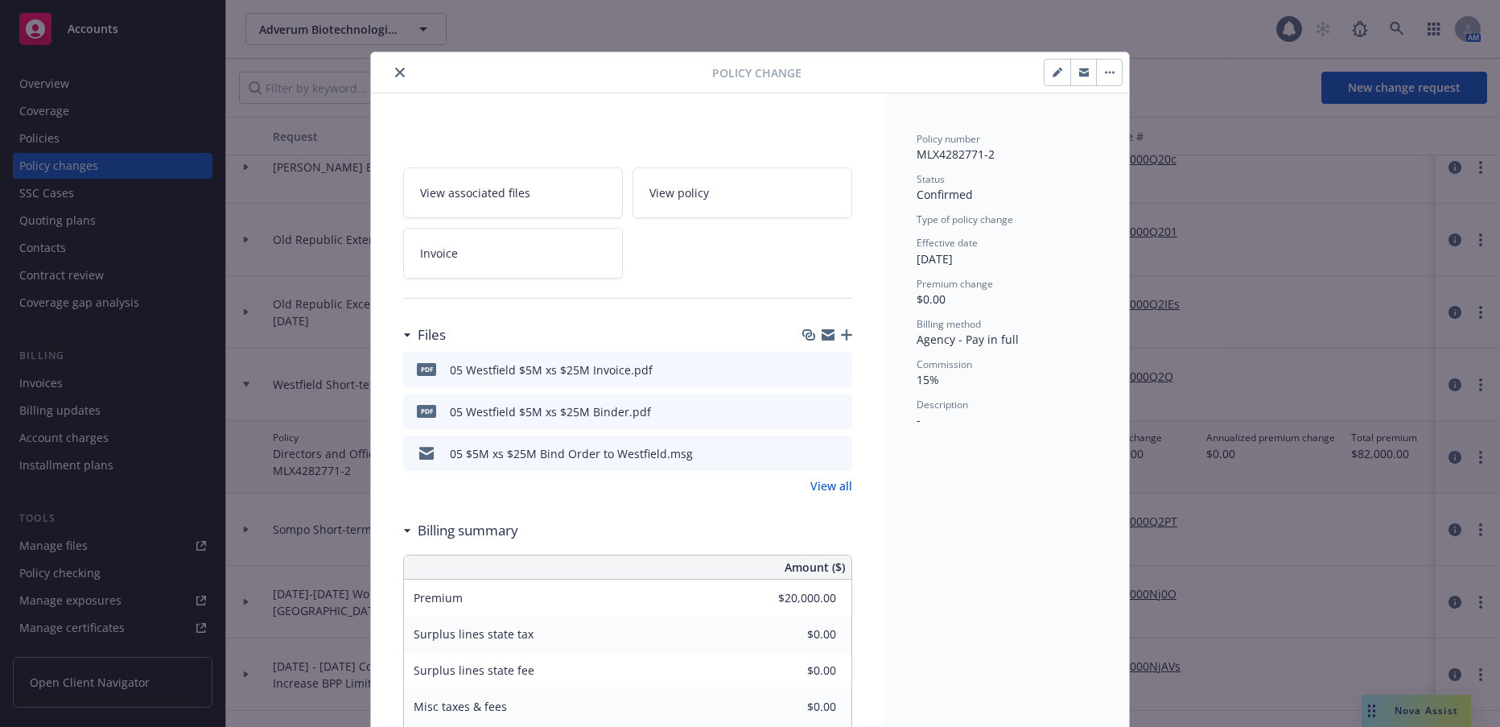
click at [395, 72] on icon "close" at bounding box center [400, 73] width 10 height 10
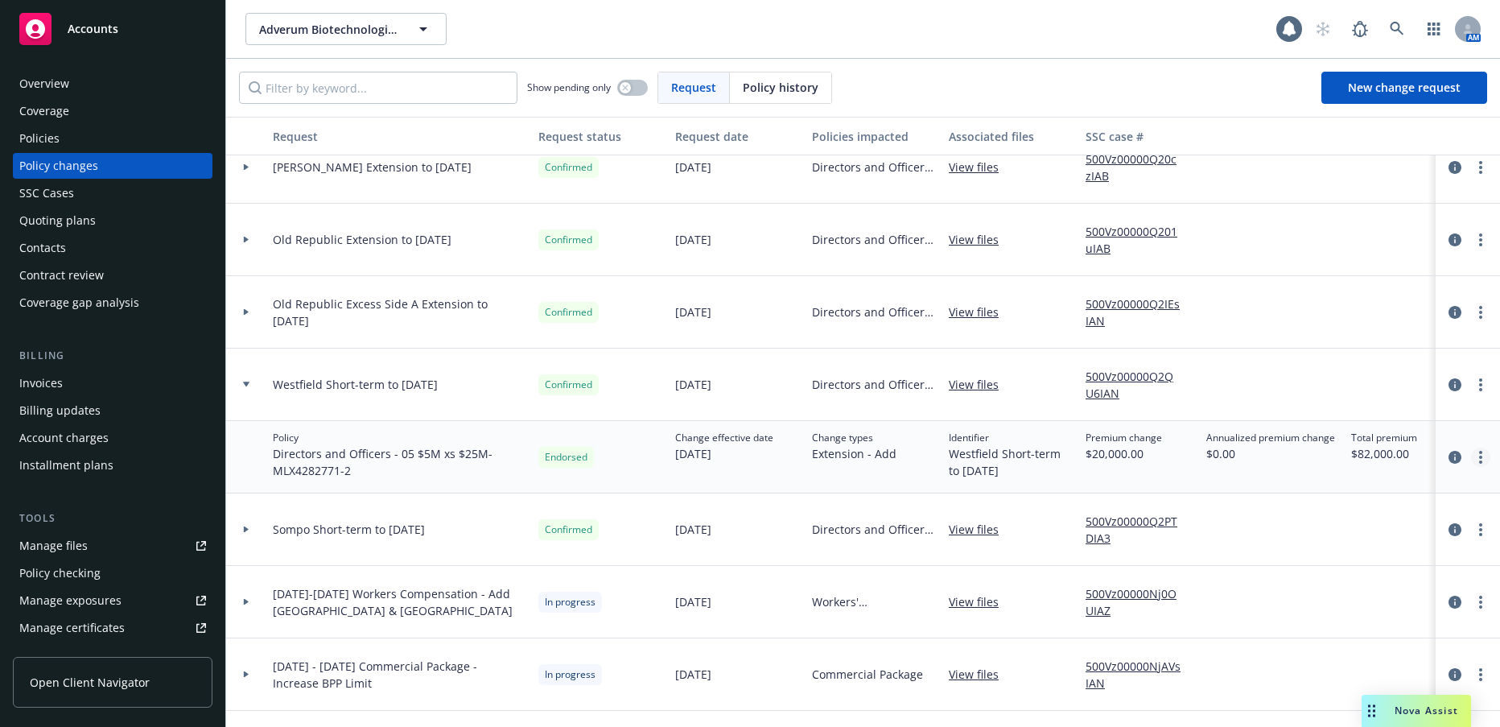
click at [1479, 457] on circle "more" at bounding box center [1480, 456] width 3 height 3
click at [1277, 587] on link "Edit billing info" at bounding box center [1339, 586] width 276 height 32
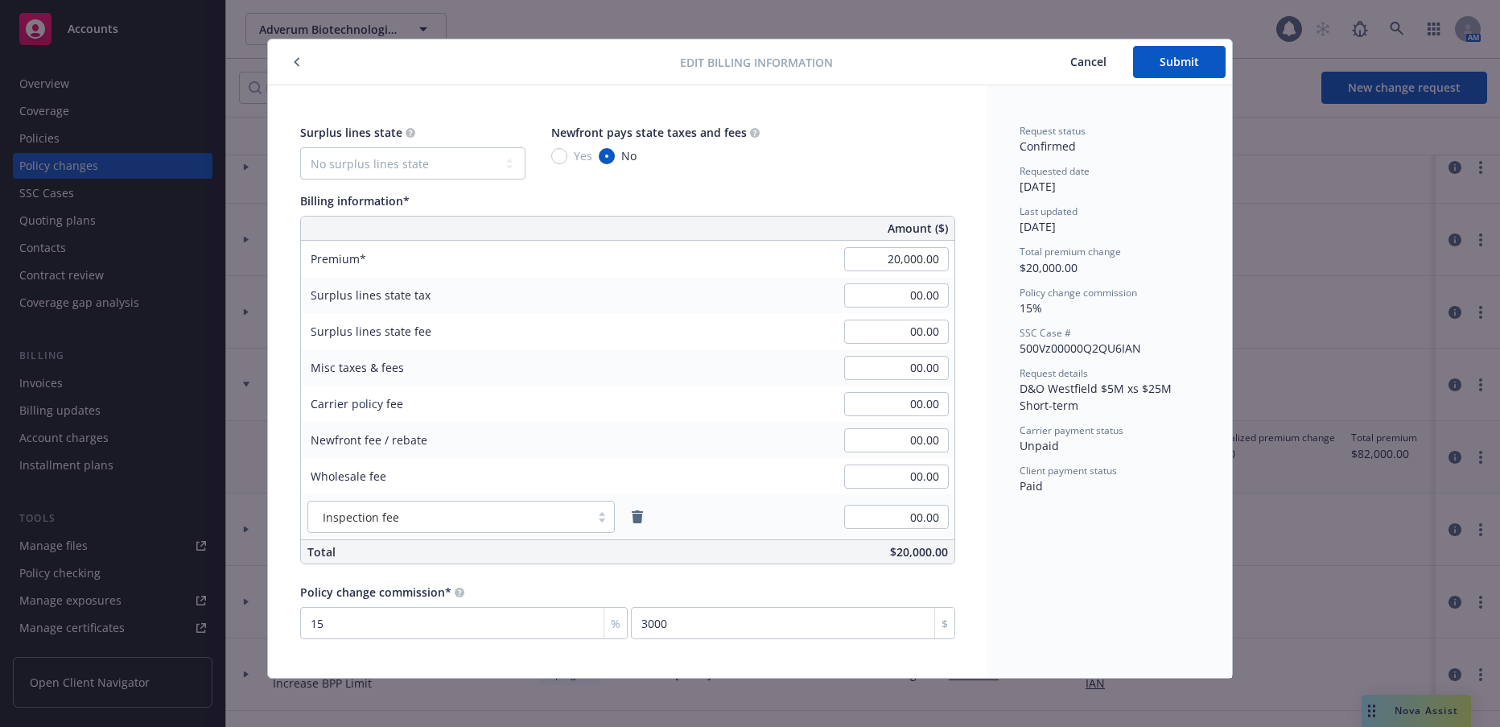
scroll to position [16, 0]
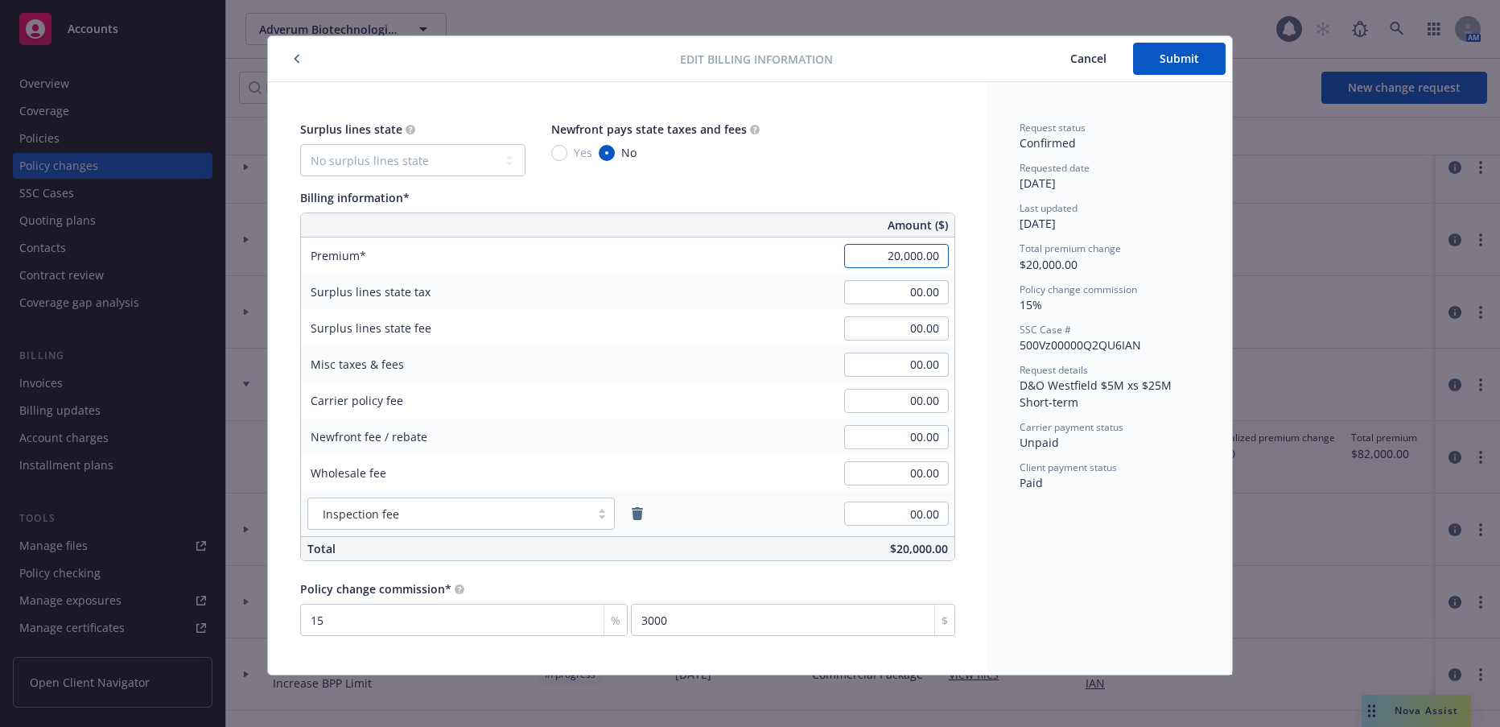
click at [879, 256] on input "20,000.00" at bounding box center [896, 256] width 105 height 24
type input "00.00"
type input "0"
click at [1182, 57] on span "Submit" at bounding box center [1178, 58] width 39 height 15
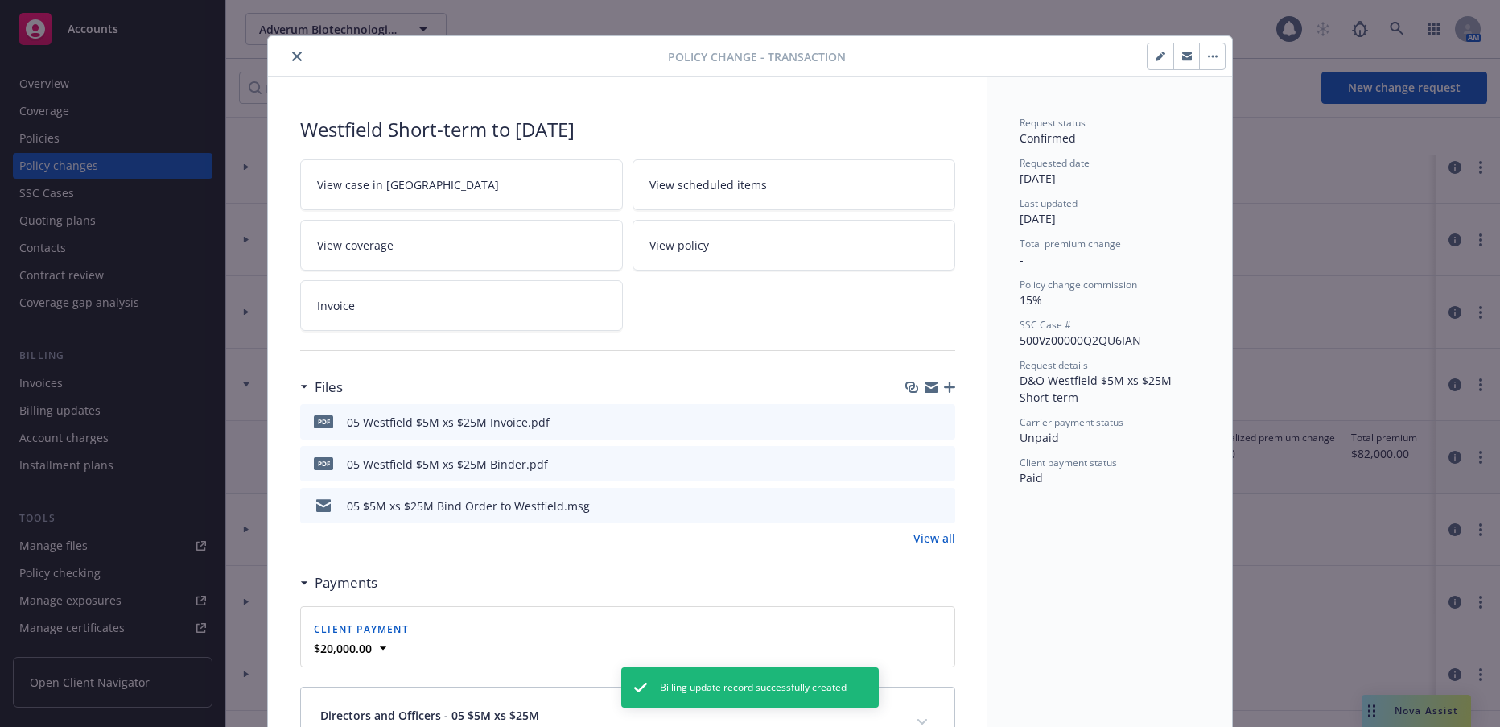
click at [292, 59] on icon "close" at bounding box center [297, 56] width 10 height 10
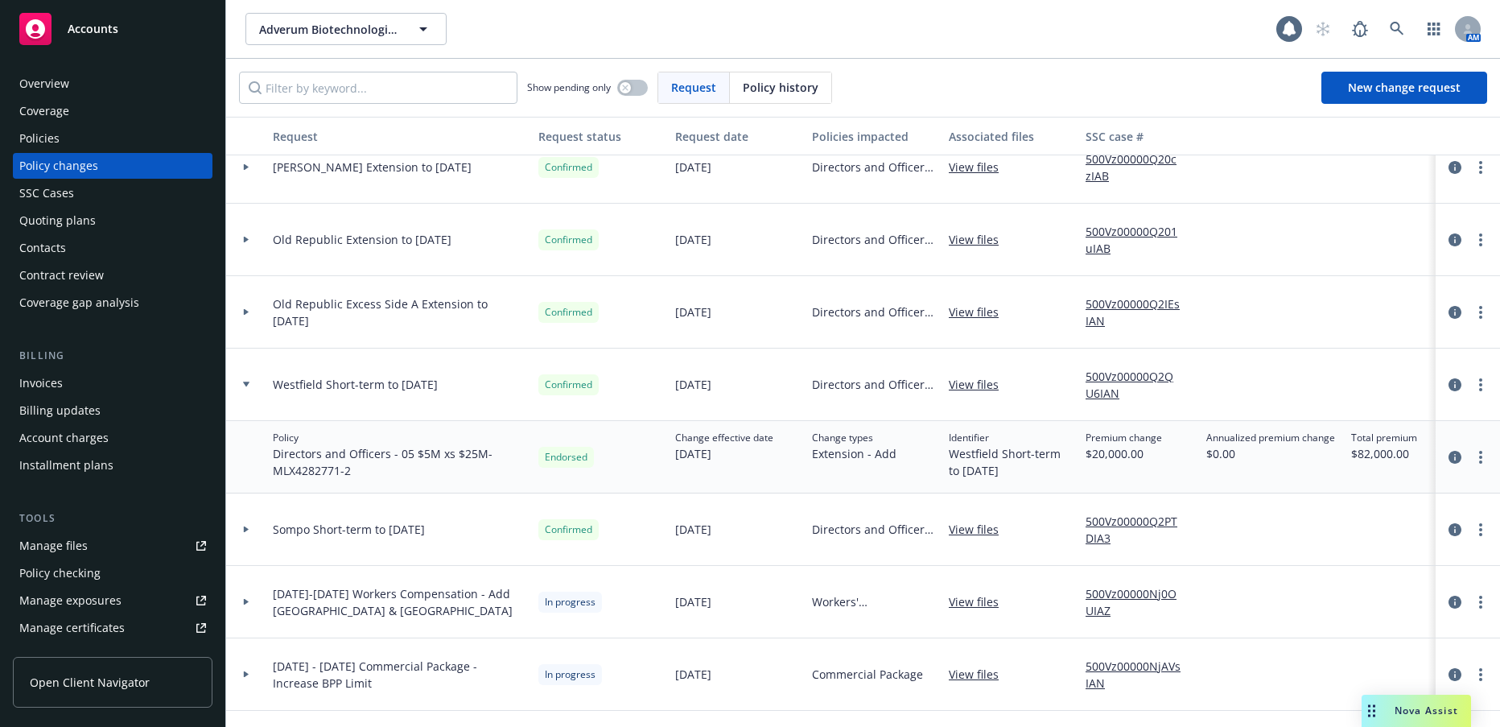
click at [52, 385] on div "Invoices" at bounding box center [40, 383] width 43 height 26
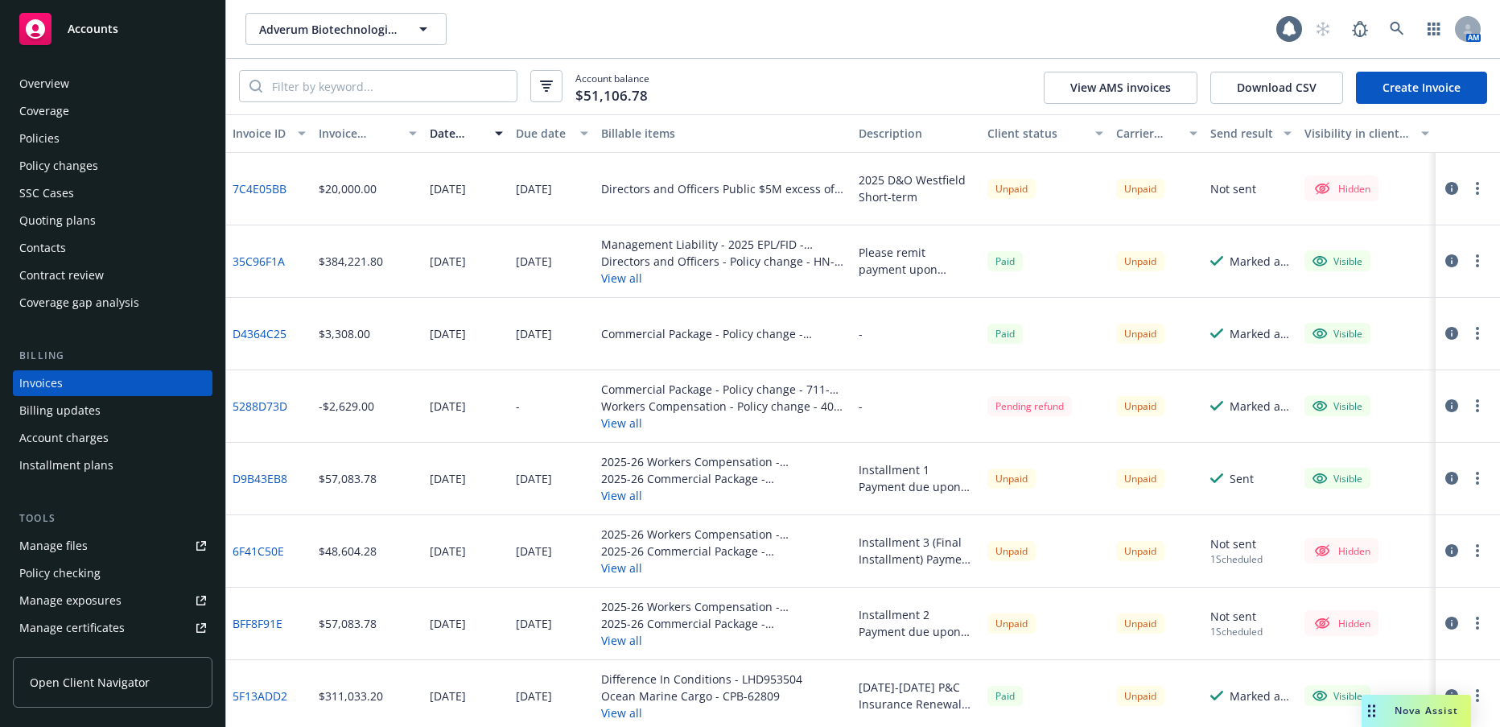
click at [1407, 89] on link "Create Invoice" at bounding box center [1421, 88] width 131 height 32
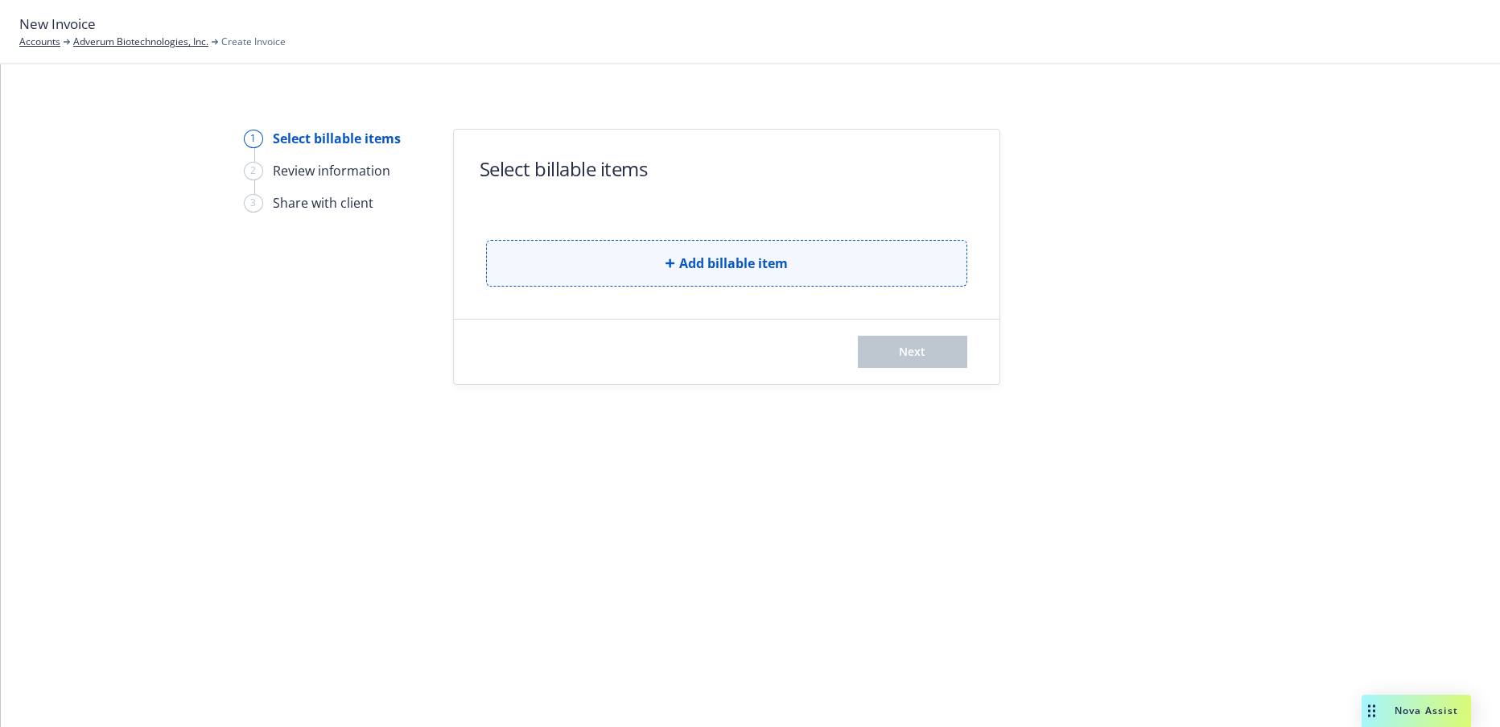
click at [761, 265] on span "Add billable item" at bounding box center [733, 262] width 109 height 19
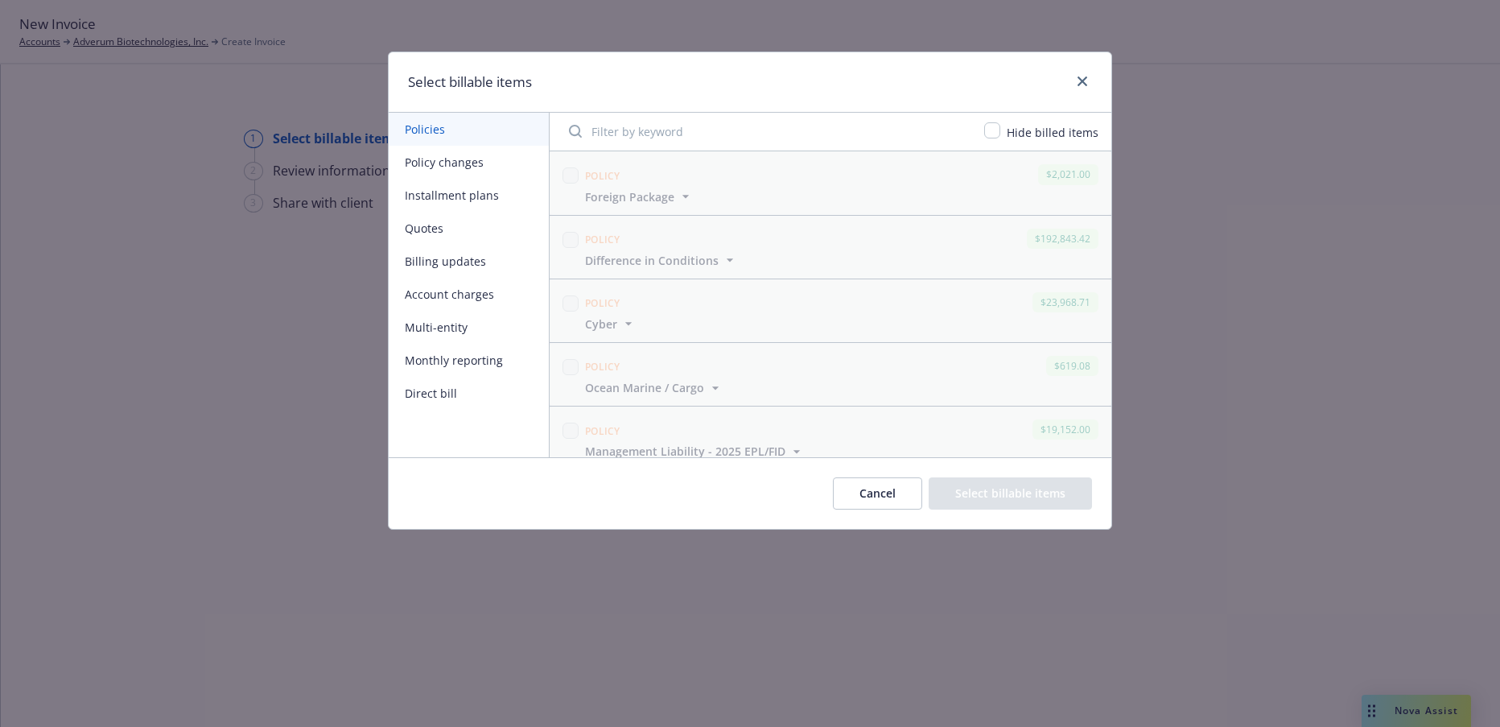
click at [467, 260] on button "Billing updates" at bounding box center [469, 261] width 160 height 33
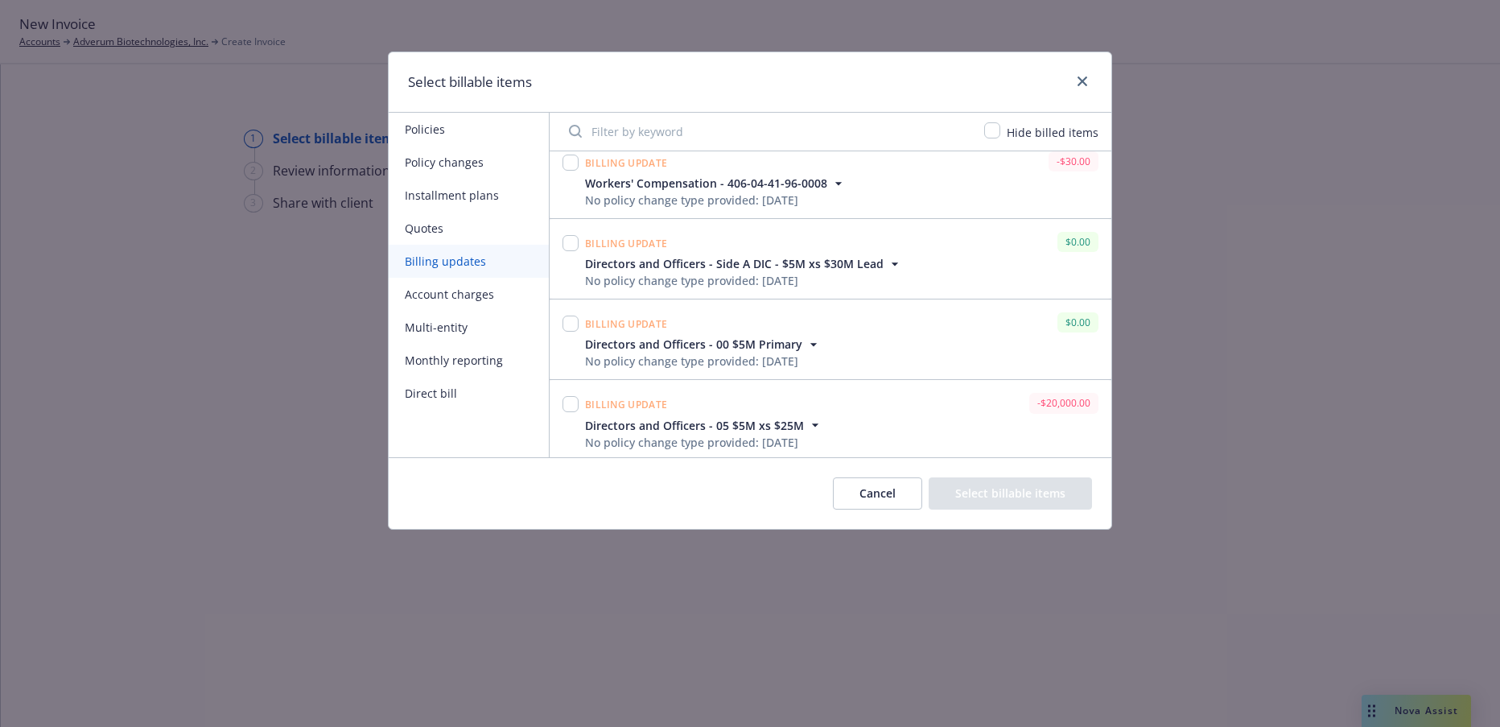
scroll to position [903, 0]
click at [573, 399] on input "checkbox" at bounding box center [570, 401] width 16 height 16
checkbox input "true"
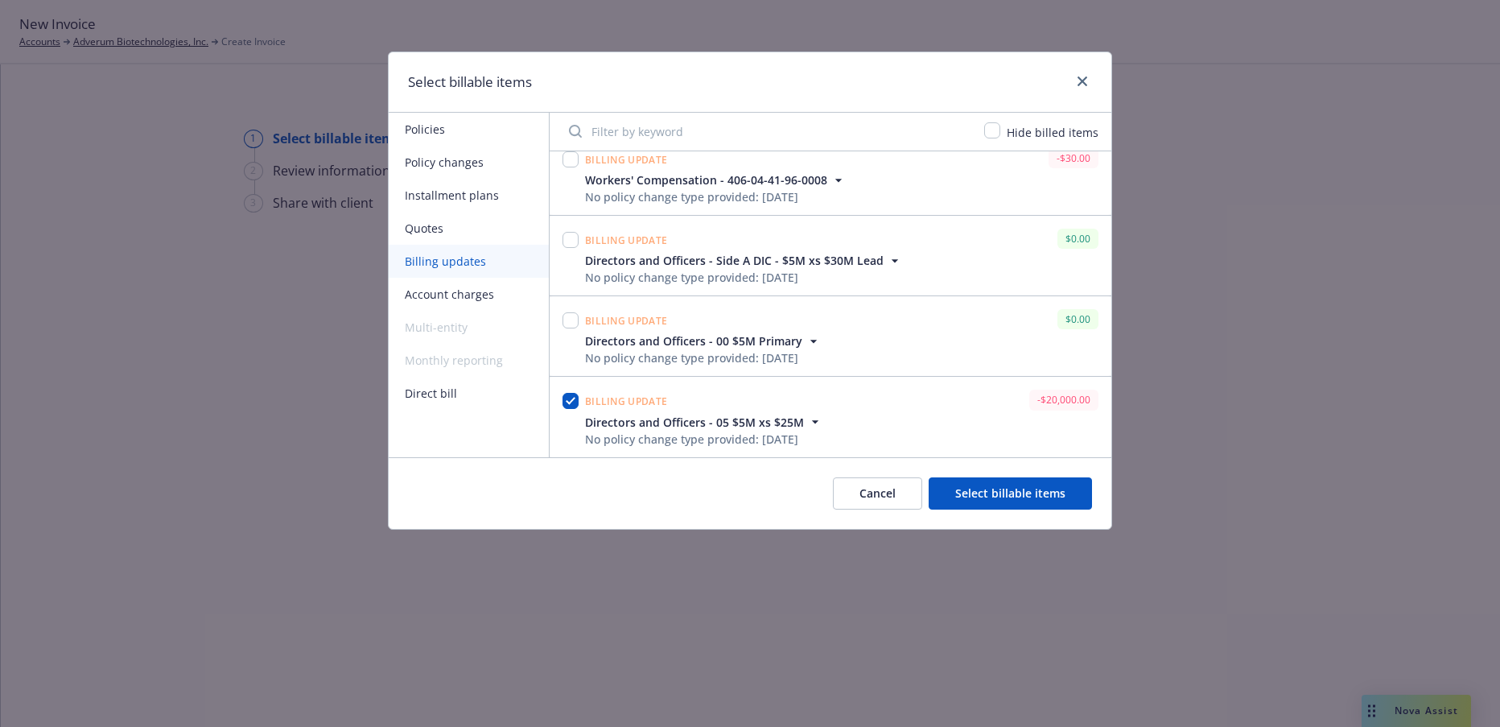
click at [1033, 493] on button "Select billable items" at bounding box center [1010, 493] width 163 height 32
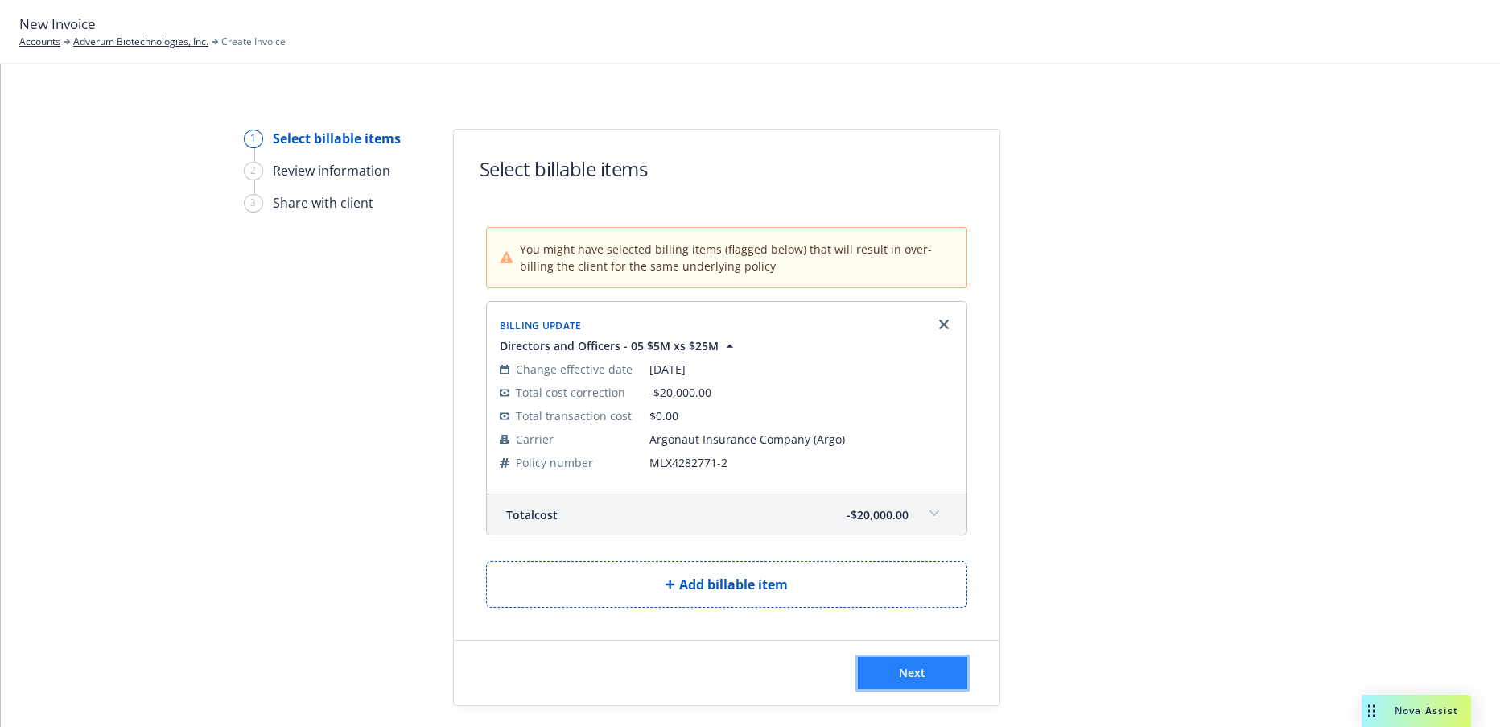
click at [909, 673] on span "Next" at bounding box center [912, 672] width 27 height 15
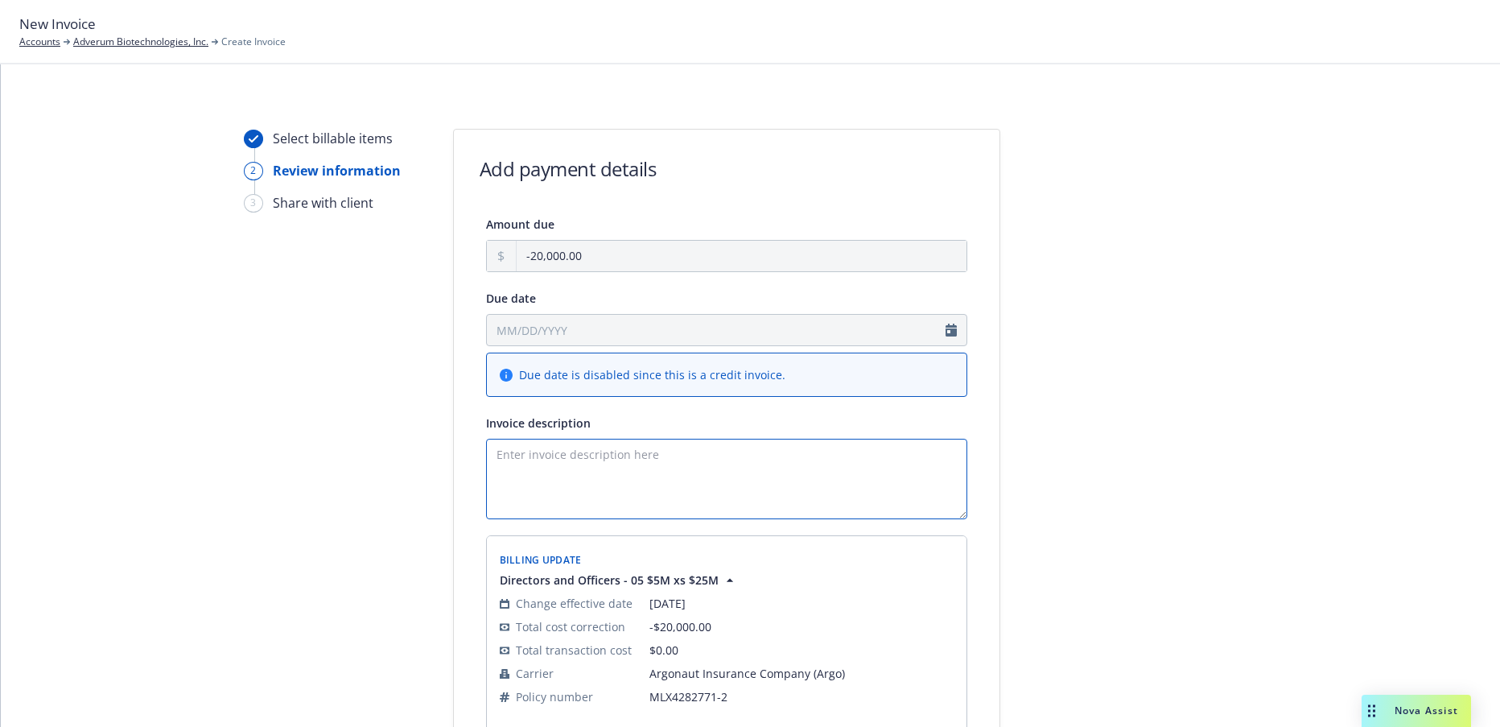
click at [594, 455] on textarea "Invoice description" at bounding box center [726, 479] width 481 height 80
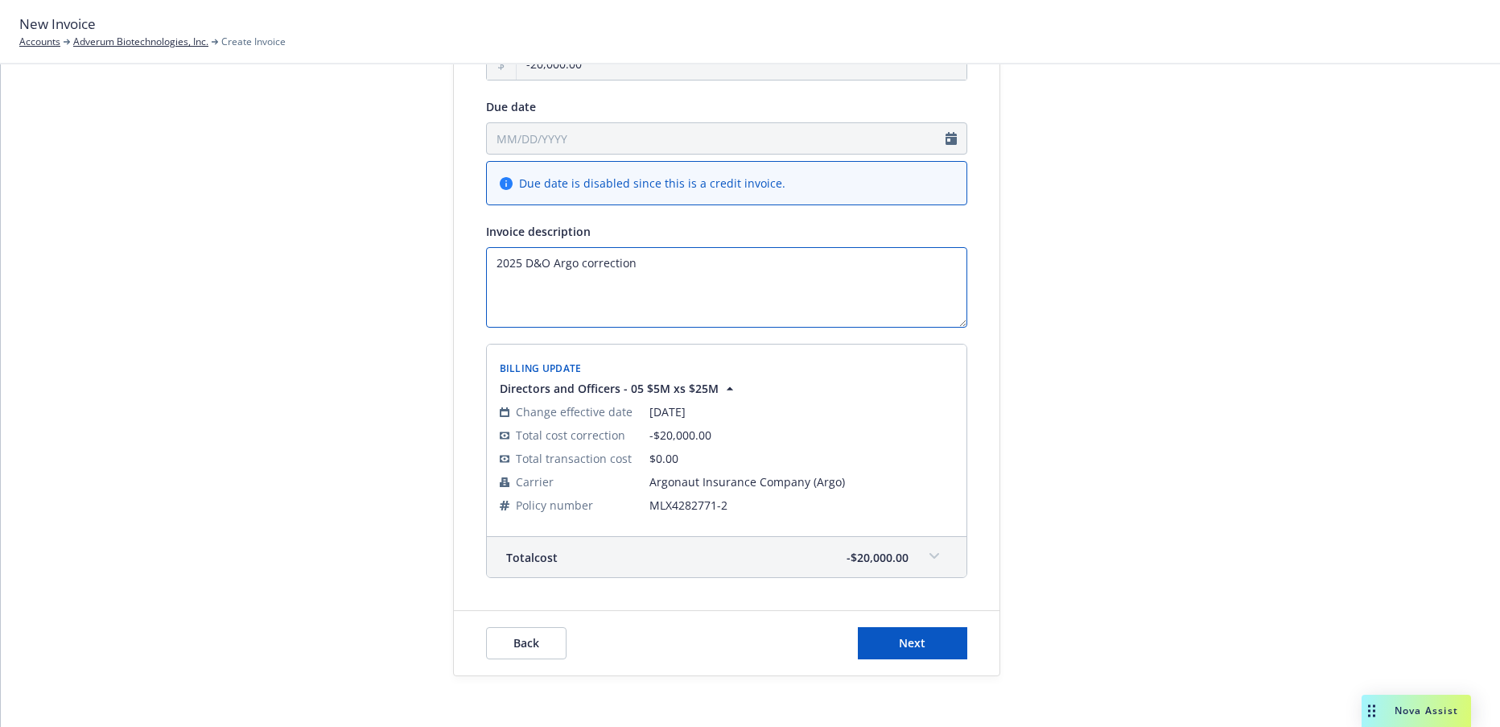
scroll to position [205, 0]
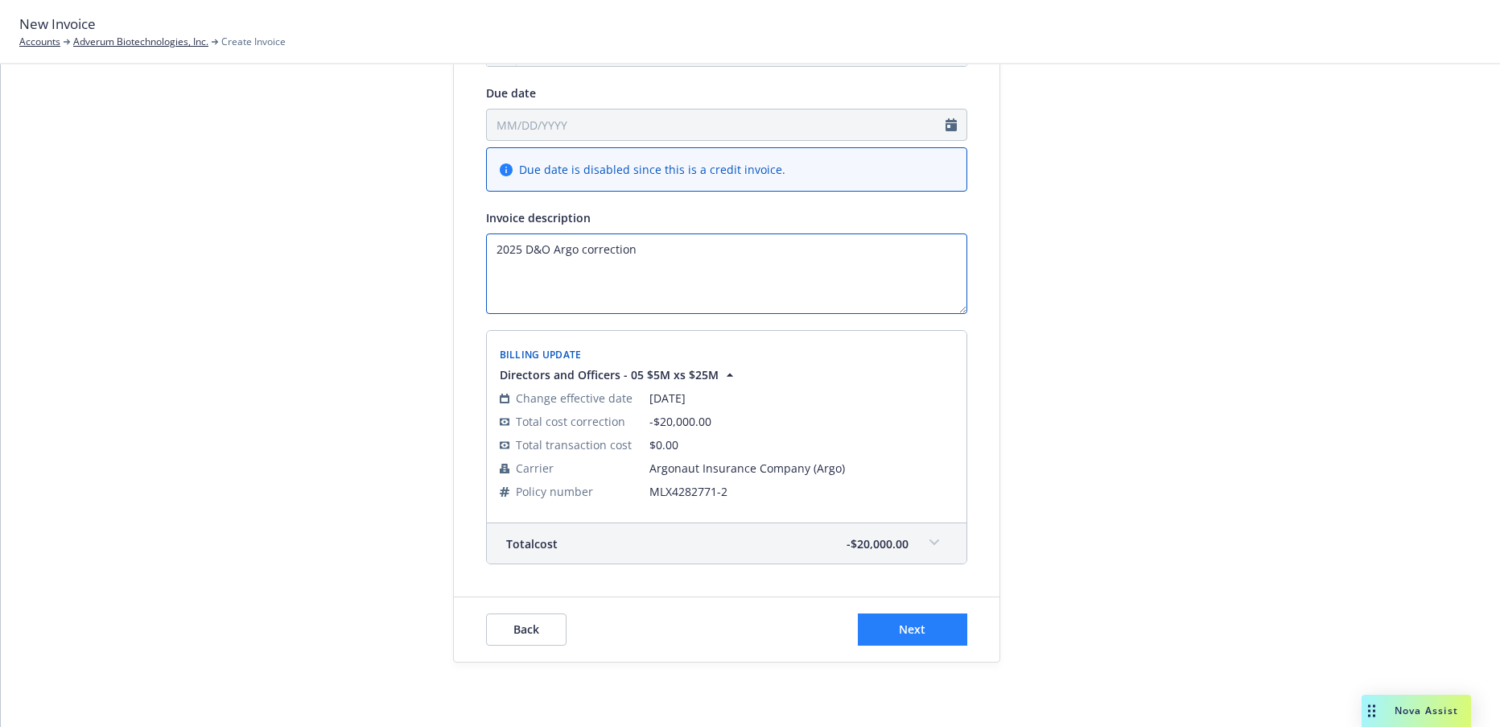
type textarea "2025 D&O Argo correction"
click at [911, 629] on span "Next" at bounding box center [912, 628] width 27 height 15
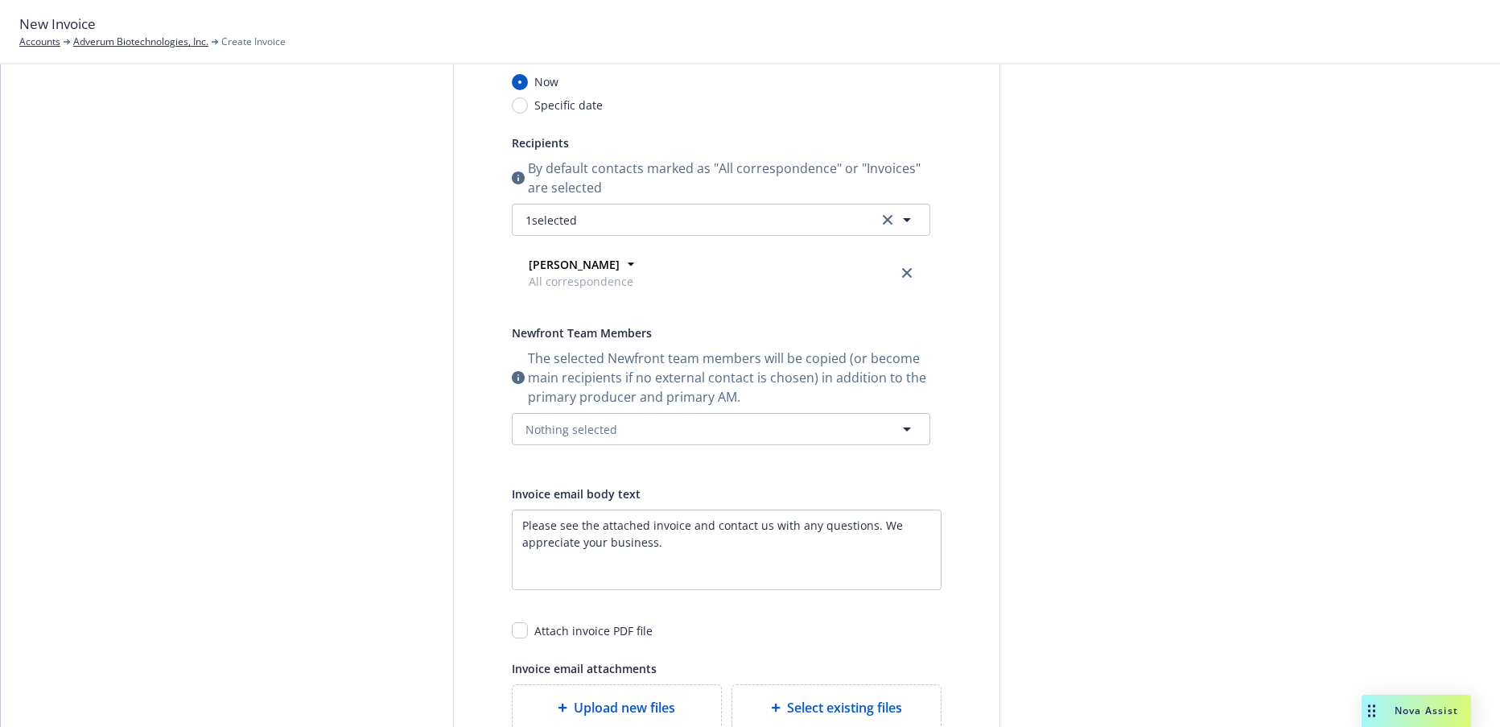
scroll to position [0, 0]
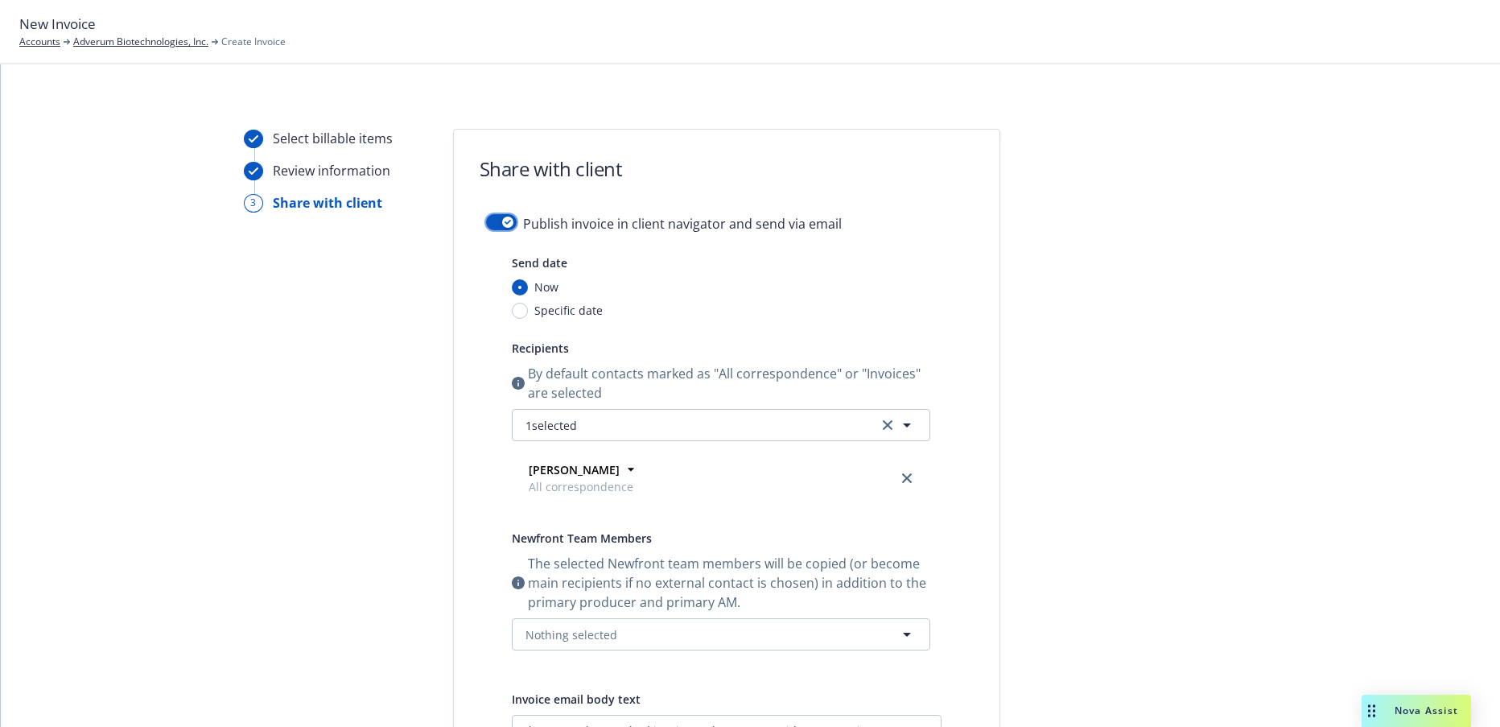
click at [486, 224] on button "button" at bounding box center [501, 222] width 31 height 16
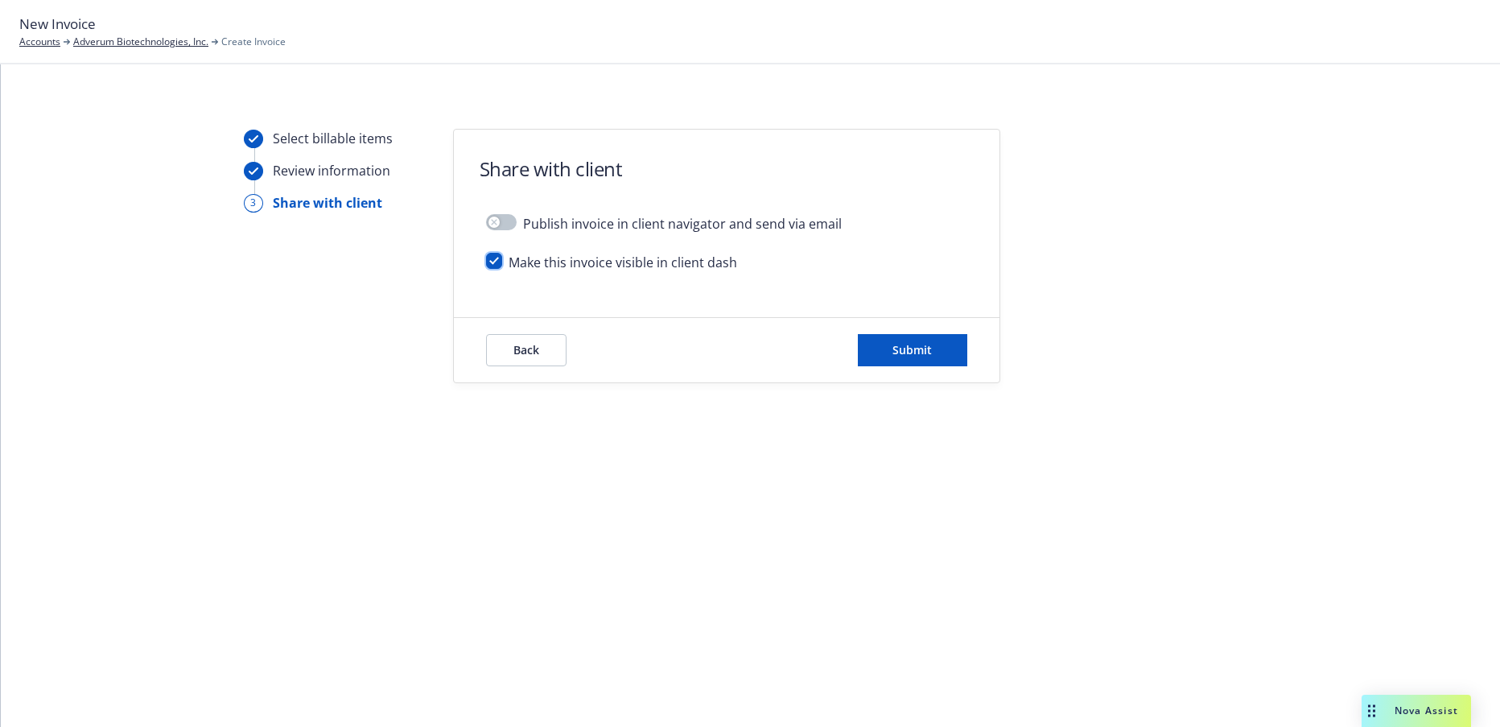
click at [493, 261] on input "checkbox" at bounding box center [494, 261] width 16 height 16
checkbox input "false"
click at [920, 349] on span "Submit" at bounding box center [911, 349] width 39 height 15
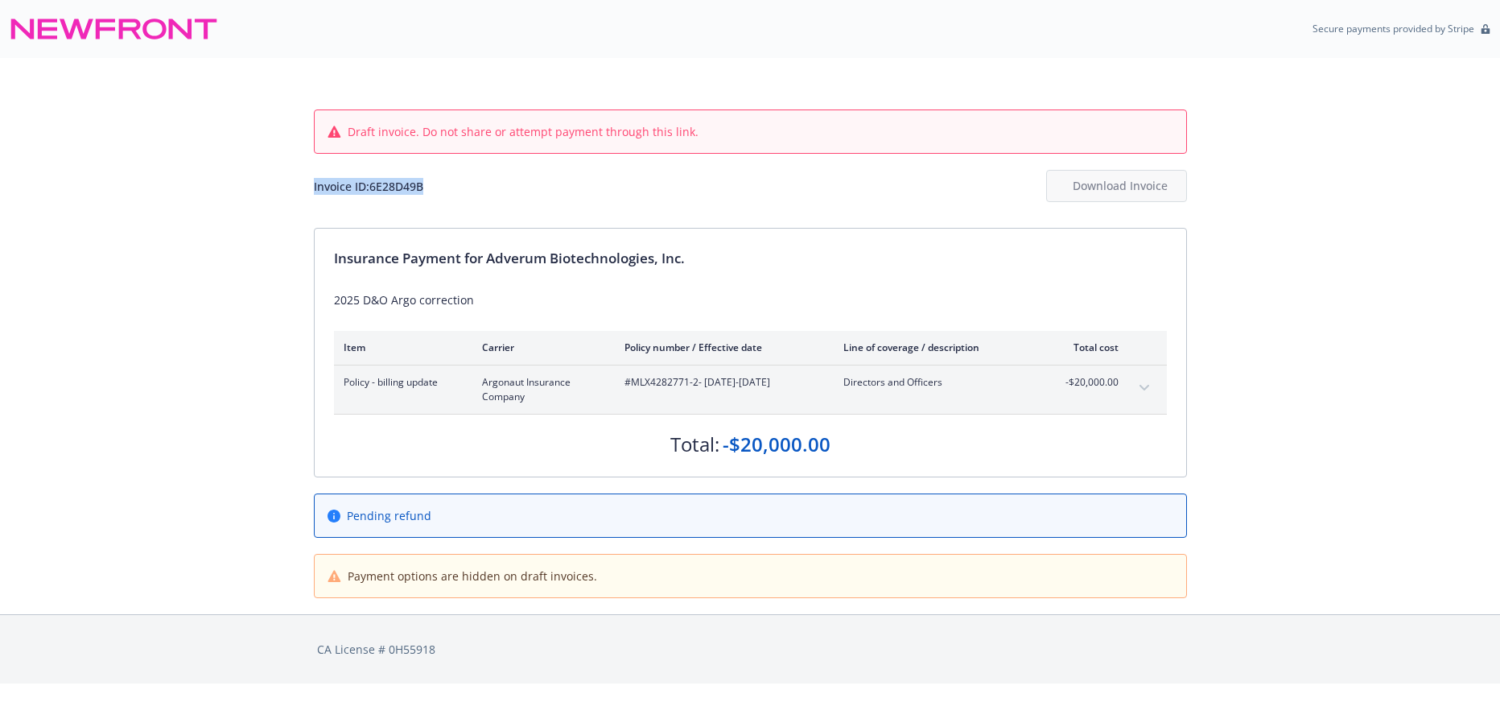
drag, startPoint x: 428, startPoint y: 187, endPoint x: 310, endPoint y: 196, distance: 118.7
click at [310, 196] on div "Draft invoice. Do not share or attempt payment through this link. Invoice ID: 6…" at bounding box center [750, 336] width 1500 height 556
copy div "Invoice ID: 6E28D49B"
